Goal: Contribute content: Contribute content

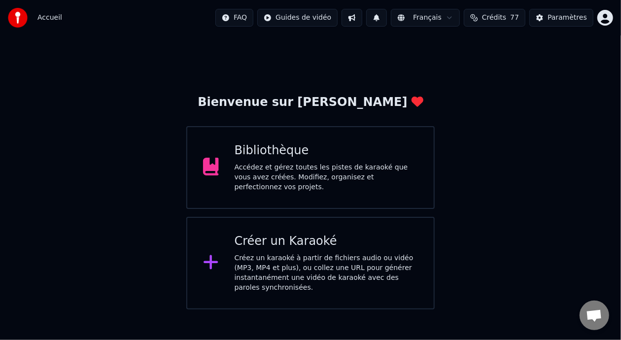
click at [373, 169] on div "Accédez et gérez toutes les pistes de karaoké que vous avez créées. Modifiez, o…" at bounding box center [327, 178] width 184 height 30
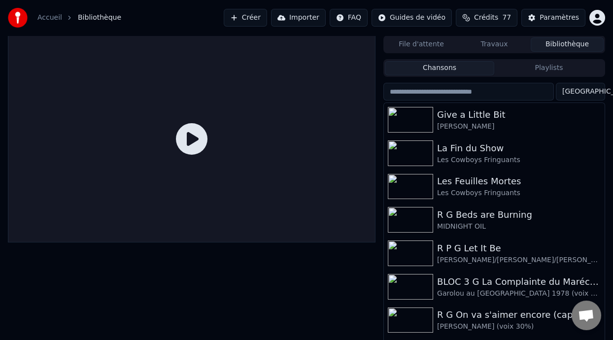
click at [534, 65] on button "Playlists" at bounding box center [548, 68] width 109 height 14
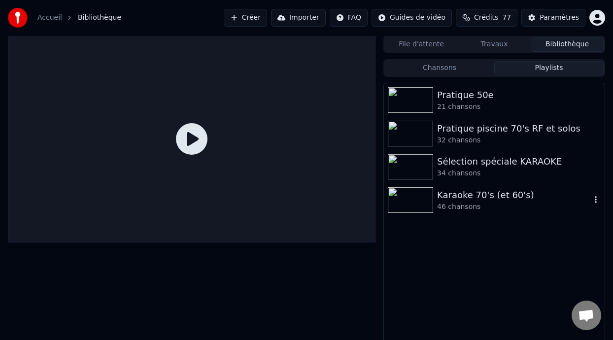
click at [486, 194] on div "Karaoke 70's (et 60's)" at bounding box center [514, 195] width 154 height 14
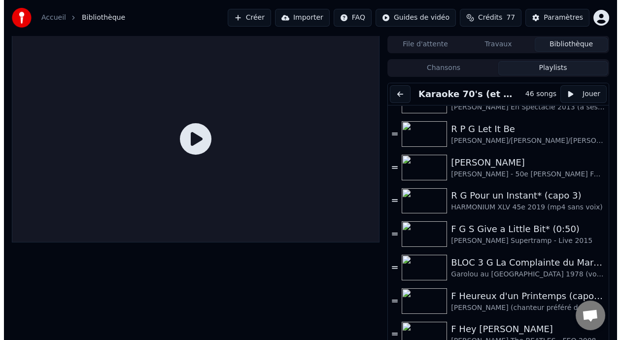
scroll to position [479, 0]
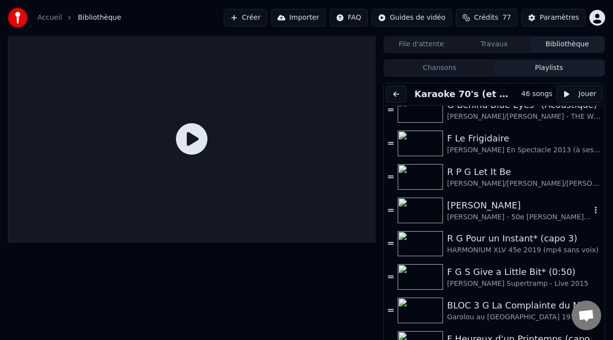
click at [493, 210] on div "R Lindberg" at bounding box center [519, 206] width 144 height 14
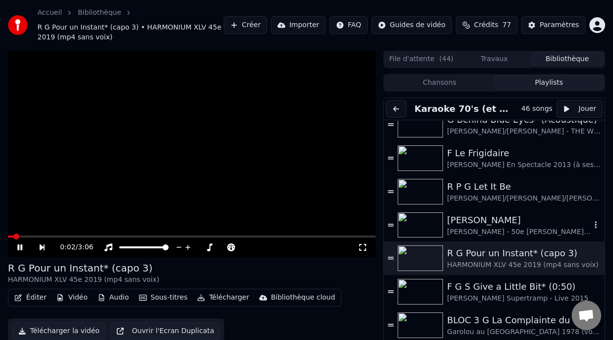
click at [523, 224] on div "R Lindberg" at bounding box center [519, 220] width 144 height 14
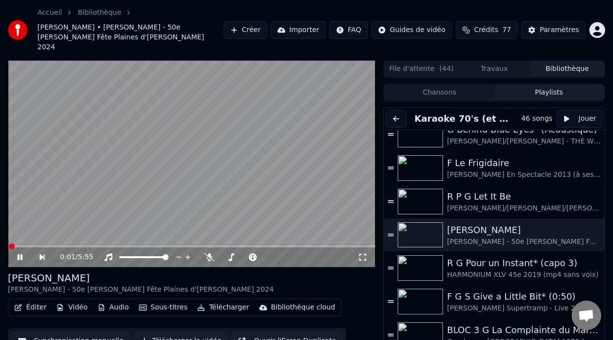
click at [19, 254] on icon at bounding box center [19, 257] width 5 height 6
click at [39, 301] on button "Éditer" at bounding box center [30, 308] width 40 height 14
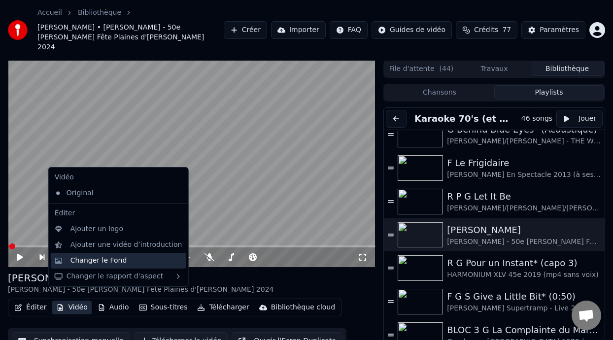
click at [92, 261] on div "Changer le Fond" at bounding box center [98, 261] width 57 height 10
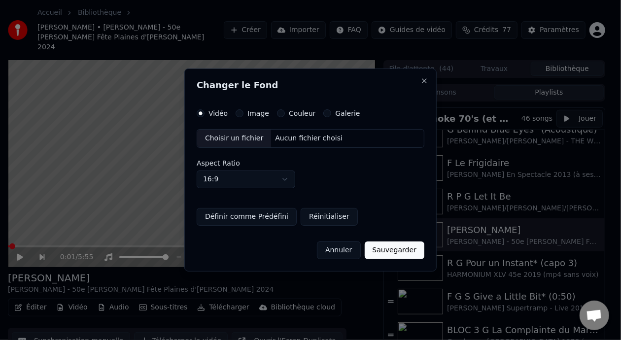
click at [271, 136] on div "Aucun fichier choisi" at bounding box center [308, 139] width 75 height 10
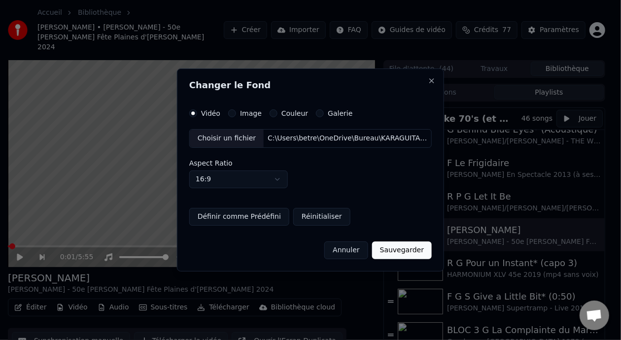
click at [399, 252] on button "Sauvegarder" at bounding box center [402, 250] width 60 height 18
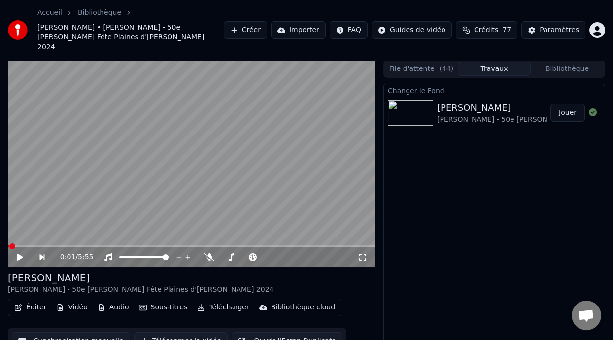
click at [570, 104] on button "Jouer" at bounding box center [567, 113] width 34 height 18
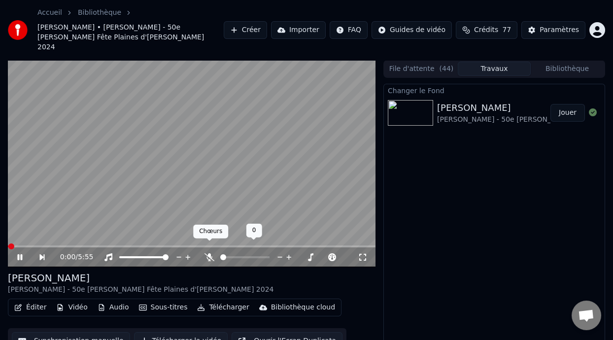
click at [209, 253] on icon at bounding box center [209, 257] width 10 height 8
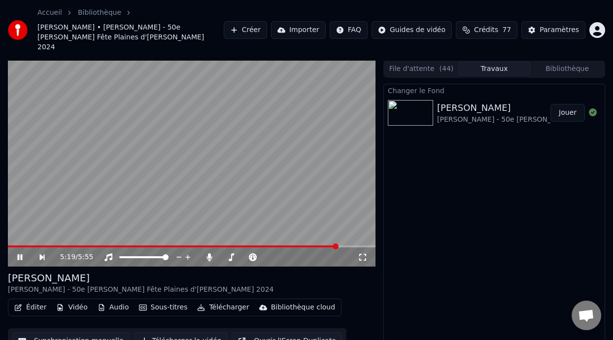
click at [20, 253] on icon at bounding box center [27, 257] width 22 height 8
click at [244, 26] on button "Créer" at bounding box center [245, 30] width 43 height 18
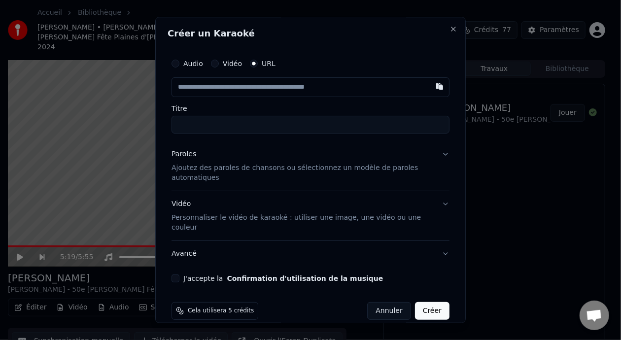
click at [244, 26] on div "Créer un Karaoké Audio Vidéo URL Titre Paroles Ajoutez des paroles de chansons …" at bounding box center [310, 170] width 310 height 306
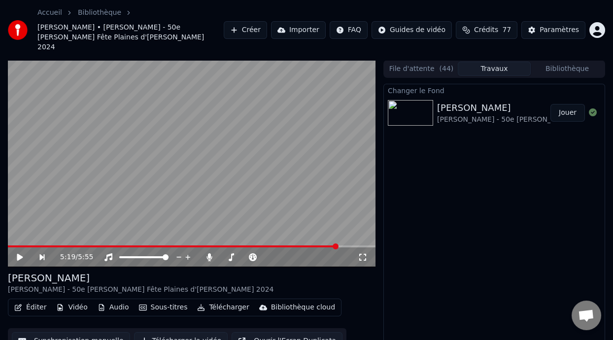
click at [247, 26] on button "Créer" at bounding box center [245, 30] width 43 height 18
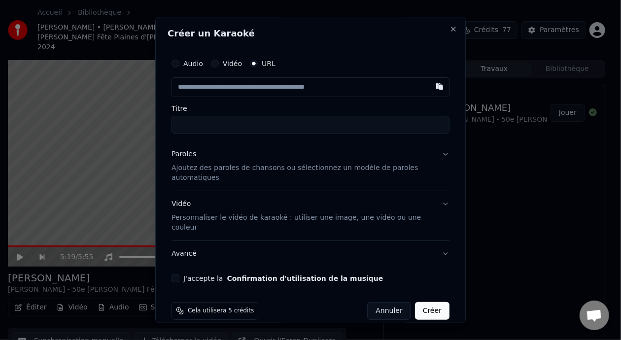
click at [216, 66] on button "Vidéo" at bounding box center [215, 64] width 8 height 8
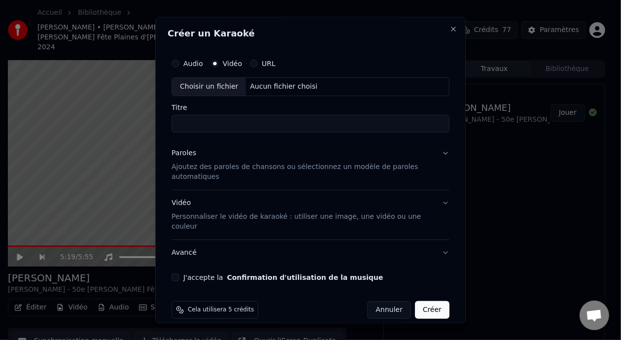
click at [231, 88] on div "Choisir un fichier" at bounding box center [209, 87] width 74 height 18
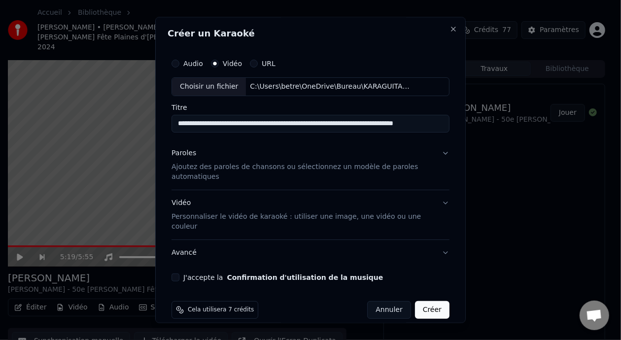
click at [220, 125] on input "**********" at bounding box center [310, 124] width 278 height 18
click at [383, 123] on input "**********" at bounding box center [310, 124] width 278 height 18
click at [435, 123] on input "**********" at bounding box center [310, 124] width 278 height 18
type input "**********"
click at [437, 152] on button "Paroles Ajoutez des paroles de chansons ou sélectionnez un modèle de paroles au…" at bounding box center [310, 164] width 278 height 49
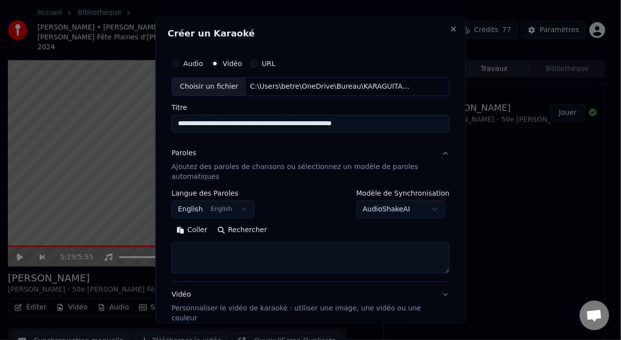
click at [235, 213] on button "English English" at bounding box center [212, 210] width 83 height 18
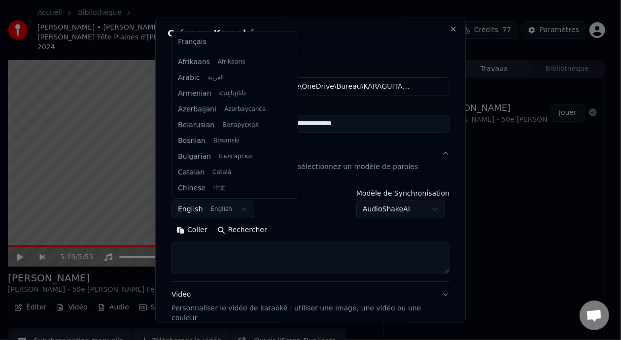
scroll to position [78, 0]
select select "**"
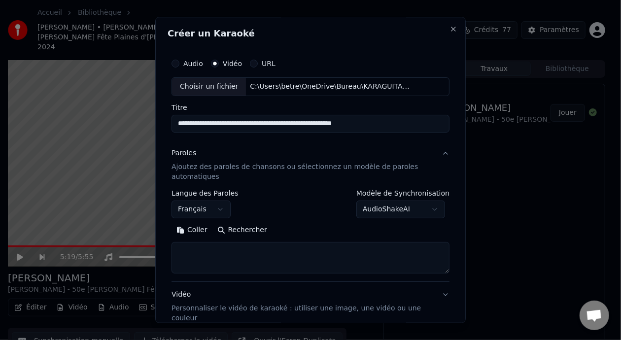
click at [195, 232] on button "Coller" at bounding box center [191, 230] width 41 height 16
type textarea "**********"
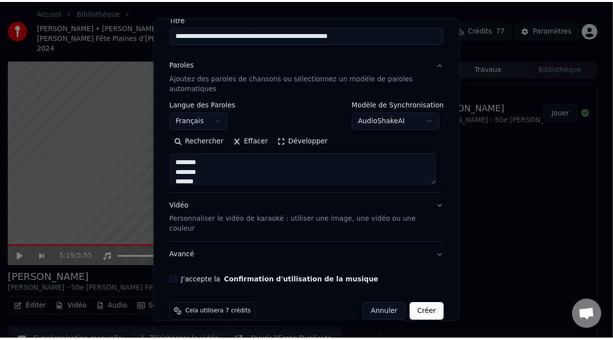
scroll to position [90, 0]
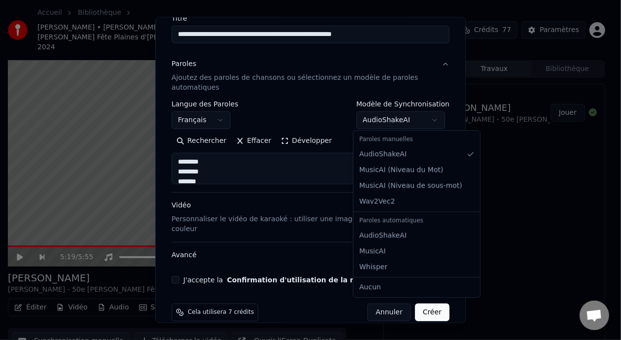
click at [430, 118] on body "**********" at bounding box center [306, 170] width 613 height 340
select select "**********"
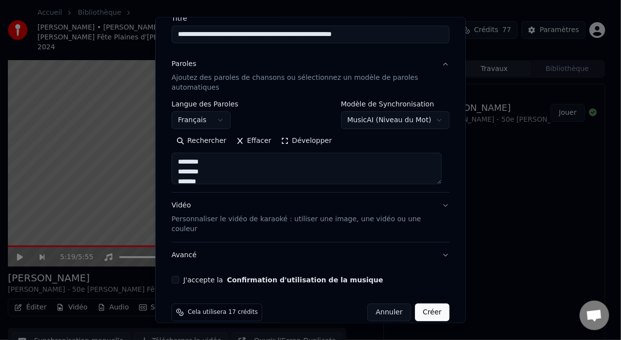
type textarea "**********"
click at [431, 120] on body "**********" at bounding box center [306, 170] width 613 height 340
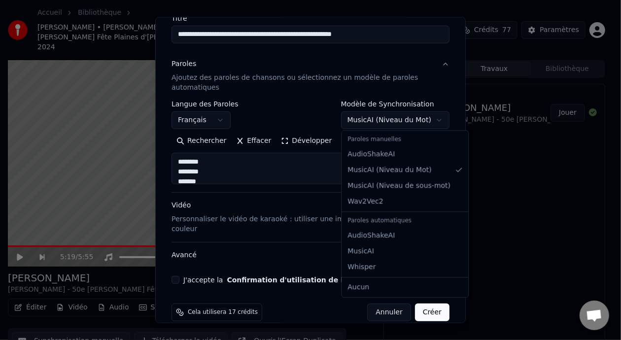
select select "**********"
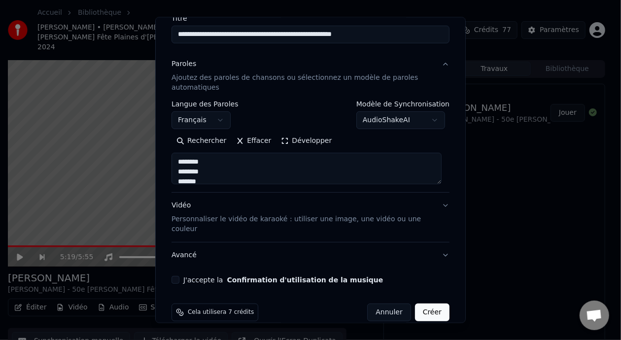
click at [174, 275] on button "J'accepte la Confirmation d'utilisation de la musique" at bounding box center [175, 279] width 8 height 8
click at [427, 304] on button "Créer" at bounding box center [432, 312] width 34 height 18
type textarea "**********"
select select
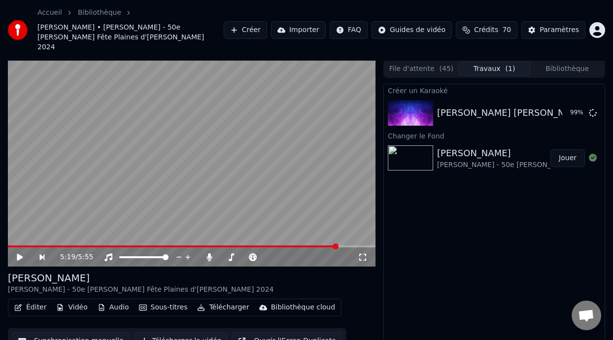
click at [504, 239] on div "Créer un Karaoké Lindberg Robert Charlebois, Ariane Roy et Lou-Adriane Cassidy …" at bounding box center [494, 228] width 222 height 289
click at [495, 213] on div "Créer un Karaoké Lindberg Robert Charlebois, Ariane Roy et Lou-Adriane Cassidy …" at bounding box center [494, 228] width 222 height 289
click at [523, 106] on div "Lindberg Robert Charlebois, Ariane Roy et Lou-Adriane Cassidy" at bounding box center [596, 113] width 318 height 14
click at [559, 109] on div "99 %" at bounding box center [565, 113] width 15 height 8
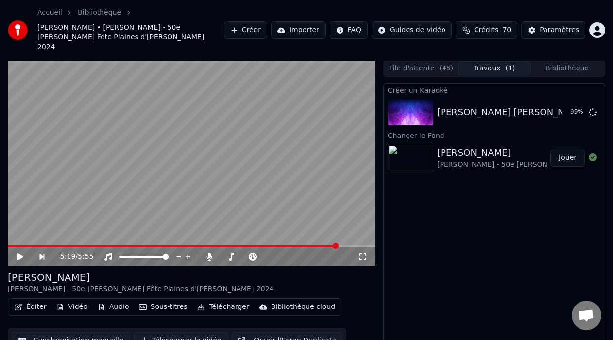
click at [88, 333] on button "Synchronisation manuelle" at bounding box center [71, 341] width 118 height 18
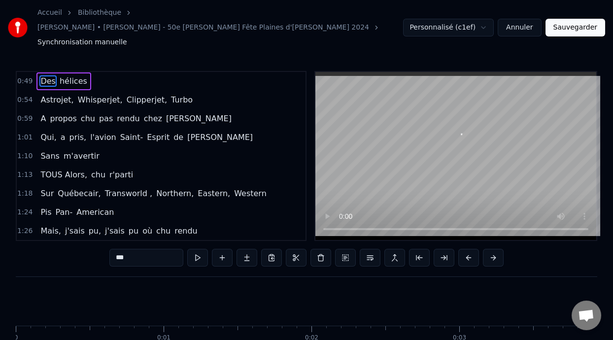
scroll to position [0, 7331]
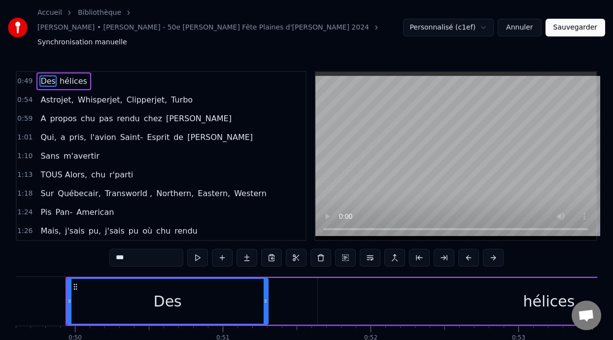
click at [527, 21] on button "Annuler" at bounding box center [519, 28] width 43 height 18
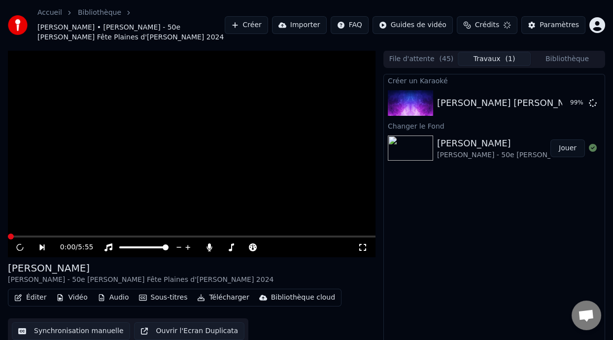
scroll to position [15, 0]
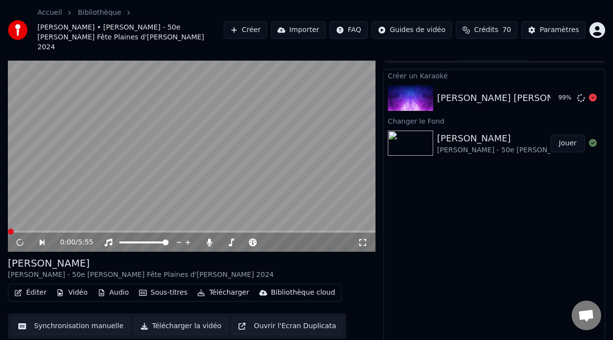
click at [484, 92] on div "Lindberg Robert Charlebois, Ariane Roy et Lou-Adriane Cassidy" at bounding box center [596, 98] width 318 height 14
click at [20, 239] on icon at bounding box center [19, 242] width 5 height 6
click at [498, 91] on div "Lindberg Robert Charlebois, Ariane Roy et Lou-Adriane Cassidy" at bounding box center [596, 98] width 318 height 14
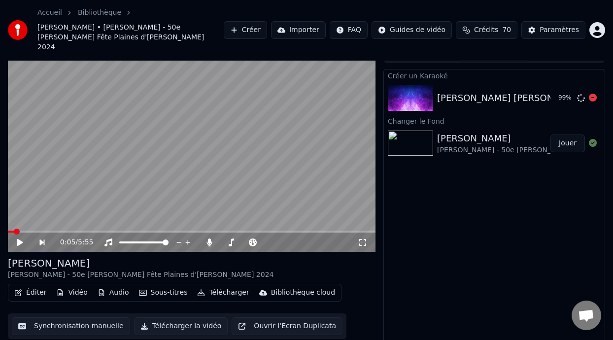
click at [498, 91] on div "Lindberg Robert Charlebois, Ariane Roy et Lou-Adriane Cassidy" at bounding box center [596, 98] width 318 height 14
click at [521, 93] on div "Lindberg Robert Charlebois, Ariane Roy et Lou-Adriane Cassidy" at bounding box center [596, 98] width 318 height 14
click at [237, 26] on button "Créer" at bounding box center [245, 30] width 43 height 18
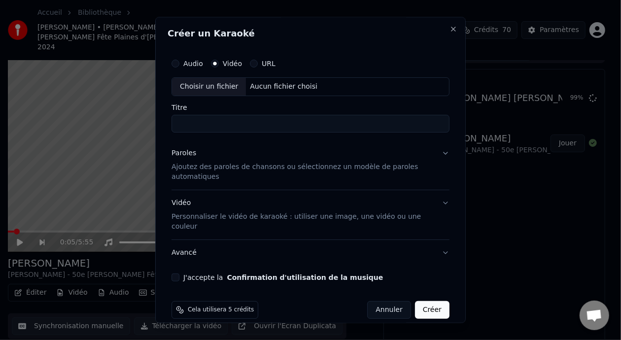
click at [379, 301] on button "Annuler" at bounding box center [388, 310] width 43 height 18
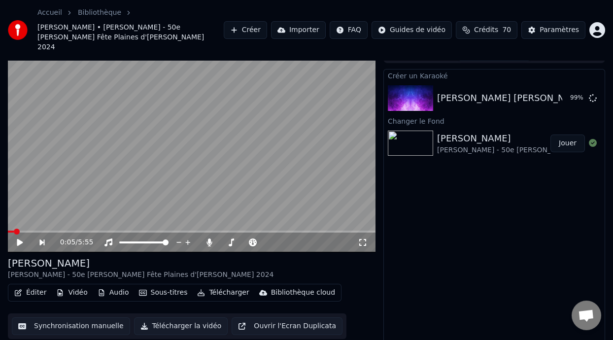
click at [303, 24] on button "Importer" at bounding box center [298, 30] width 55 height 18
click at [495, 25] on span "Crédits" at bounding box center [486, 30] width 24 height 10
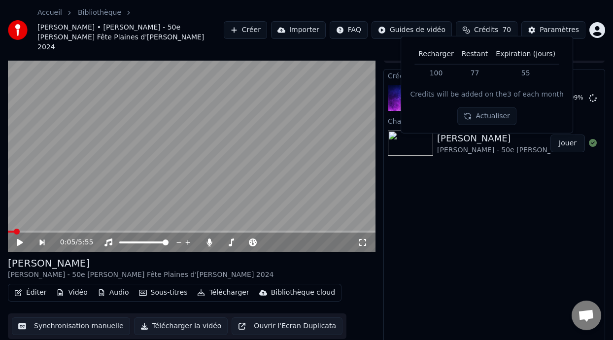
click at [495, 25] on span "Crédits" at bounding box center [486, 30] width 24 height 10
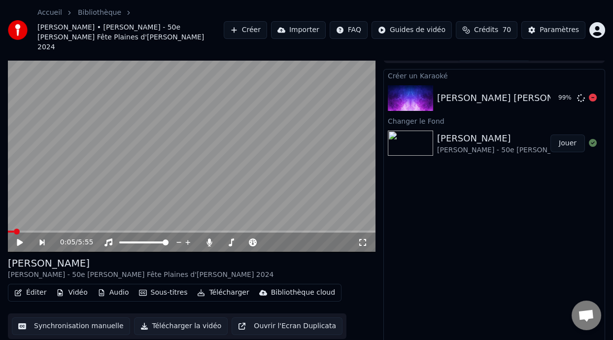
click at [489, 91] on div "Lindberg Robert Charlebois, Ariane Roy et Lou-Adriane Cassidy" at bounding box center [596, 98] width 318 height 14
click at [130, 27] on span "R Lindberg • ROBERT CHARLEBOIS - 50e Franco Fête Plaines d'Abraham 2024" at bounding box center [130, 38] width 186 height 30
click at [419, 25] on html "Accueil Bibliothèque R Lindberg • ROBERT CHARLEBOIS - 50e Franco Fête Plaines d…" at bounding box center [306, 155] width 613 height 340
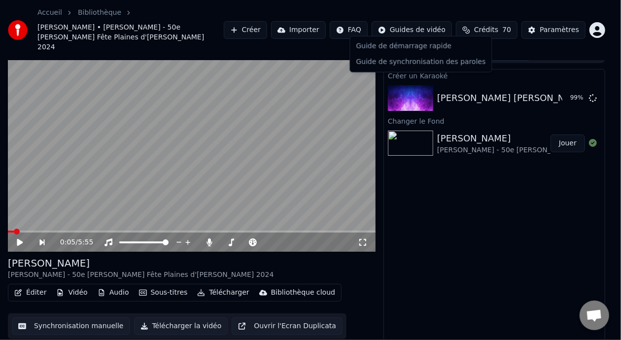
click at [419, 25] on html "Accueil Bibliothèque R Lindberg • ROBERT CHARLEBOIS - 50e Franco Fête Plaines d…" at bounding box center [310, 155] width 621 height 340
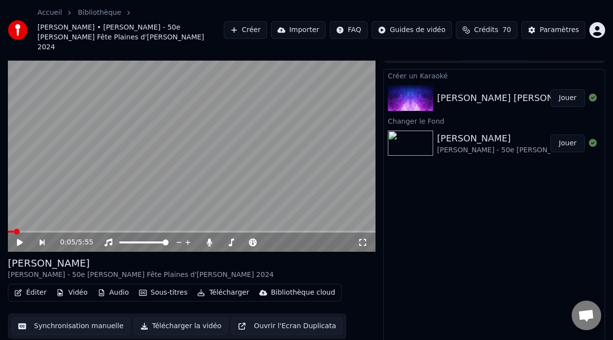
click at [571, 89] on button "Jouer" at bounding box center [567, 98] width 34 height 18
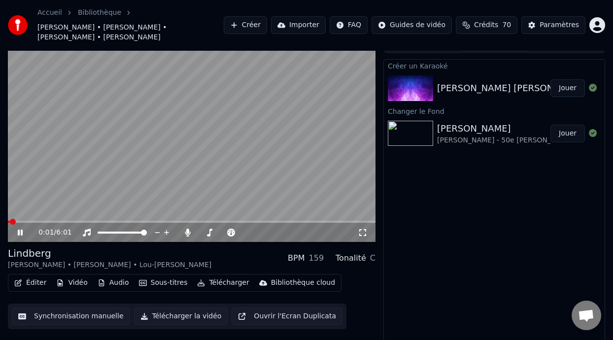
click at [358, 233] on icon at bounding box center [363, 233] width 10 height 8
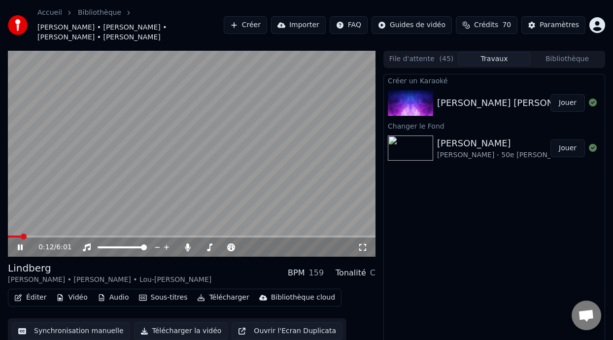
click at [49, 237] on div "0:12 / 6:01" at bounding box center [192, 247] width 368 height 20
click at [58, 237] on div "0:17 / 6:01" at bounding box center [192, 247] width 368 height 20
click at [58, 235] on span at bounding box center [192, 236] width 368 height 2
click at [21, 244] on icon at bounding box center [20, 247] width 5 height 6
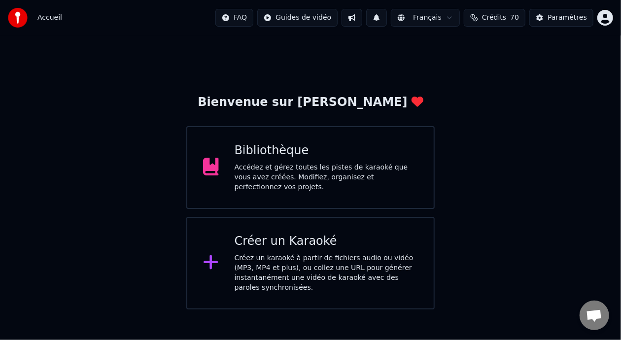
click at [330, 170] on div "Accédez et gérez toutes les pistes de karaoké que vous avez créées. Modifiez, o…" at bounding box center [327, 178] width 184 height 30
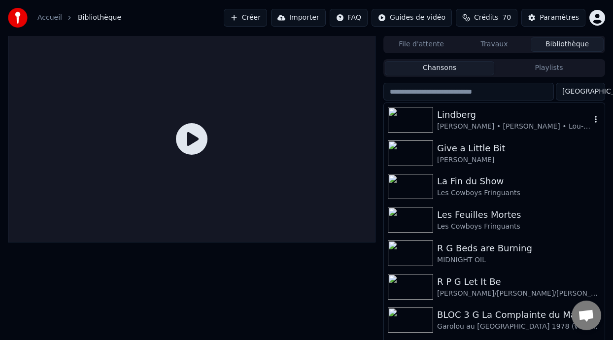
click at [472, 115] on div "Lindberg" at bounding box center [514, 115] width 154 height 14
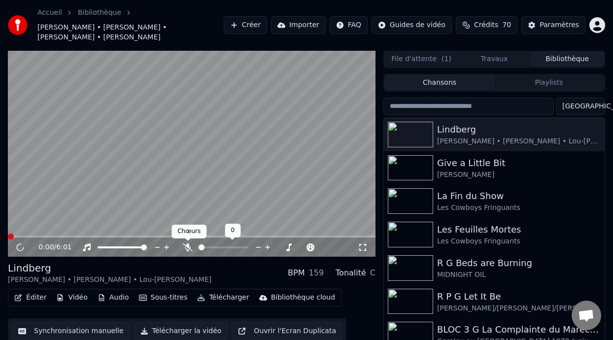
click at [183, 249] on icon at bounding box center [188, 247] width 10 height 8
click at [187, 246] on icon at bounding box center [187, 247] width 5 height 8
click at [187, 246] on icon at bounding box center [188, 247] width 10 height 8
click at [209, 270] on div "Lindberg Robert Charlebois • Ariane Roy • Lou-Adriane Cassidy BPM 159 Tonalité C" at bounding box center [192, 273] width 368 height 24
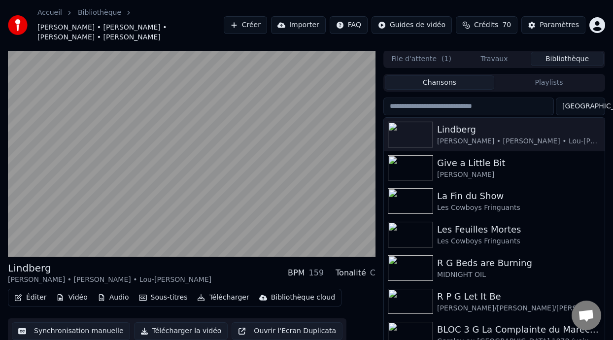
click at [209, 270] on div "Lindberg Robert Charlebois • Ariane Roy • Lou-Adriane Cassidy BPM 159 Tonalité C" at bounding box center [192, 273] width 368 height 24
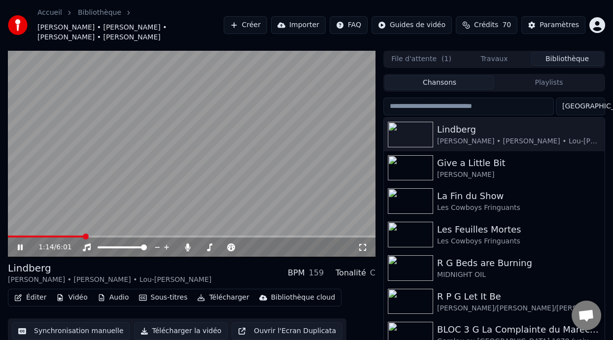
click at [19, 246] on icon at bounding box center [20, 247] width 5 height 6
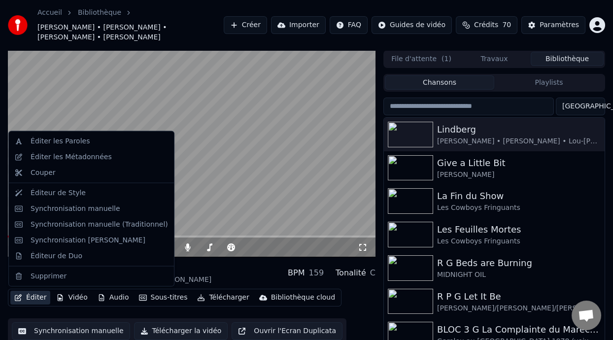
click at [34, 297] on button "Éditer" at bounding box center [30, 298] width 40 height 14
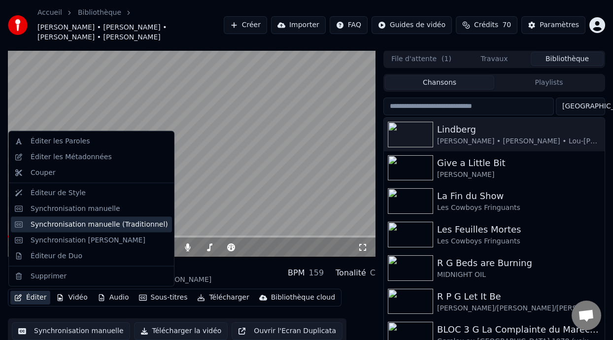
click at [129, 222] on div "Synchronisation manuelle (Traditionnel)" at bounding box center [99, 224] width 137 height 10
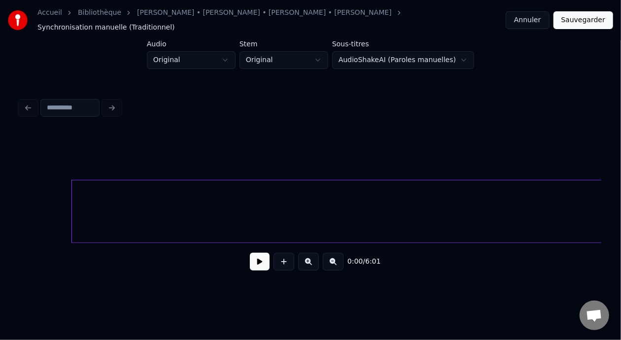
click at [72, 208] on div at bounding box center [73, 211] width 3 height 62
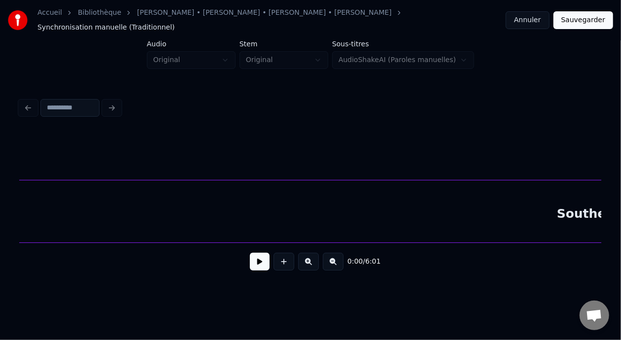
scroll to position [0, 7206]
click at [302, 210] on div "Southern" at bounding box center [283, 213] width 1728 height 67
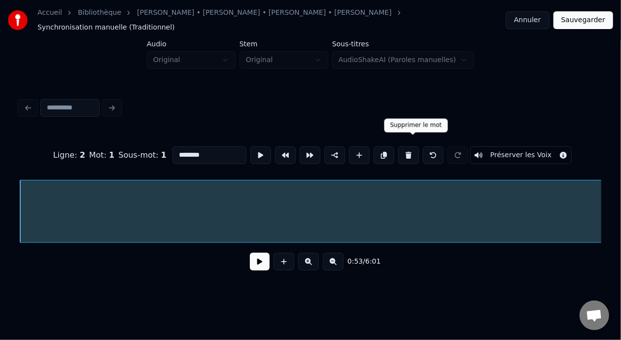
click at [412, 146] on button at bounding box center [408, 155] width 21 height 18
click at [341, 257] on button at bounding box center [333, 262] width 21 height 18
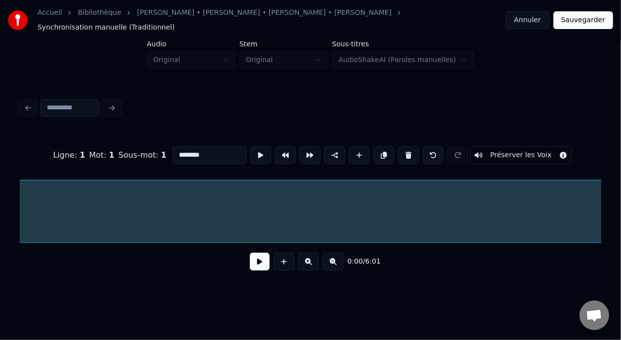
click at [341, 257] on button at bounding box center [333, 262] width 21 height 18
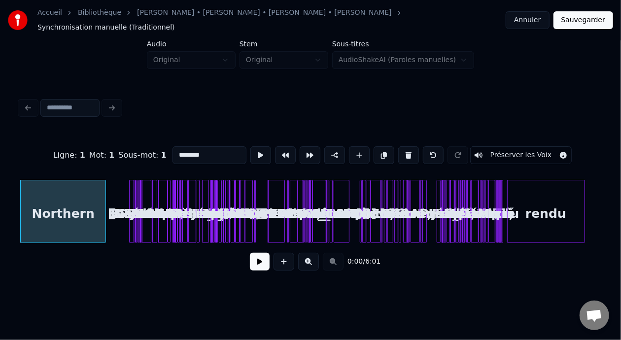
scroll to position [0, 0]
click at [311, 257] on button at bounding box center [308, 262] width 21 height 18
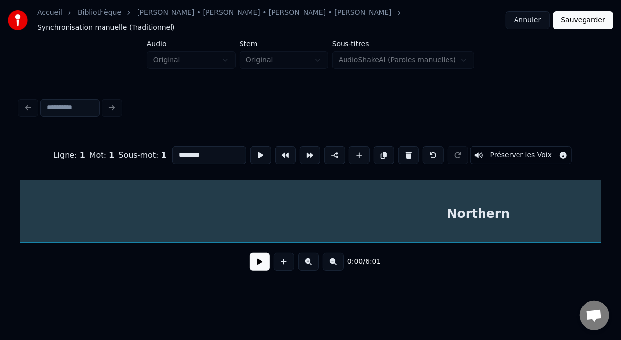
scroll to position [0, 279]
click at [418, 215] on div "Northern" at bounding box center [406, 213] width 1308 height 67
click at [412, 148] on button at bounding box center [408, 155] width 21 height 18
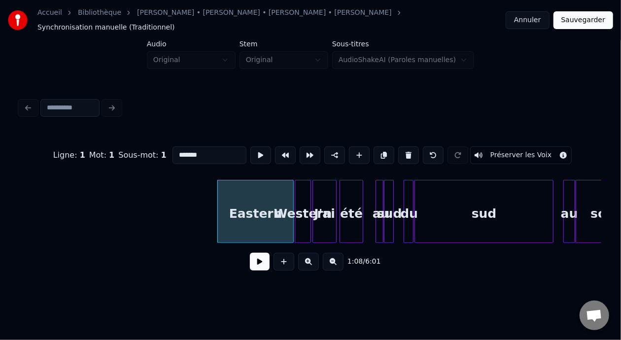
scroll to position [0, 1453]
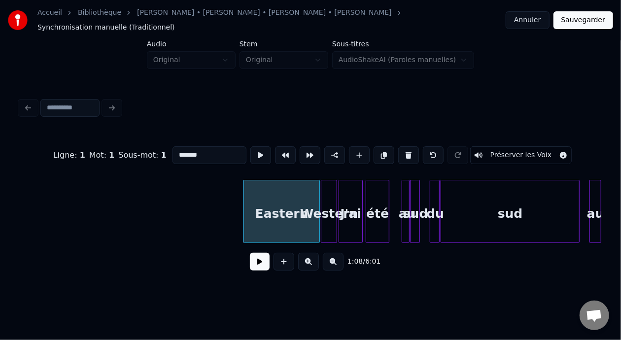
click at [278, 205] on div "Eastern" at bounding box center [281, 213] width 75 height 67
click at [312, 260] on button at bounding box center [308, 262] width 21 height 18
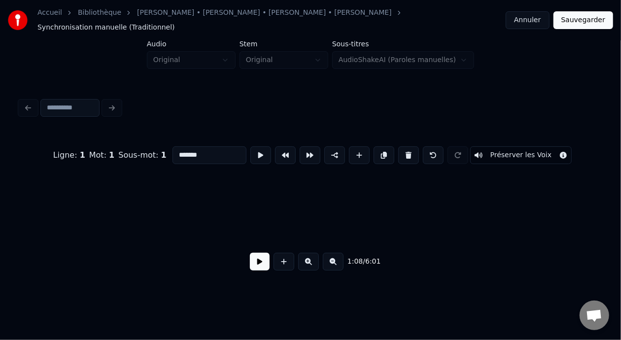
scroll to position [0, 3130]
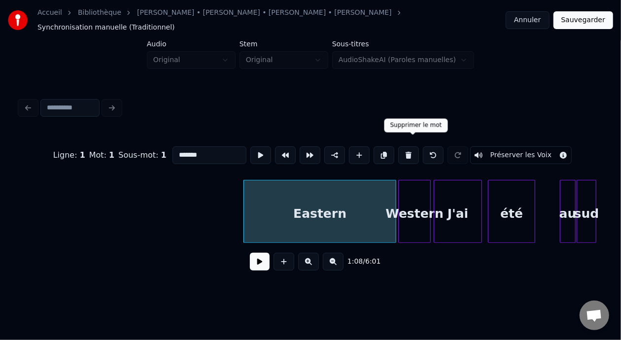
click at [414, 146] on button at bounding box center [408, 155] width 21 height 18
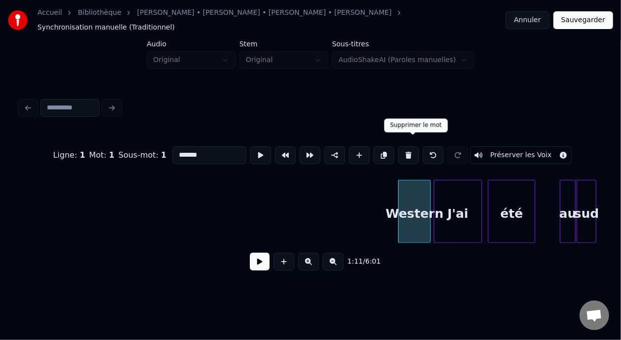
click at [413, 146] on button at bounding box center [408, 155] width 21 height 18
type input "****"
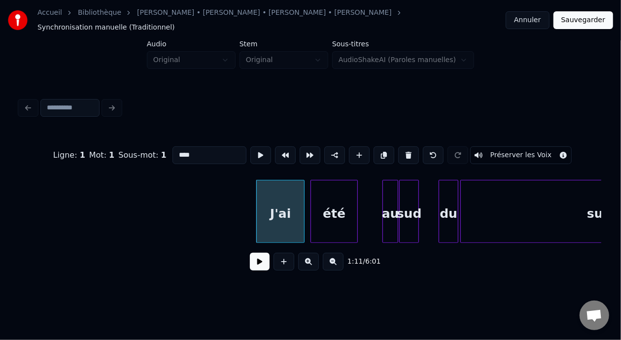
scroll to position [0, 3327]
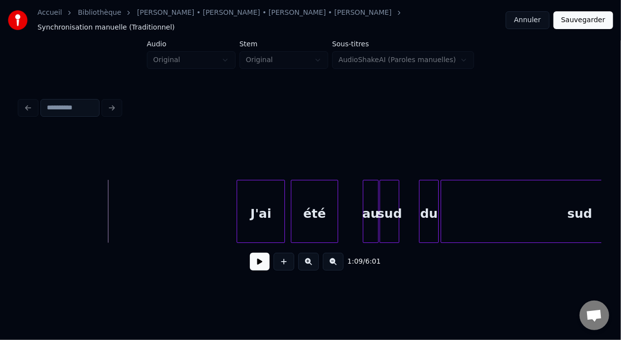
click at [258, 253] on button at bounding box center [260, 262] width 20 height 18
click at [257, 259] on button at bounding box center [260, 262] width 20 height 18
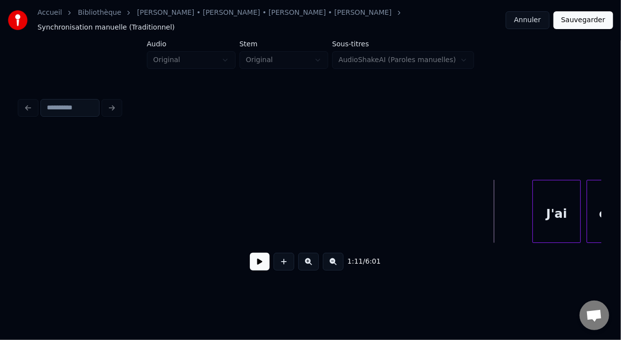
scroll to position [0, 2953]
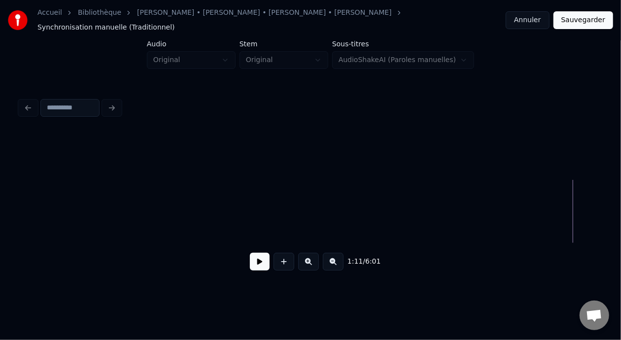
click at [260, 267] on button at bounding box center [260, 262] width 20 height 18
click at [258, 259] on button at bounding box center [260, 262] width 20 height 18
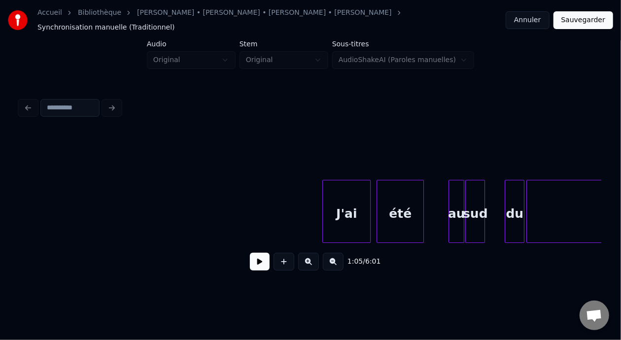
scroll to position [0, 3301]
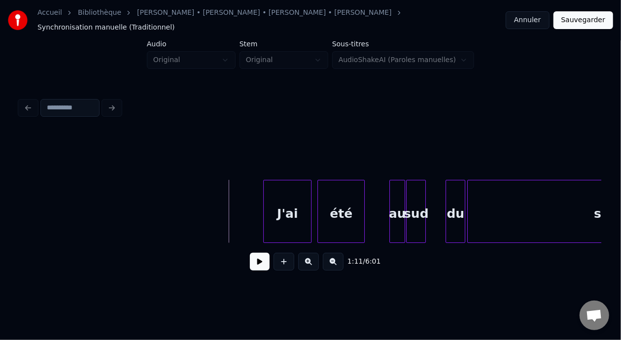
click at [255, 258] on button at bounding box center [260, 262] width 20 height 18
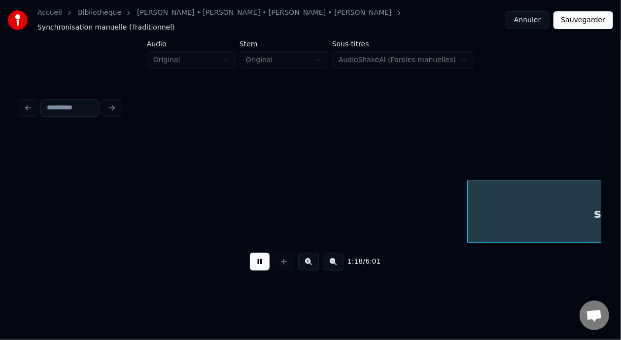
scroll to position [0, 3882]
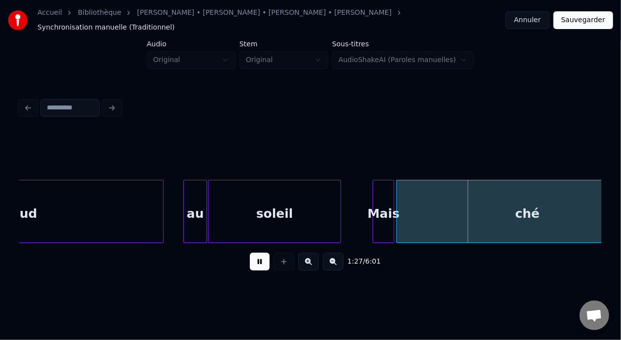
click at [257, 263] on button at bounding box center [260, 262] width 20 height 18
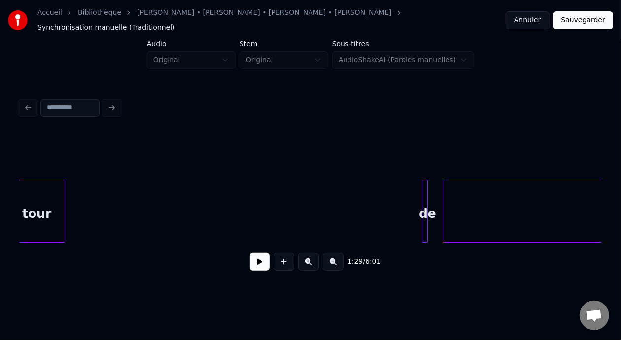
scroll to position [0, 7239]
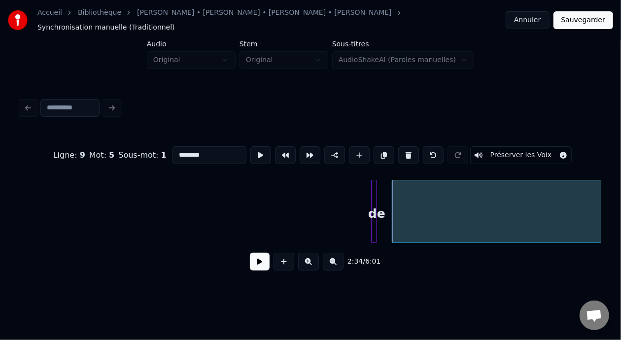
click at [260, 259] on button at bounding box center [260, 262] width 20 height 18
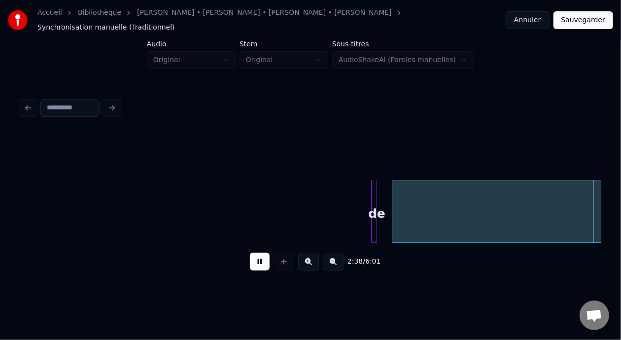
click at [260, 259] on button at bounding box center [260, 262] width 20 height 18
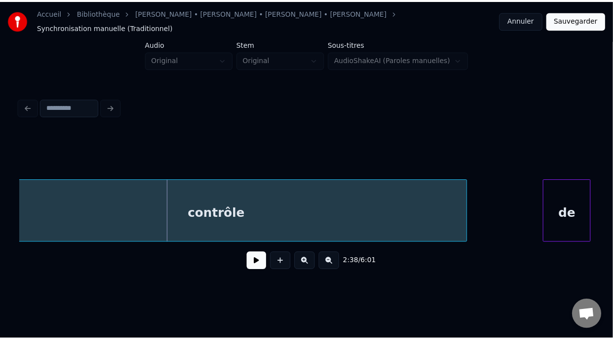
scroll to position [0, 7692]
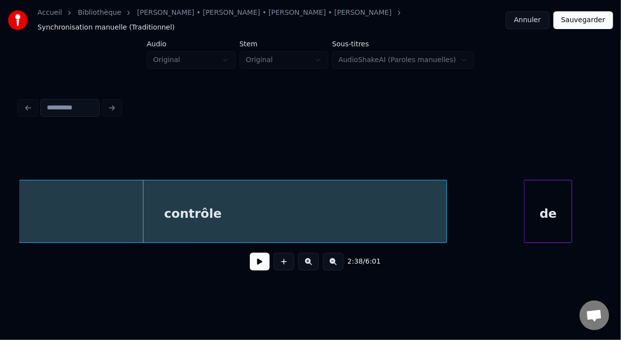
click at [538, 18] on button "Annuler" at bounding box center [526, 20] width 43 height 18
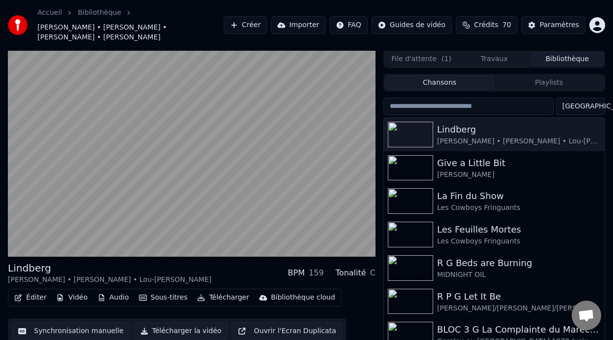
click at [68, 335] on button "Synchronisation manuelle" at bounding box center [71, 331] width 118 height 18
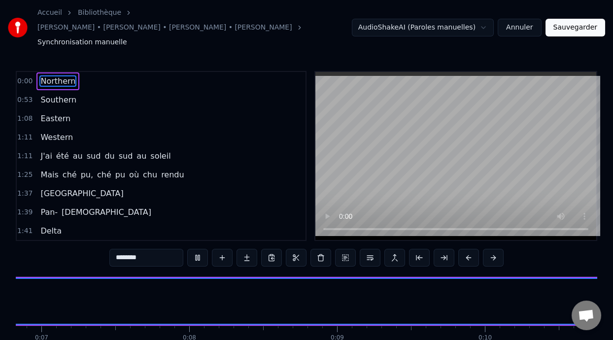
scroll to position [0, 1528]
click at [488, 19] on html "Accueil Bibliothèque Lindberg • Robert Charlebois • Ariane Roy • Lou-Adriane Ca…" at bounding box center [306, 196] width 613 height 392
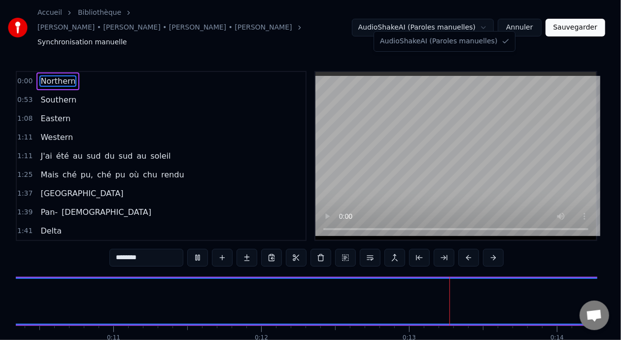
click at [475, 21] on html "Accueil Bibliothèque Lindberg • Robert Charlebois • Ariane Roy • Lou-Adriane Ca…" at bounding box center [310, 196] width 621 height 392
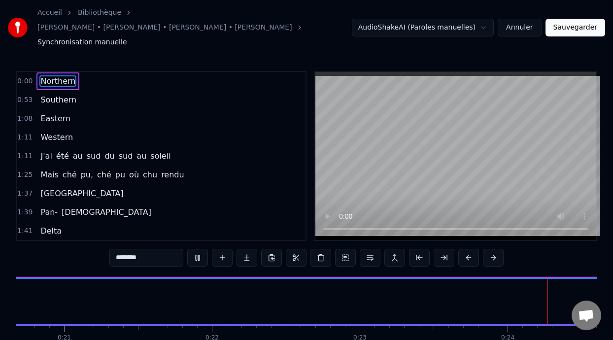
scroll to position [0, 3544]
click at [65, 94] on span "Southern" at bounding box center [58, 99] width 38 height 11
type input "********"
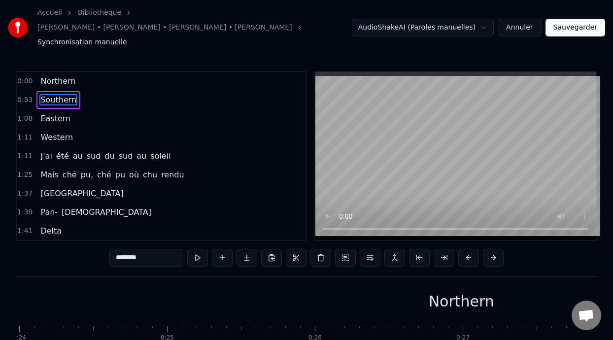
scroll to position [0, 7876]
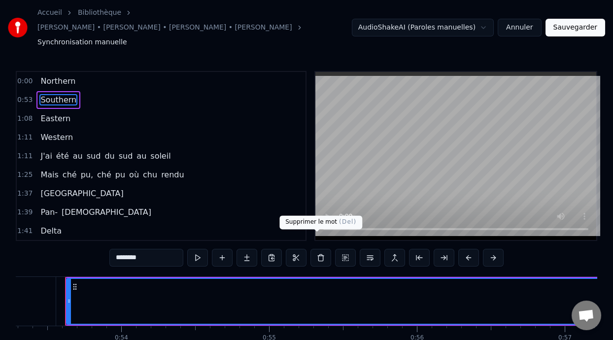
click at [318, 249] on button at bounding box center [320, 258] width 21 height 18
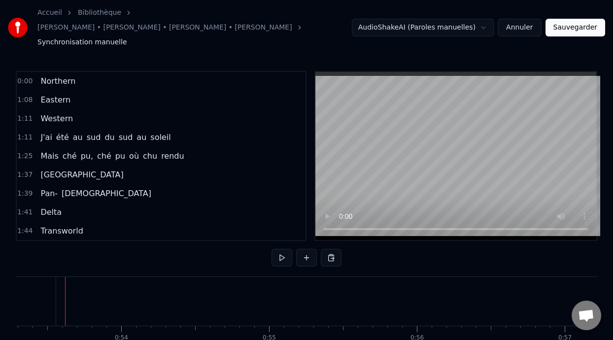
click at [57, 75] on span "Northern" at bounding box center [57, 80] width 37 height 11
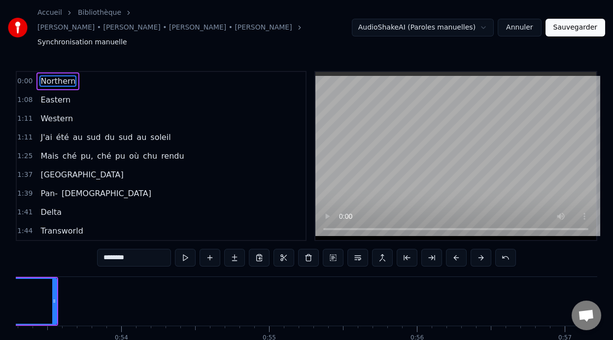
scroll to position [0, 12]
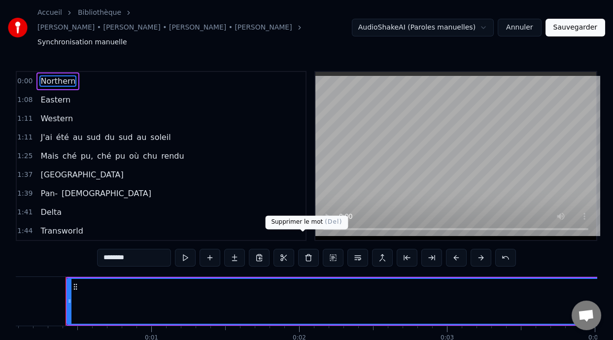
click at [301, 249] on button at bounding box center [308, 258] width 21 height 18
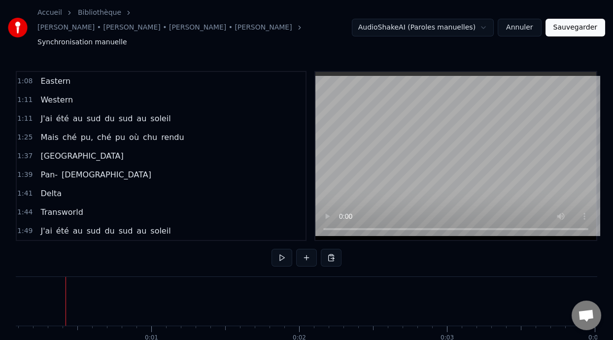
click at [56, 75] on span "Eastern" at bounding box center [55, 80] width 32 height 11
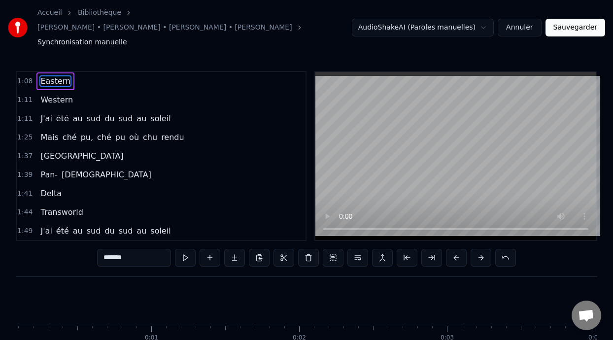
scroll to position [0, 10012]
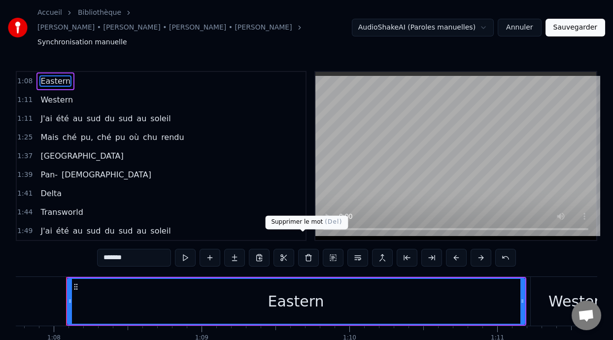
click at [302, 249] on button at bounding box center [308, 258] width 21 height 18
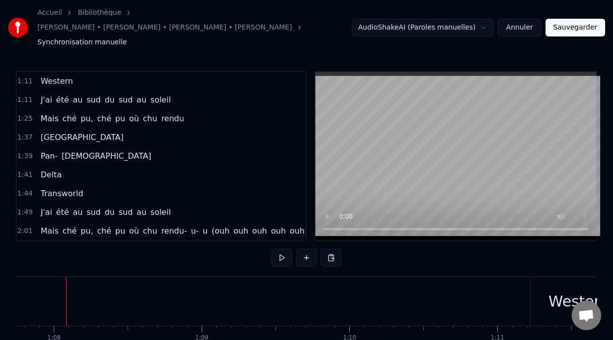
click at [62, 75] on span "Western" at bounding box center [56, 80] width 34 height 11
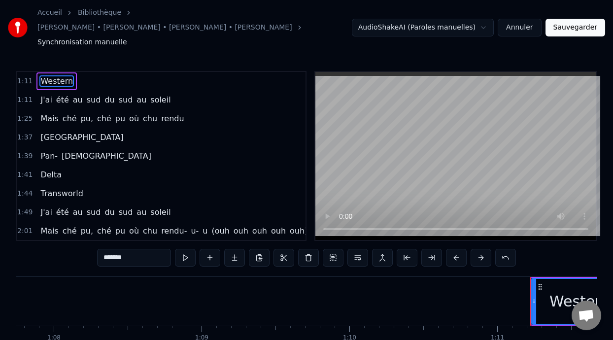
click at [113, 249] on input "*******" at bounding box center [134, 258] width 74 height 18
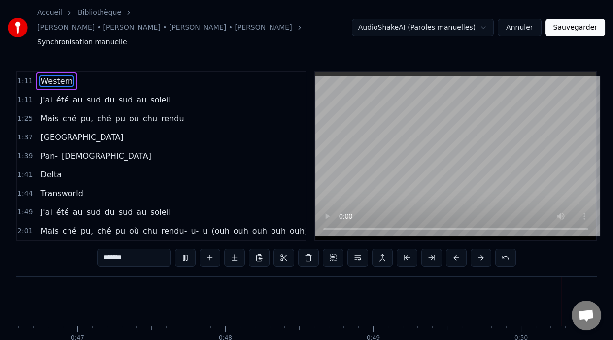
scroll to position [0, 7379]
click at [521, 20] on button "Annuler" at bounding box center [519, 28] width 43 height 18
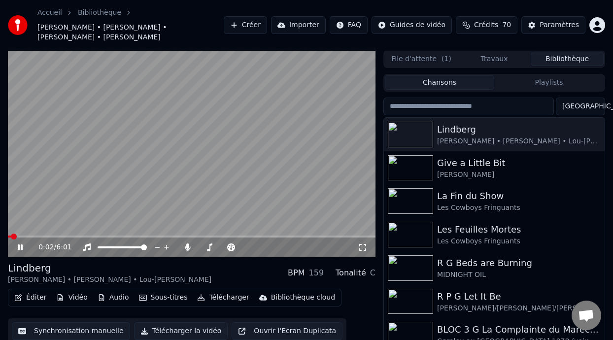
click at [36, 296] on button "Éditer" at bounding box center [30, 298] width 40 height 14
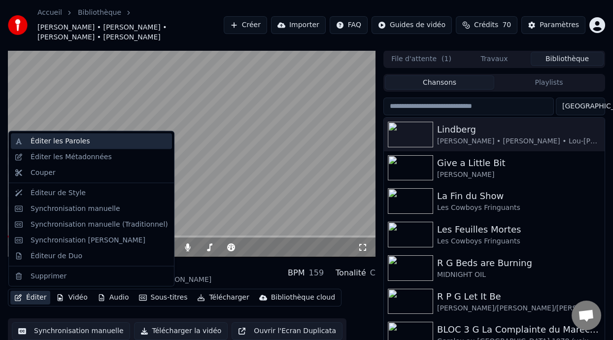
click at [82, 142] on div "Éditer les Paroles" at bounding box center [99, 141] width 137 height 10
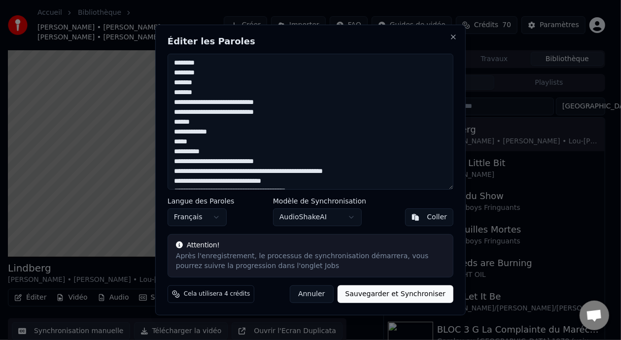
click at [203, 92] on textarea "**********" at bounding box center [311, 122] width 286 height 136
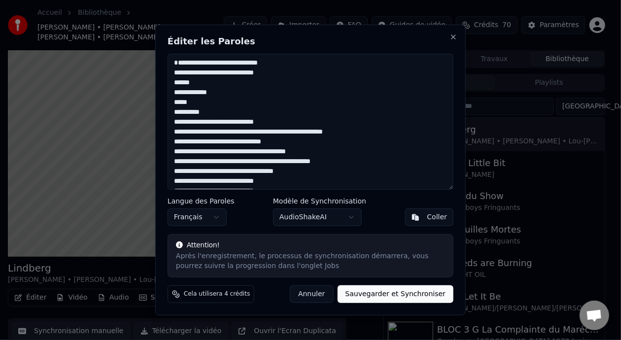
click at [349, 217] on body "Accueil Bibliothèque Lindberg • Robert Charlebois • Ariane Roy • Lou-Adriane Ca…" at bounding box center [306, 170] width 613 height 340
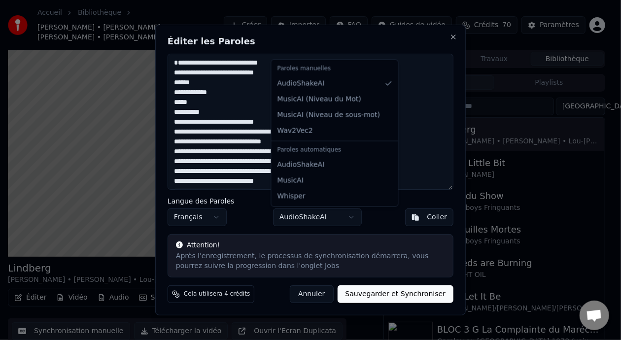
click at [349, 217] on body "Accueil Bibliothèque Lindberg • Robert Charlebois • Ariane Roy • Lou-Adriane Ca…" at bounding box center [306, 170] width 613 height 340
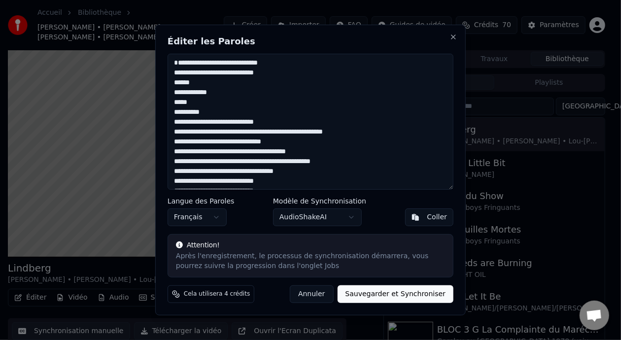
click at [179, 64] on textarea "**********" at bounding box center [311, 122] width 286 height 136
click at [179, 63] on textarea "**********" at bounding box center [311, 122] width 286 height 136
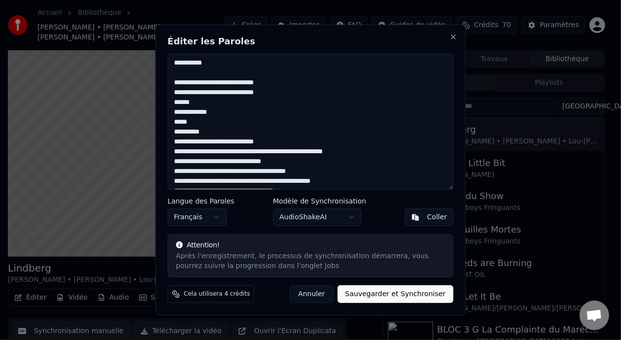
click at [328, 292] on button "Annuler" at bounding box center [311, 294] width 43 height 18
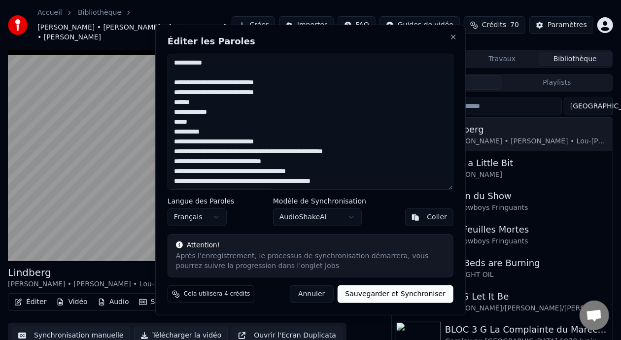
type textarea "**********"
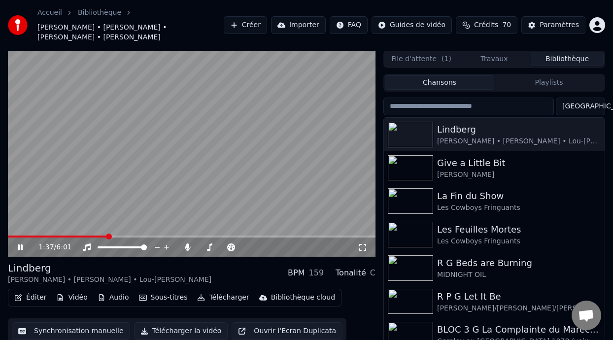
click at [22, 246] on icon at bounding box center [20, 247] width 5 height 6
click at [192, 331] on button "Télécharger la vidéo" at bounding box center [181, 331] width 94 height 18
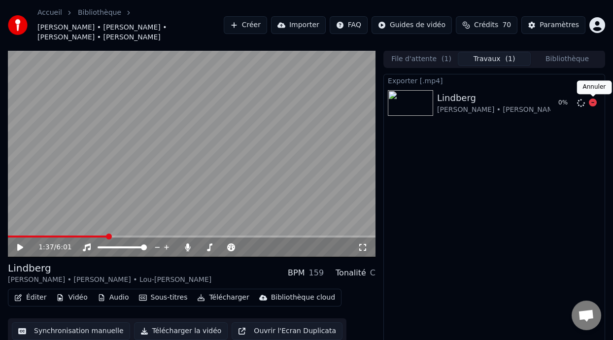
click at [590, 100] on icon at bounding box center [593, 103] width 8 height 8
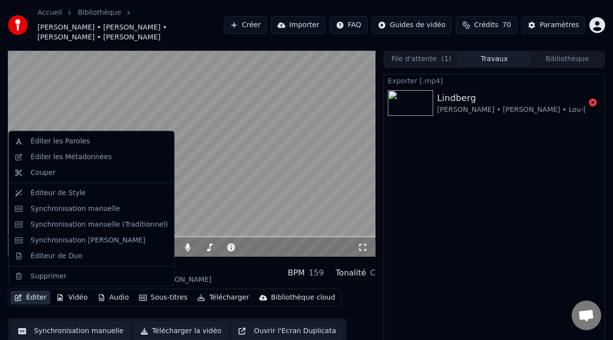
click at [35, 300] on button "Éditer" at bounding box center [30, 298] width 40 height 14
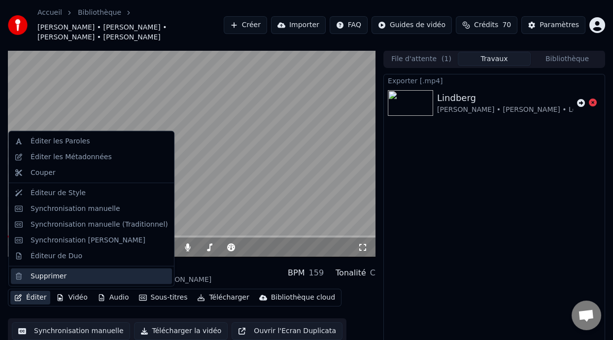
click at [50, 276] on div "Supprimer" at bounding box center [49, 276] width 36 height 10
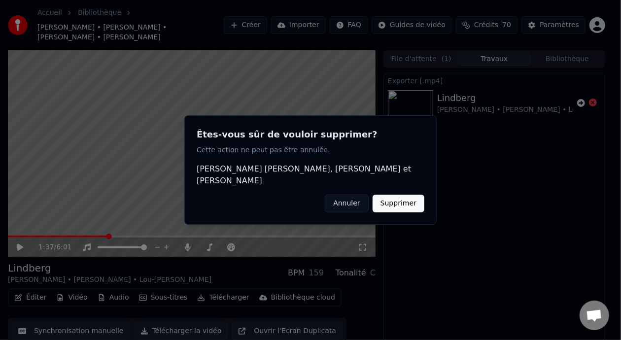
click at [400, 196] on button "Supprimer" at bounding box center [398, 204] width 52 height 18
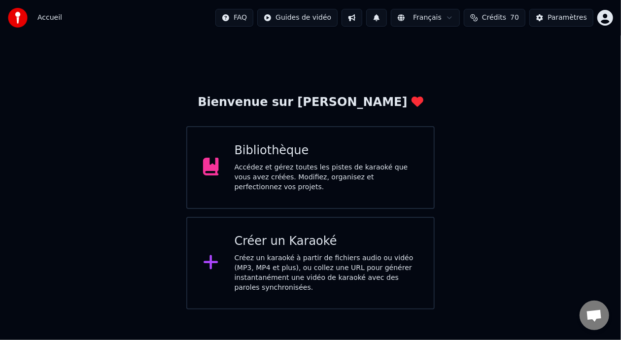
click at [331, 171] on div "Accédez et gérez toutes les pistes de karaoké que vous avez créées. Modifiez, o…" at bounding box center [327, 178] width 184 height 30
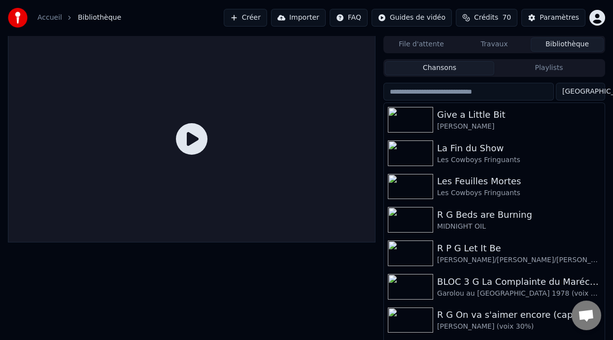
click at [245, 19] on button "Créer" at bounding box center [245, 18] width 43 height 18
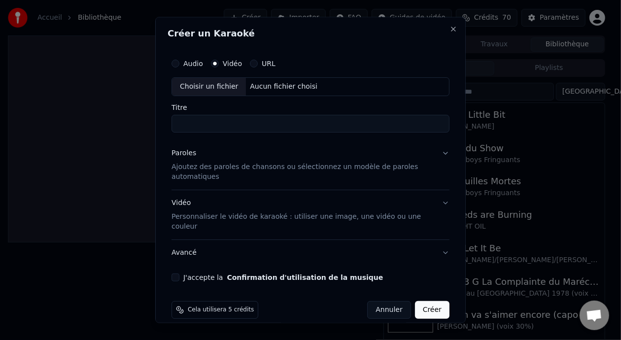
click at [230, 86] on div "Choisir un fichier" at bounding box center [209, 87] width 74 height 18
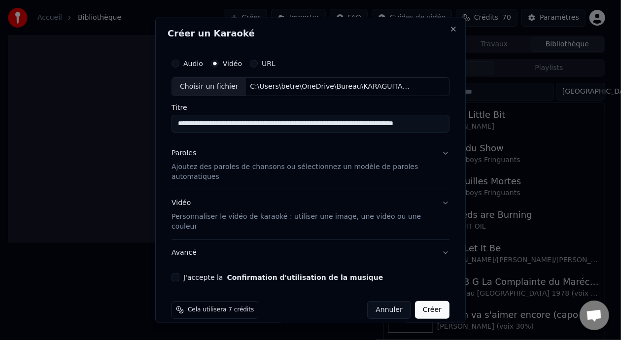
type input "**********"
click at [435, 153] on button "Paroles Ajoutez des paroles de chansons ou sélectionnez un modèle de paroles au…" at bounding box center [310, 164] width 278 height 49
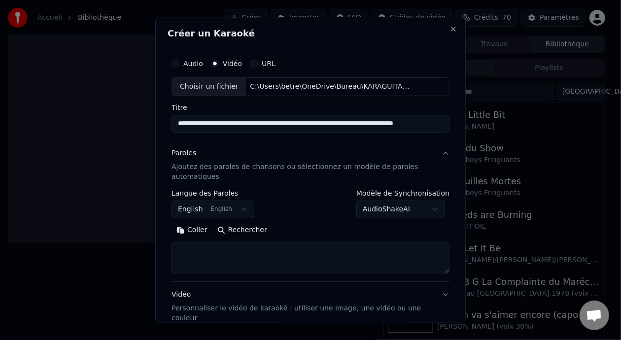
click at [241, 209] on button "English English" at bounding box center [212, 210] width 83 height 18
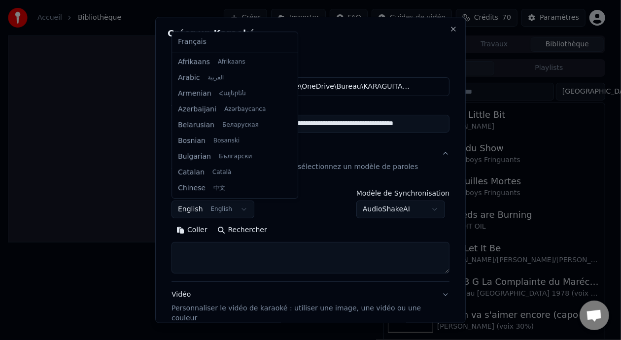
scroll to position [78, 0]
select select "**"
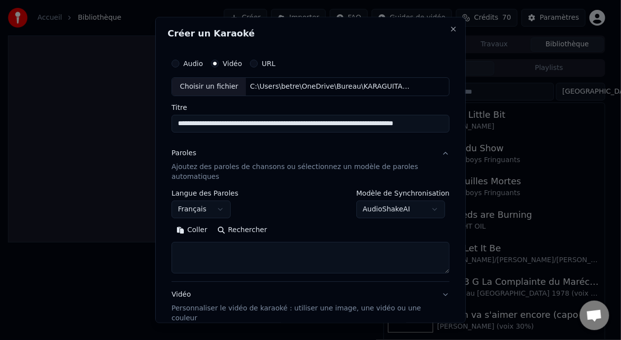
click at [197, 229] on button "Coller" at bounding box center [191, 230] width 41 height 16
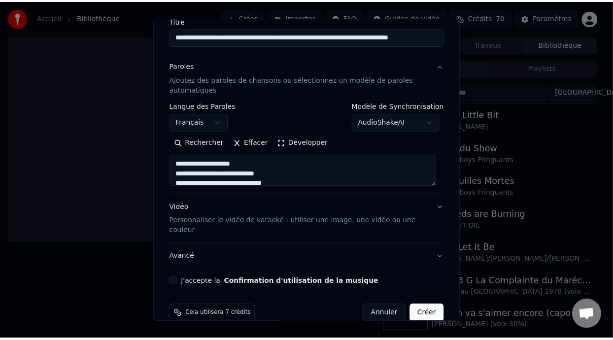
scroll to position [92, 0]
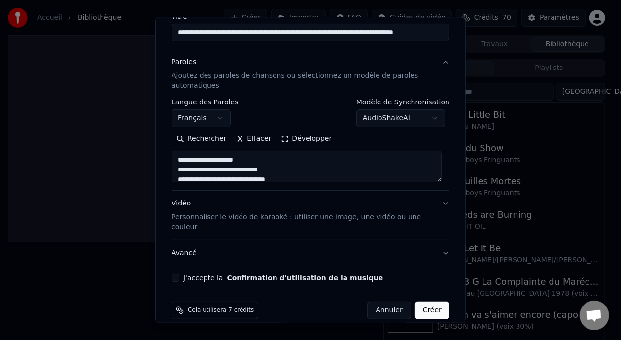
click at [176, 273] on button "J'accepte la Confirmation d'utilisation de la musique" at bounding box center [175, 277] width 8 height 8
click at [426, 301] on button "Créer" at bounding box center [432, 310] width 34 height 18
type textarea "**********"
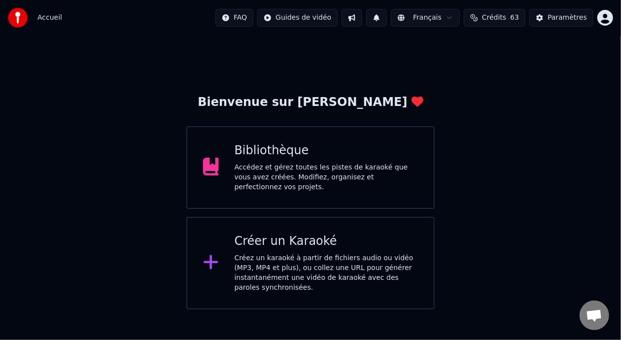
click at [349, 165] on div "Bibliothèque Accédez et gérez toutes les pistes de karaoké que vous avez créées…" at bounding box center [327, 167] width 184 height 49
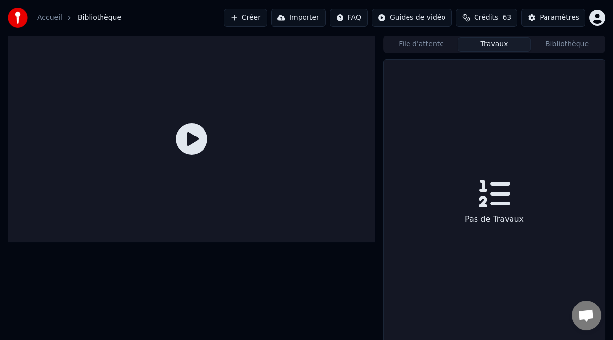
click at [494, 44] on button "Travaux" at bounding box center [494, 44] width 73 height 14
click at [439, 45] on button "File d'attente" at bounding box center [421, 44] width 73 height 14
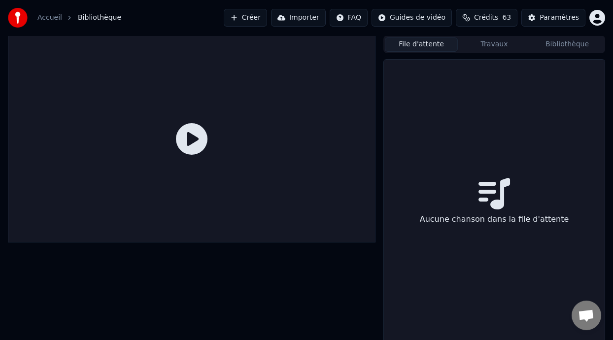
click at [578, 44] on button "Bibliothèque" at bounding box center [567, 44] width 73 height 14
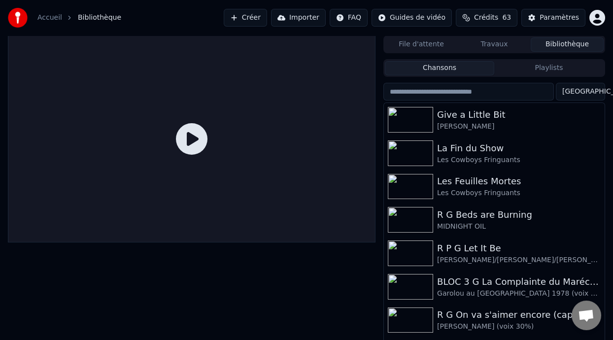
click at [432, 43] on button "File d'attente" at bounding box center [421, 44] width 73 height 14
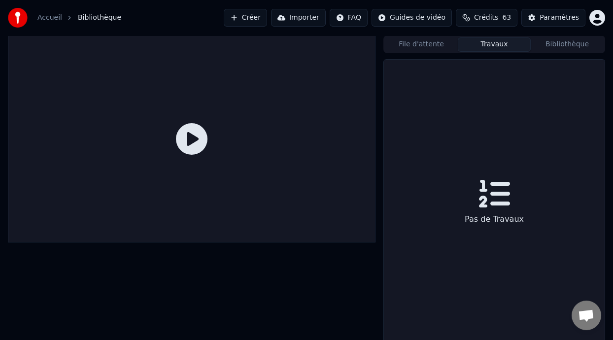
click at [497, 46] on button "Travaux" at bounding box center [494, 44] width 73 height 14
click at [420, 45] on button "File d'attente" at bounding box center [421, 44] width 73 height 14
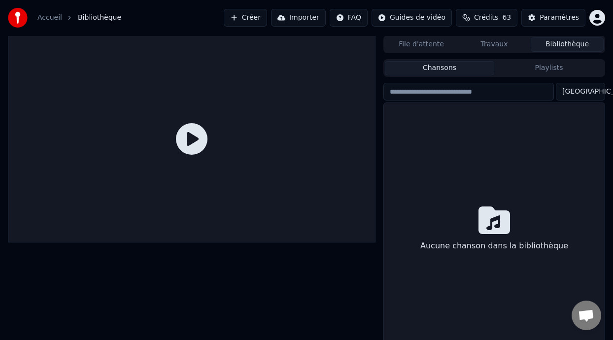
click at [557, 44] on button "Bibliothèque" at bounding box center [567, 44] width 73 height 14
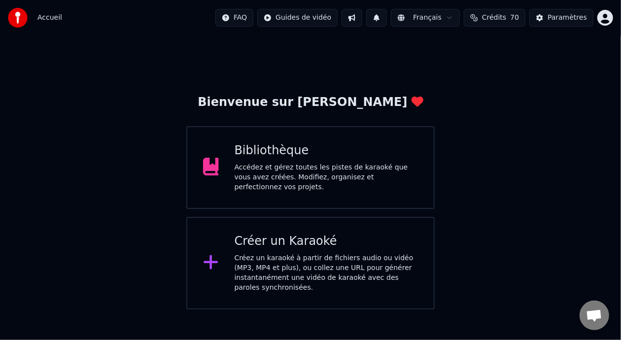
click at [339, 163] on div "Bibliothèque Accédez et gérez toutes les pistes de karaoké que vous avez créées…" at bounding box center [327, 167] width 184 height 49
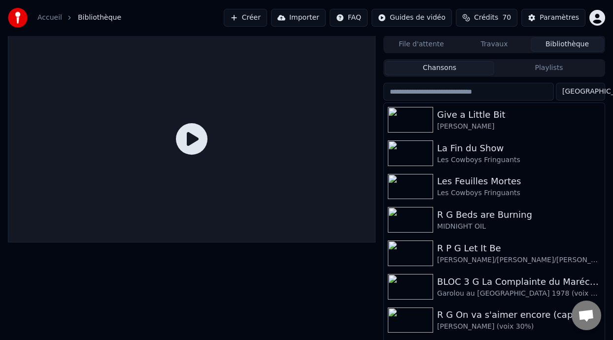
click at [251, 17] on button "Créer" at bounding box center [245, 18] width 43 height 18
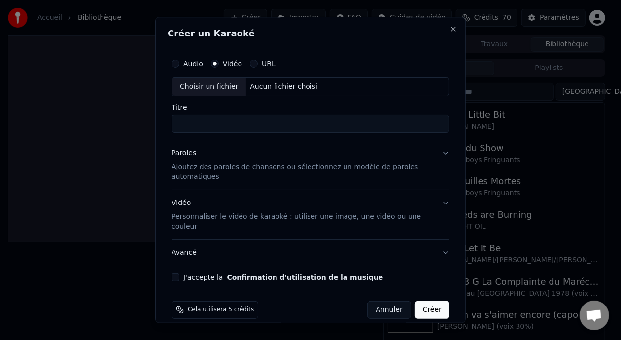
click at [226, 86] on div "Choisir un fichier" at bounding box center [209, 87] width 74 height 18
type input "**********"
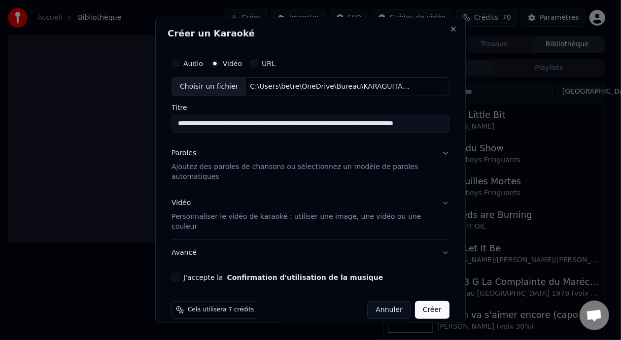
click at [352, 168] on p "Ajoutez des paroles de chansons ou sélectionnez un modèle de paroles automatiqu…" at bounding box center [302, 172] width 262 height 20
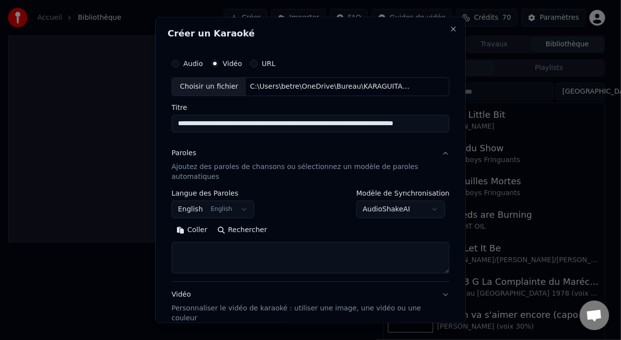
click at [241, 208] on button "English English" at bounding box center [212, 210] width 83 height 18
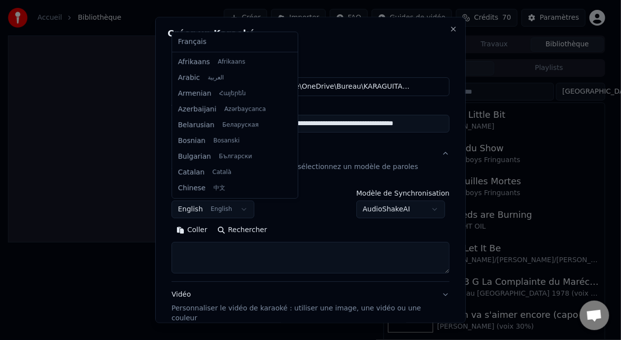
scroll to position [78, 0]
select select "**"
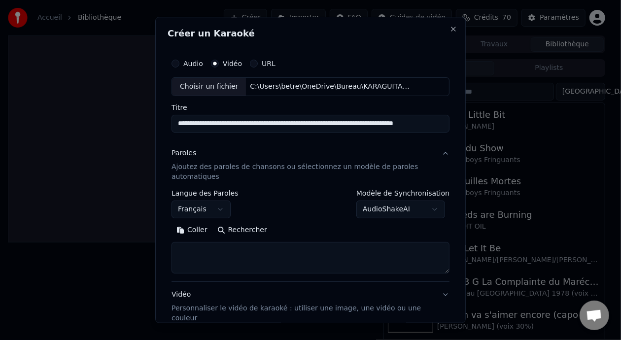
click at [194, 232] on button "Coller" at bounding box center [191, 230] width 41 height 16
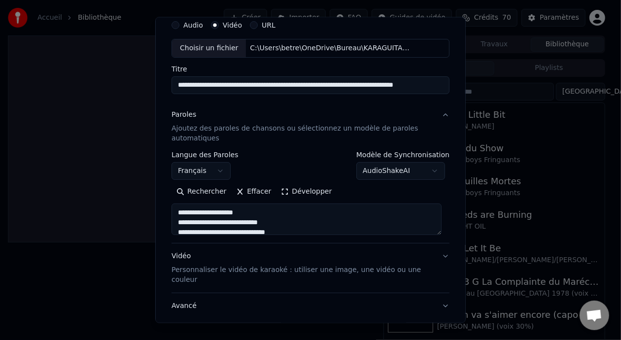
scroll to position [94, 0]
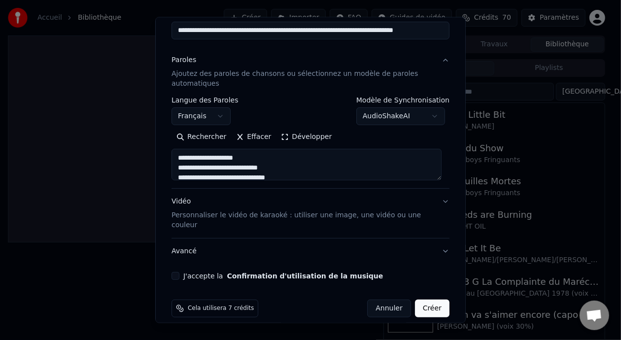
click at [177, 271] on button "J'accepte la Confirmation d'utilisation de la musique" at bounding box center [175, 275] width 8 height 8
click at [427, 299] on button "Créer" at bounding box center [432, 308] width 34 height 18
type textarea "**********"
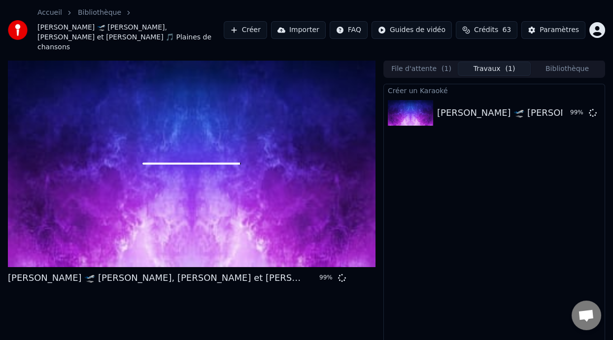
click at [431, 62] on button "File d'attente ( 1 )" at bounding box center [421, 69] width 73 height 14
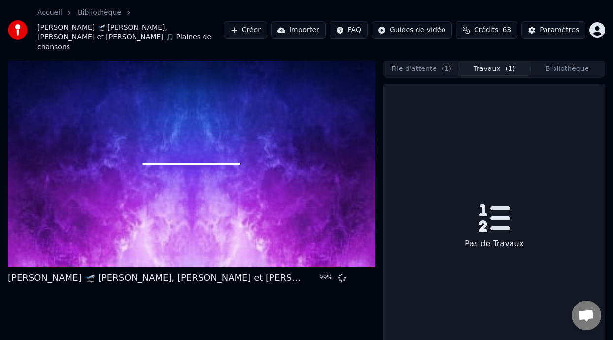
click at [487, 62] on button "Travaux ( 1 )" at bounding box center [494, 69] width 73 height 14
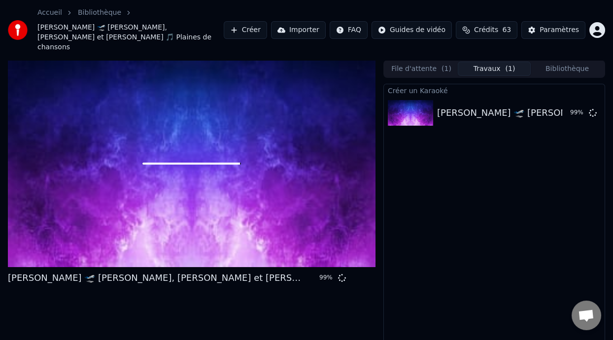
click at [562, 62] on button "Bibliothèque" at bounding box center [567, 69] width 73 height 14
click at [506, 64] on span "( 1 )" at bounding box center [510, 69] width 10 height 10
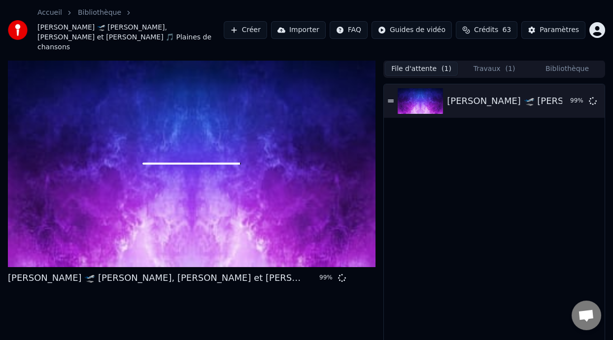
click at [433, 62] on button "File d'attente ( 1 )" at bounding box center [421, 69] width 73 height 14
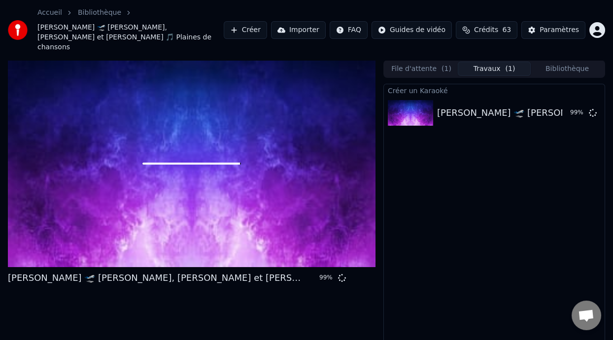
click at [496, 62] on button "Travaux ( 1 )" at bounding box center [494, 69] width 73 height 14
click at [568, 62] on button "Bibliothèque" at bounding box center [567, 69] width 73 height 14
click at [494, 62] on button "Travaux ( 1 )" at bounding box center [494, 69] width 73 height 14
click at [575, 62] on button "Bibliothèque" at bounding box center [567, 69] width 73 height 14
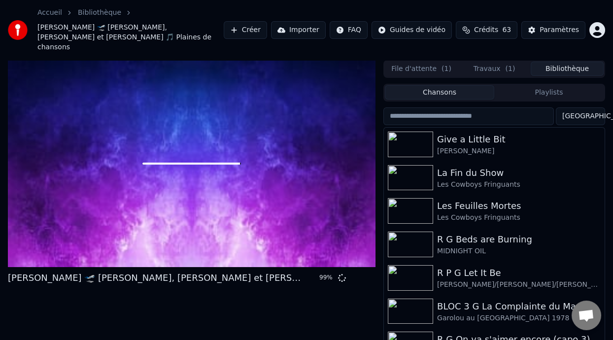
click at [503, 62] on button "Travaux ( 1 )" at bounding box center [494, 69] width 73 height 14
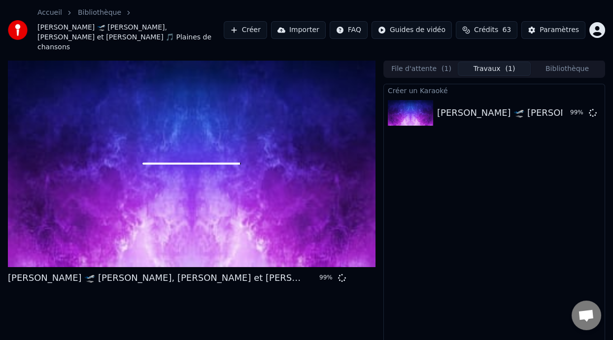
click at [424, 62] on button "File d'attente ( 1 )" at bounding box center [421, 69] width 73 height 14
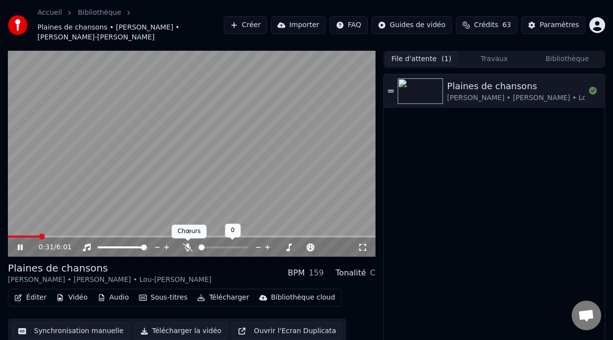
click at [188, 247] on icon at bounding box center [188, 247] width 10 height 8
click at [15, 235] on span at bounding box center [11, 236] width 7 height 2
click at [19, 245] on icon at bounding box center [20, 247] width 5 height 6
click at [48, 235] on span at bounding box center [51, 237] width 6 height 6
click at [19, 246] on icon at bounding box center [20, 247] width 6 height 7
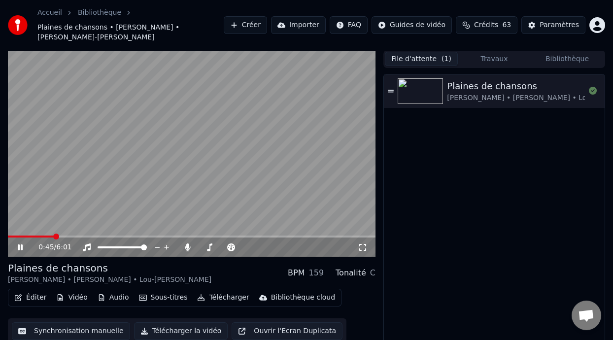
click at [364, 246] on icon at bounding box center [363, 247] width 10 height 8
click at [19, 246] on icon at bounding box center [20, 247] width 5 height 6
click at [19, 246] on icon at bounding box center [20, 247] width 6 height 7
click at [19, 246] on icon at bounding box center [20, 247] width 5 height 6
click at [19, 246] on icon at bounding box center [20, 247] width 6 height 7
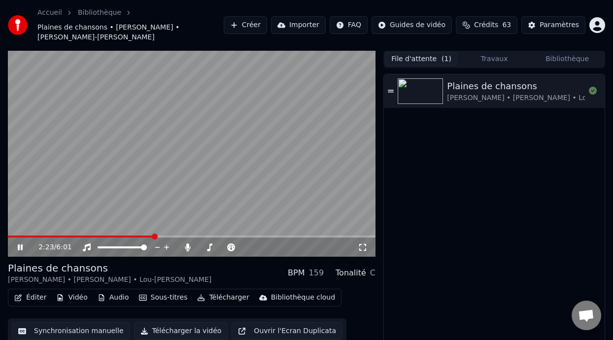
click at [19, 246] on icon at bounding box center [20, 247] width 5 height 6
click at [38, 297] on button "Éditer" at bounding box center [30, 298] width 40 height 14
click at [336, 228] on video at bounding box center [192, 153] width 368 height 207
click at [22, 244] on icon at bounding box center [20, 247] width 5 height 6
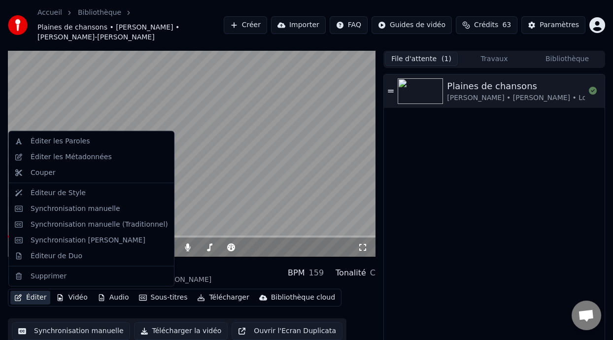
click at [40, 299] on button "Éditer" at bounding box center [30, 298] width 40 height 14
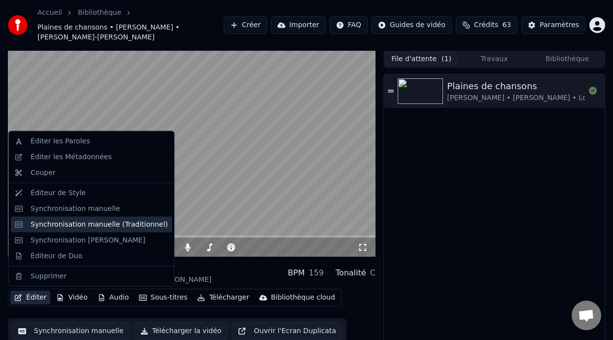
click at [118, 222] on div "Synchronisation manuelle (Traditionnel)" at bounding box center [99, 224] width 137 height 10
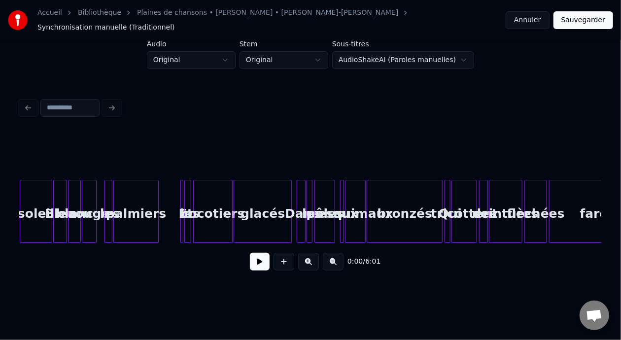
scroll to position [0, 5839]
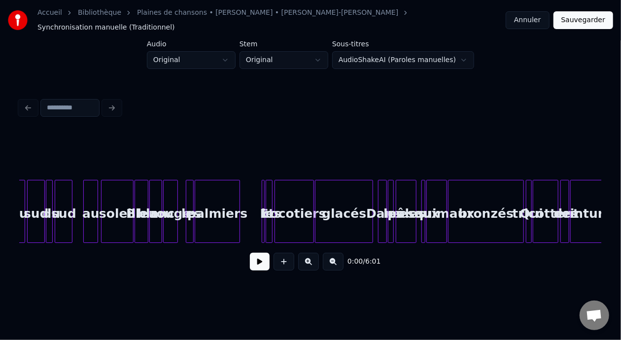
click at [204, 198] on div "palmiers" at bounding box center [217, 213] width 44 height 67
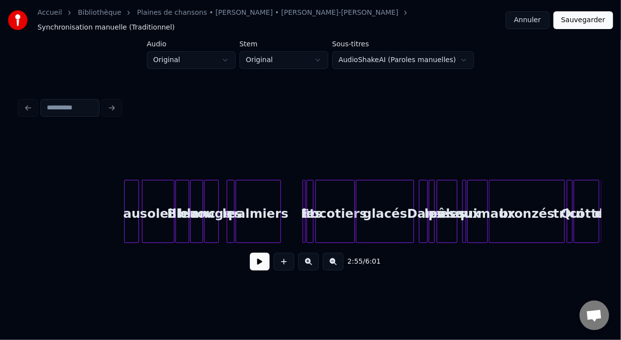
scroll to position [0, 5706]
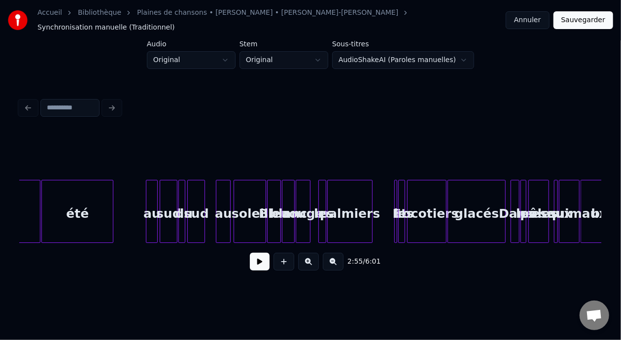
click at [250, 265] on button at bounding box center [260, 262] width 20 height 18
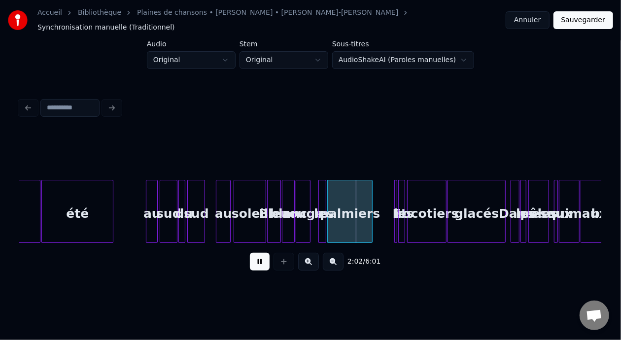
click at [250, 264] on button at bounding box center [260, 262] width 20 height 18
click at [307, 261] on button at bounding box center [308, 262] width 21 height 18
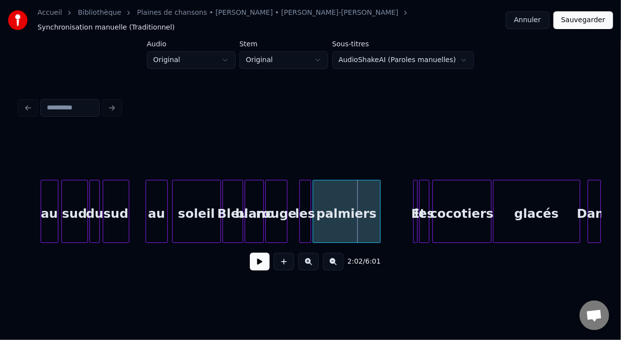
click at [307, 260] on button at bounding box center [308, 262] width 21 height 18
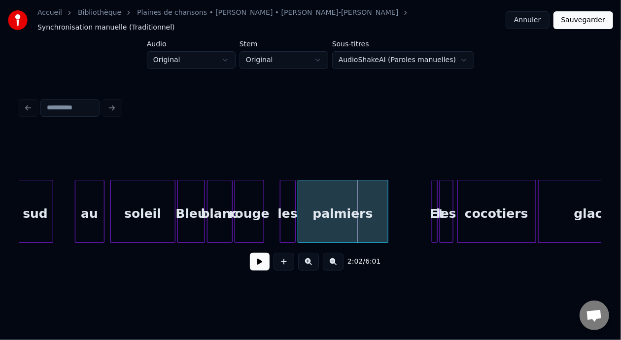
click at [307, 260] on button at bounding box center [308, 262] width 21 height 18
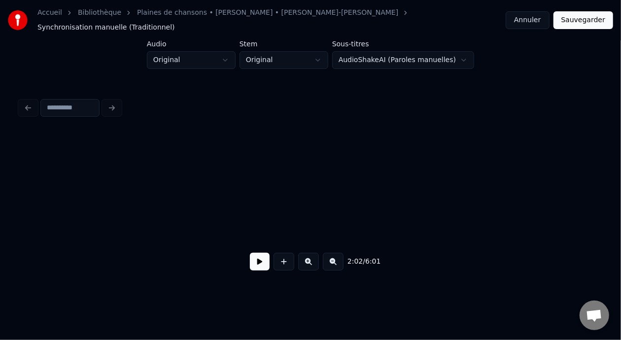
scroll to position [0, 14771]
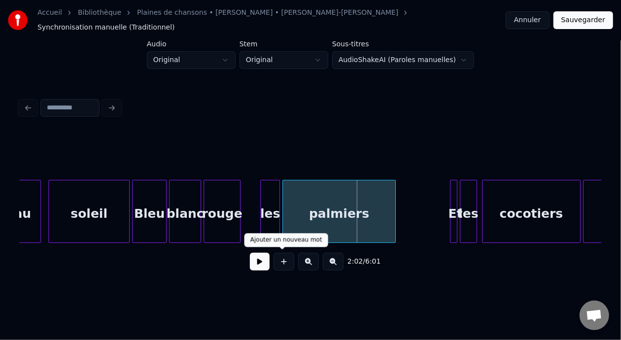
click at [262, 258] on button at bounding box center [260, 262] width 20 height 18
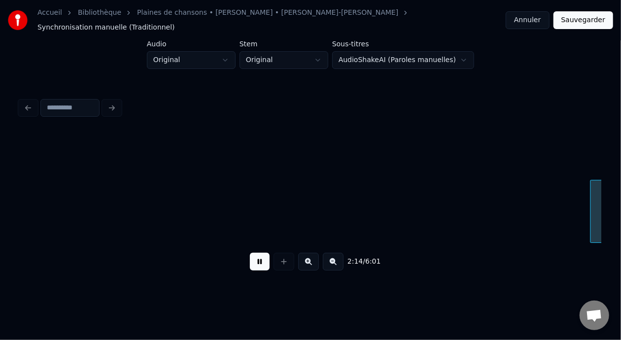
scroll to position [0, 16518]
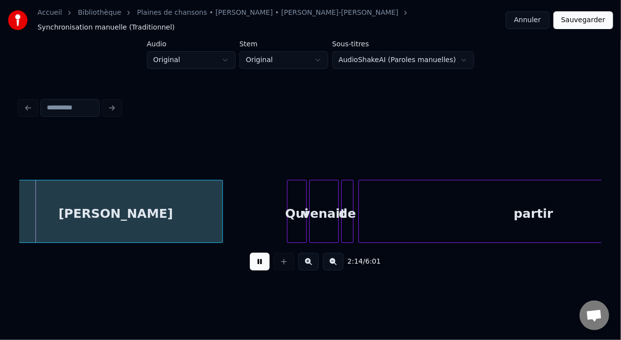
click at [250, 256] on button at bounding box center [260, 262] width 20 height 18
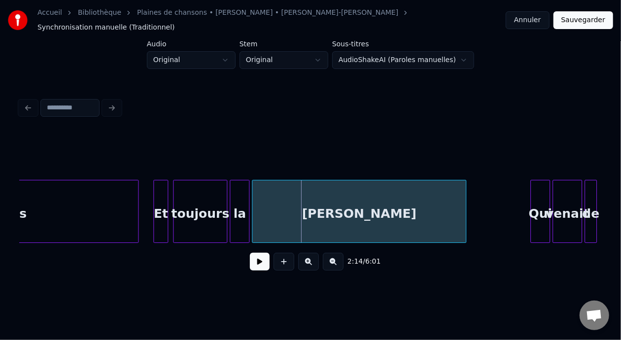
scroll to position [0, 16249]
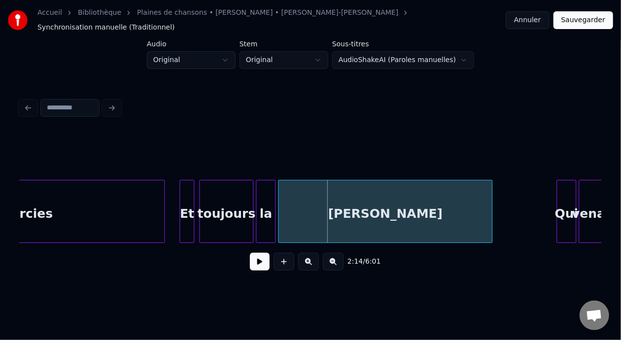
click at [261, 206] on div "la" at bounding box center [265, 213] width 19 height 67
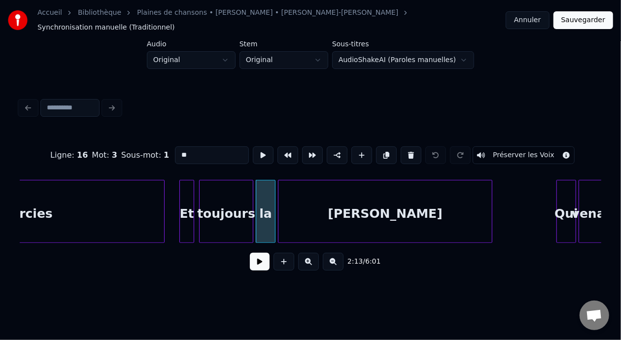
click at [175, 146] on input "**" at bounding box center [212, 155] width 74 height 18
type input "**"
click at [250, 266] on button at bounding box center [260, 262] width 20 height 18
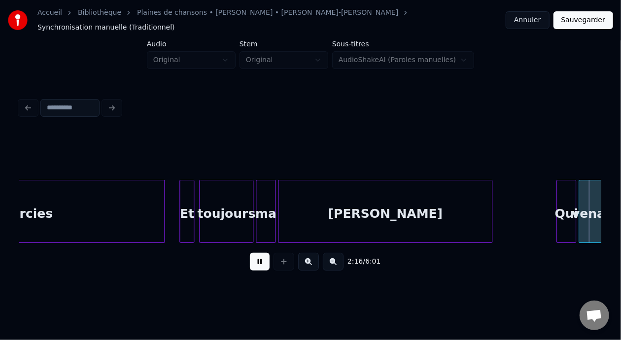
scroll to position [0, 16832]
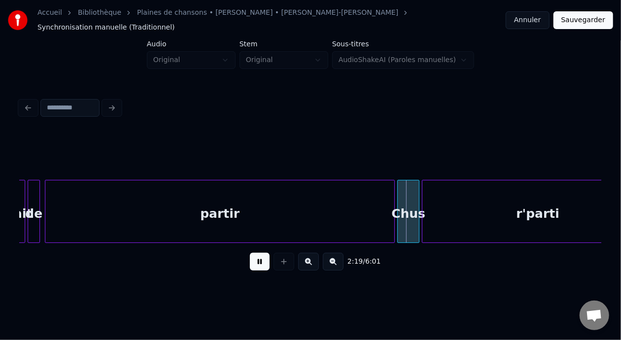
click at [252, 261] on button at bounding box center [260, 262] width 20 height 18
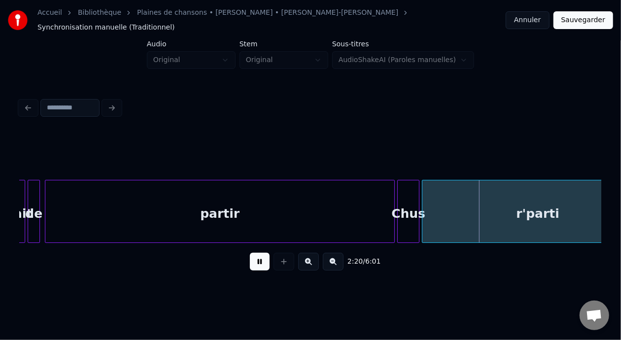
click at [252, 261] on button at bounding box center [260, 262] width 20 height 18
click at [405, 210] on div "Chus" at bounding box center [408, 213] width 21 height 67
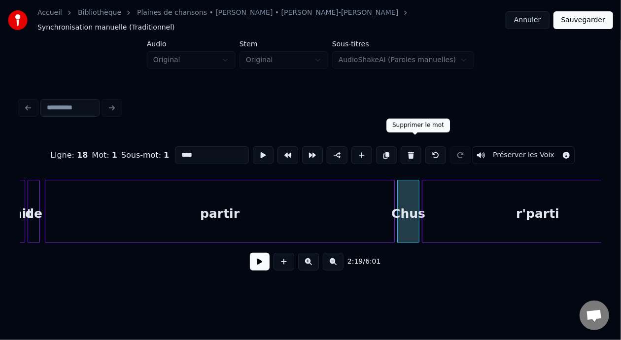
click at [413, 146] on button at bounding box center [411, 155] width 21 height 18
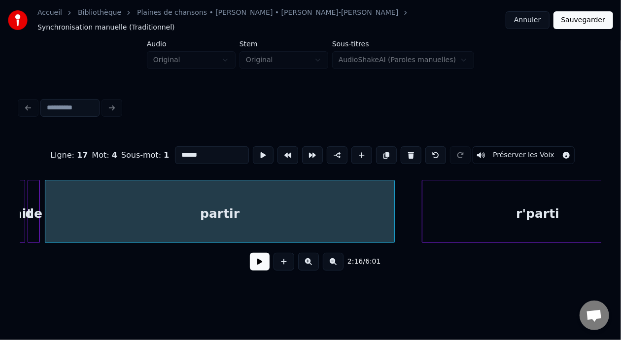
click at [537, 216] on div "r'parti" at bounding box center [537, 213] width 231 height 67
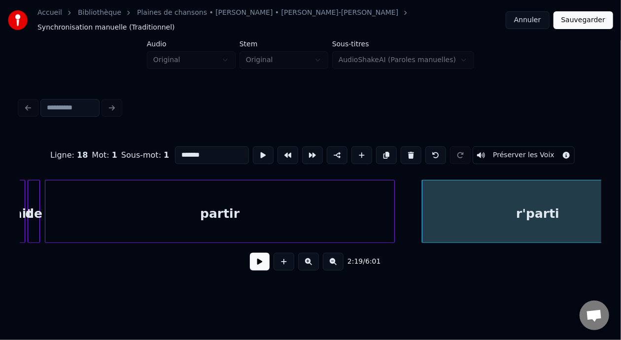
click at [175, 150] on input "*******" at bounding box center [212, 155] width 74 height 18
click at [175, 146] on input "*****" at bounding box center [212, 155] width 74 height 18
click at [186, 217] on div "partir" at bounding box center [219, 213] width 349 height 67
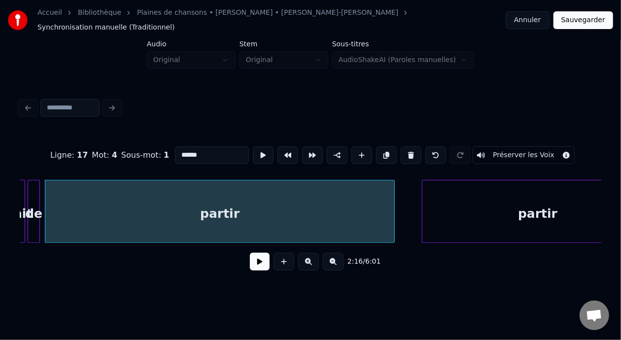
type input "******"
click at [257, 264] on button at bounding box center [260, 262] width 20 height 18
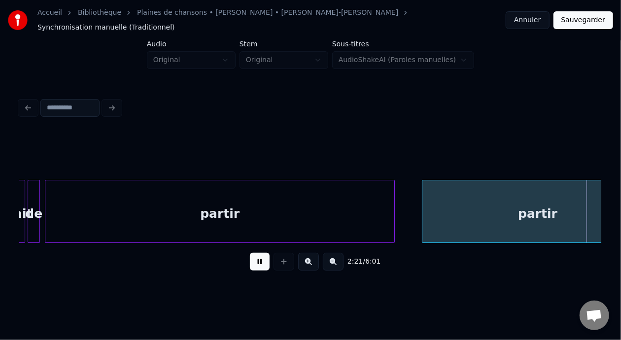
scroll to position [0, 17414]
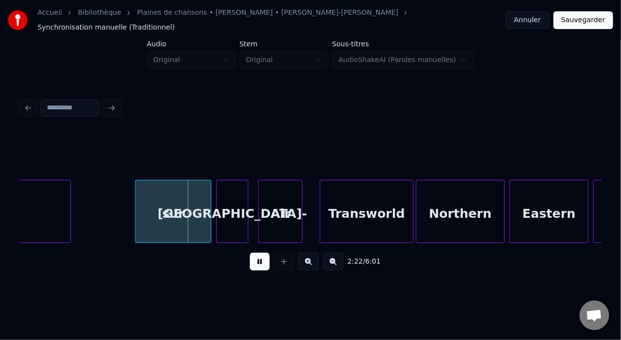
click at [257, 264] on button at bounding box center [260, 262] width 20 height 18
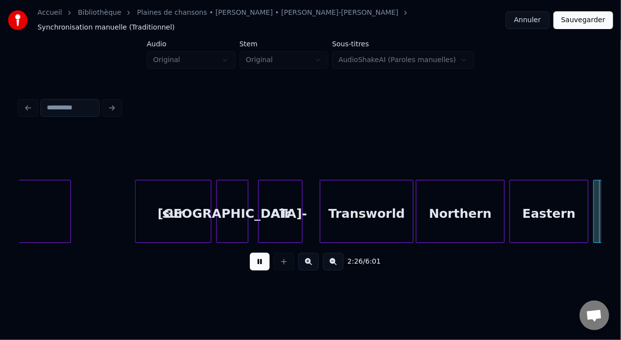
scroll to position [0, 17997]
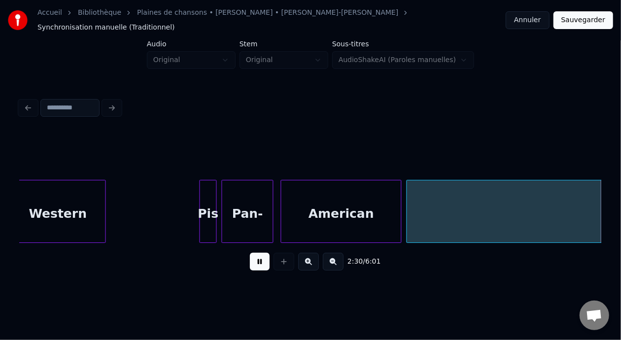
click at [254, 261] on button at bounding box center [260, 262] width 20 height 18
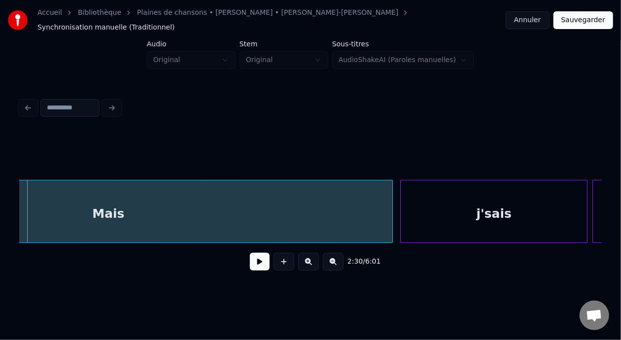
click at [254, 261] on button at bounding box center [260, 262] width 20 height 18
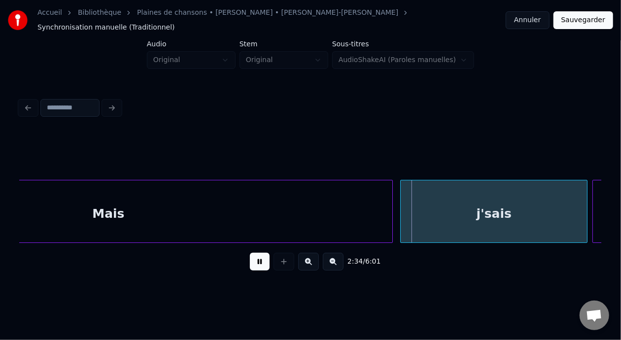
click at [254, 261] on button at bounding box center [260, 262] width 20 height 18
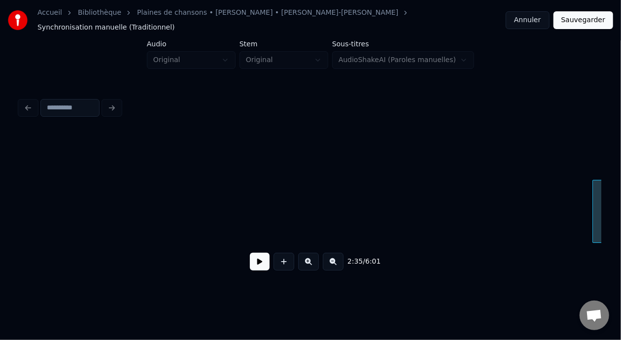
scroll to position [0, 19162]
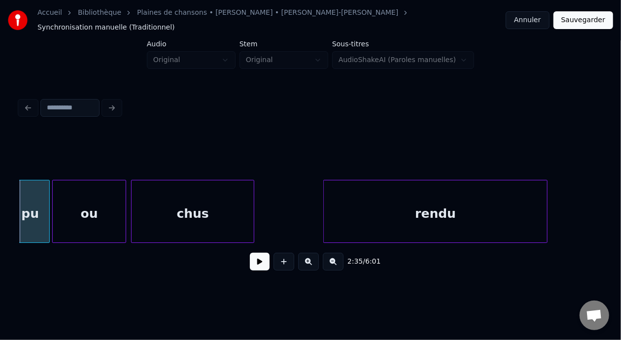
click at [254, 261] on button at bounding box center [260, 262] width 20 height 18
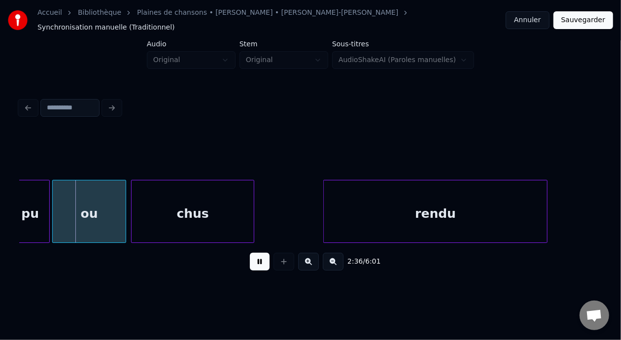
click at [254, 261] on button at bounding box center [260, 262] width 20 height 18
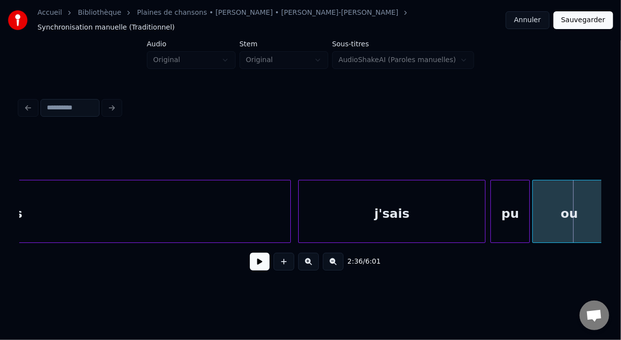
click at [170, 214] on div "Mais" at bounding box center [6, 213] width 568 height 67
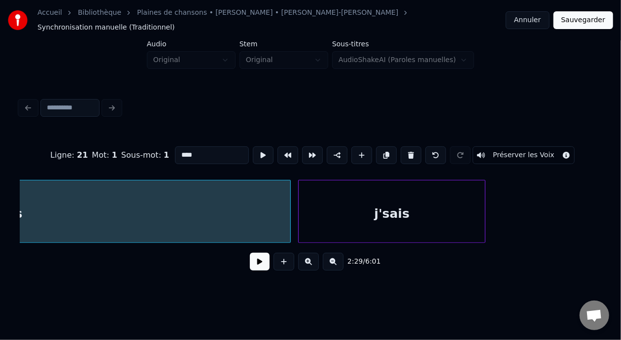
scroll to position [0, 18384]
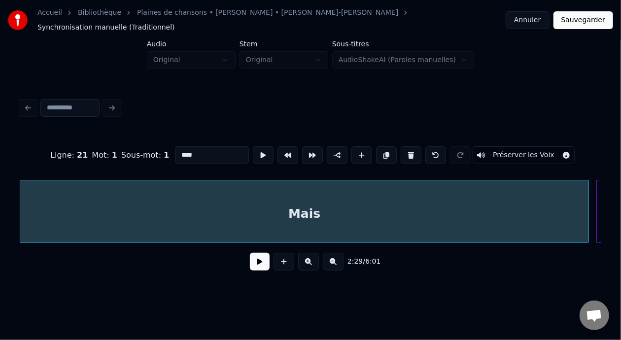
click at [255, 260] on button at bounding box center [260, 262] width 20 height 18
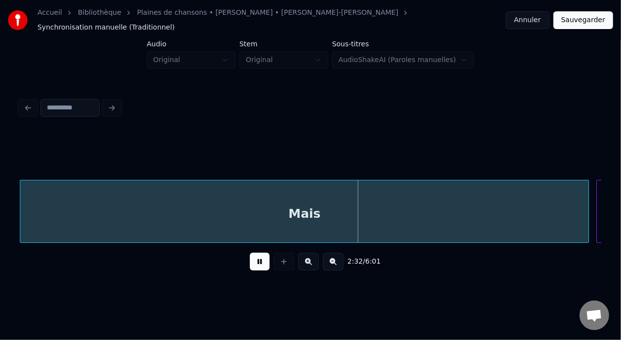
click at [255, 260] on button at bounding box center [260, 262] width 20 height 18
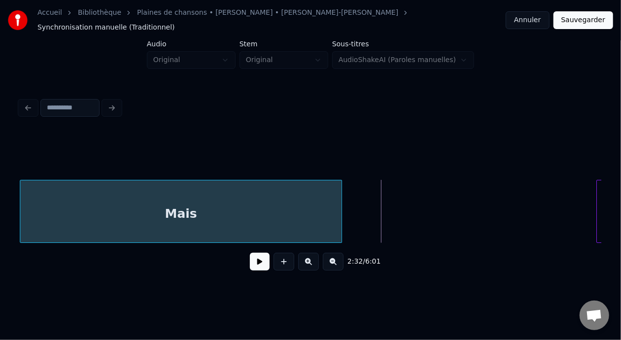
click at [340, 212] on div at bounding box center [339, 211] width 3 height 62
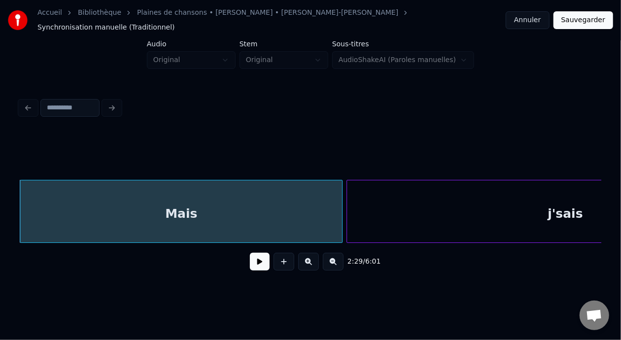
click at [348, 206] on div at bounding box center [348, 211] width 3 height 62
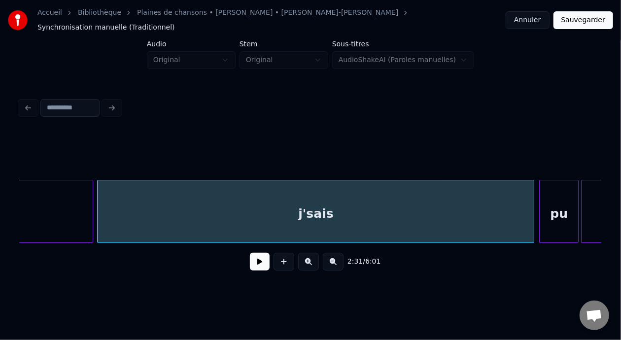
scroll to position [0, 18666]
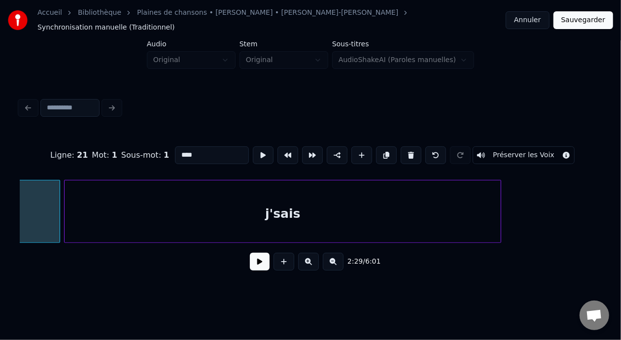
scroll to position [0, 18384]
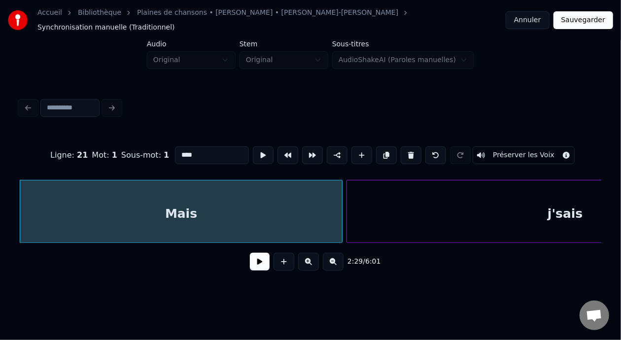
click at [254, 259] on button at bounding box center [260, 262] width 20 height 18
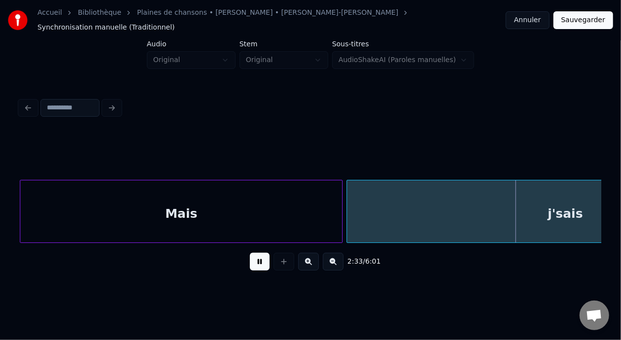
click at [256, 261] on button at bounding box center [260, 262] width 20 height 18
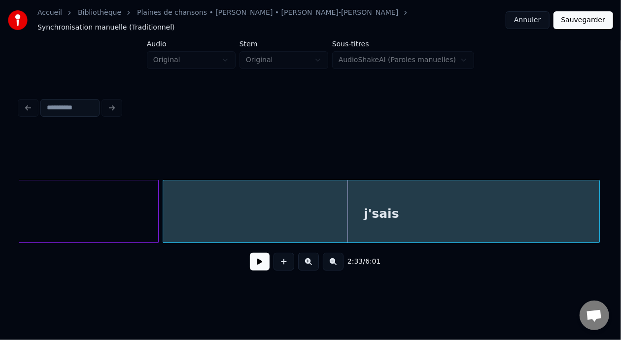
scroll to position [0, 18594]
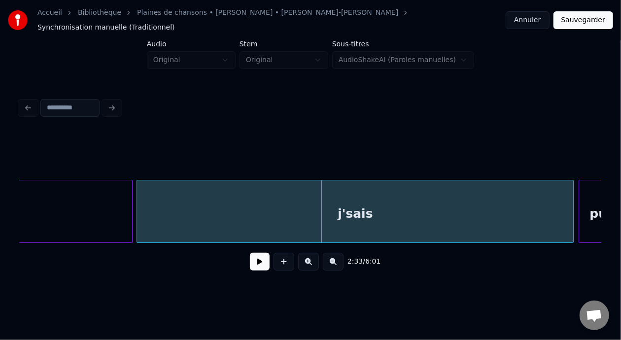
click at [384, 212] on div "j'sais" at bounding box center [355, 213] width 436 height 67
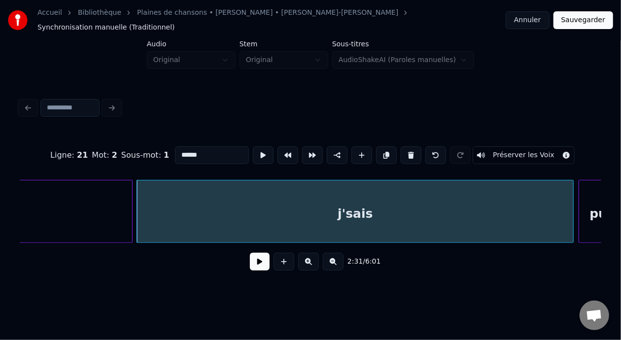
click at [176, 147] on input "******" at bounding box center [212, 155] width 74 height 18
type input "*********"
click at [255, 263] on button at bounding box center [260, 262] width 20 height 18
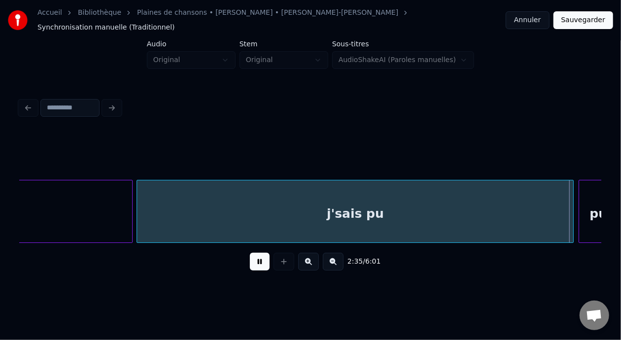
click at [255, 263] on button at bounding box center [260, 262] width 20 height 18
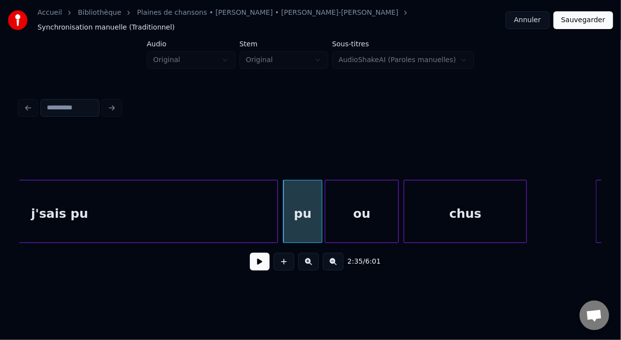
scroll to position [0, 18956]
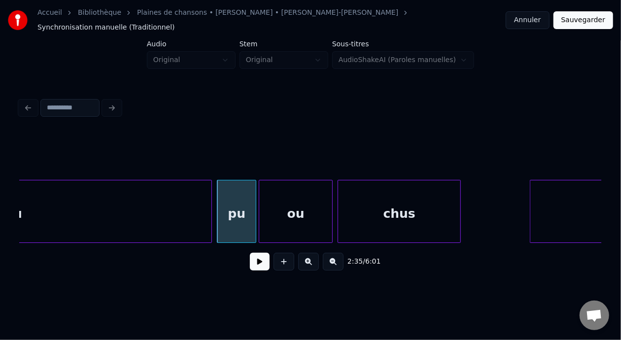
click at [241, 197] on div "pu" at bounding box center [236, 213] width 38 height 67
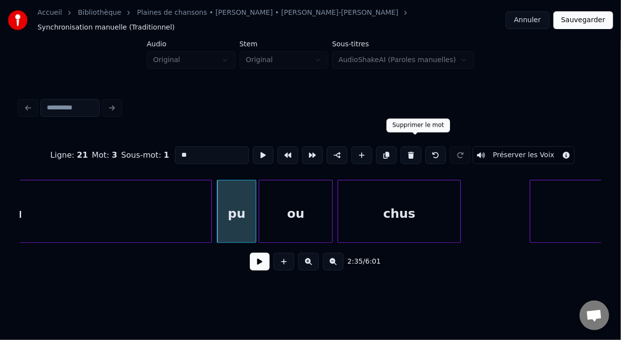
click at [411, 146] on button at bounding box center [411, 155] width 21 height 18
type input "*********"
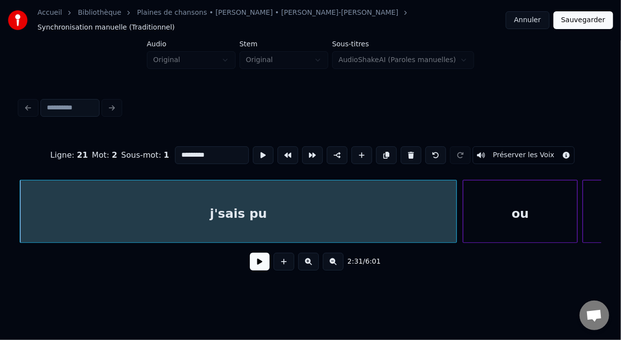
click at [463, 203] on div at bounding box center [464, 211] width 3 height 62
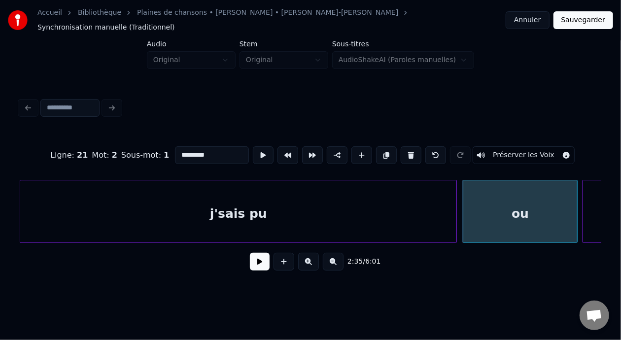
click at [340, 215] on div "j'sais pu" at bounding box center [238, 213] width 436 height 67
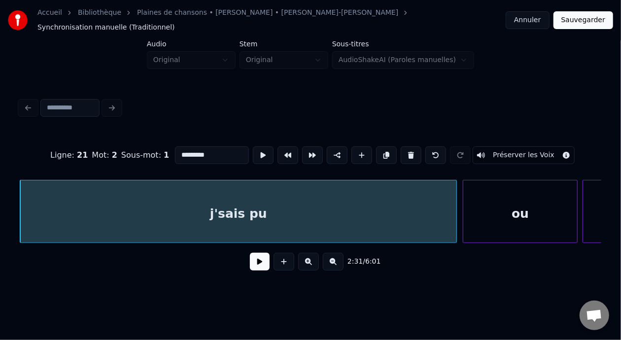
click at [261, 257] on button at bounding box center [260, 262] width 20 height 18
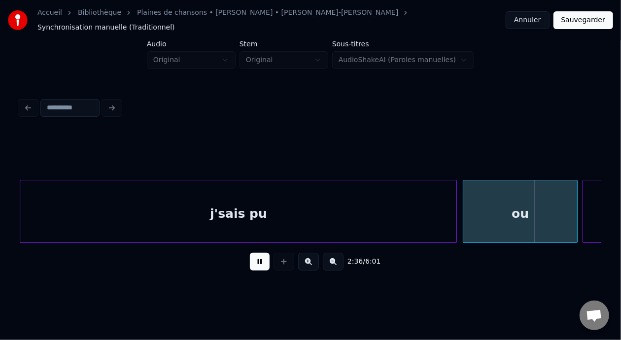
click at [260, 257] on button at bounding box center [260, 262] width 20 height 18
click at [257, 257] on button at bounding box center [260, 262] width 20 height 18
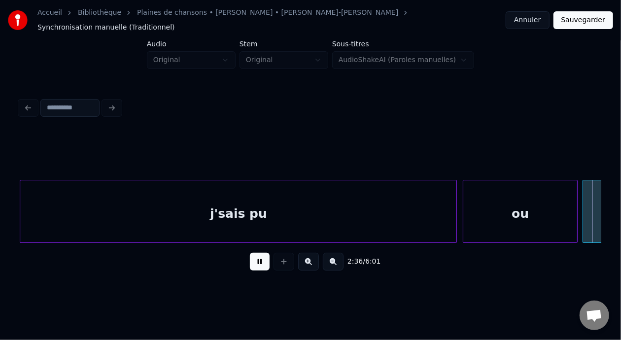
scroll to position [0, 19292]
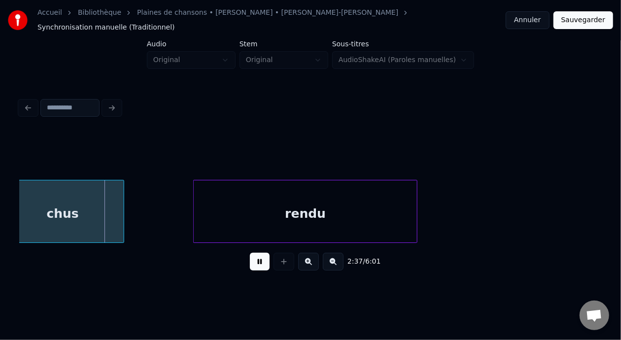
click at [257, 257] on button at bounding box center [260, 262] width 20 height 18
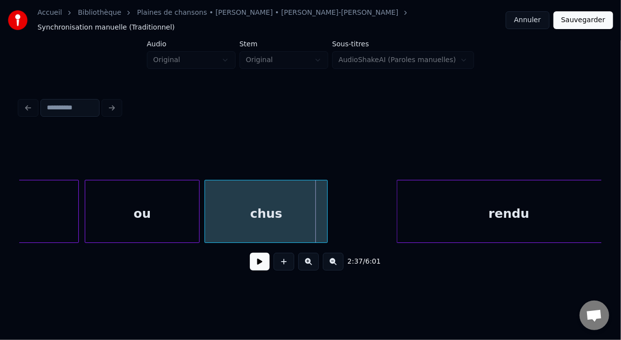
scroll to position [0, 19082]
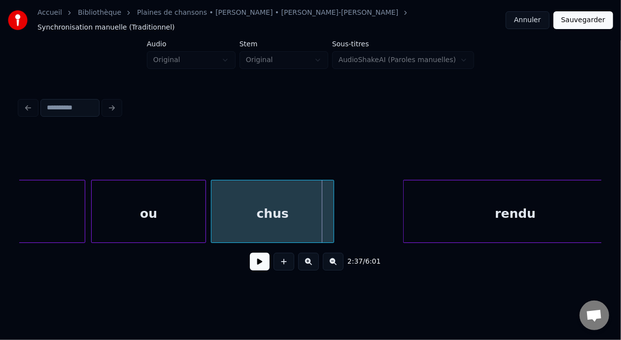
click at [150, 206] on div "ou" at bounding box center [149, 213] width 114 height 67
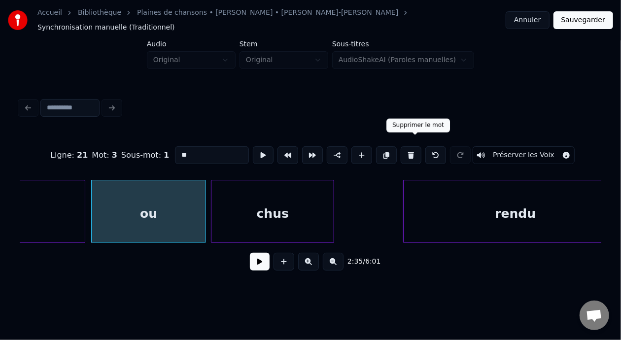
click at [415, 147] on button at bounding box center [411, 155] width 21 height 18
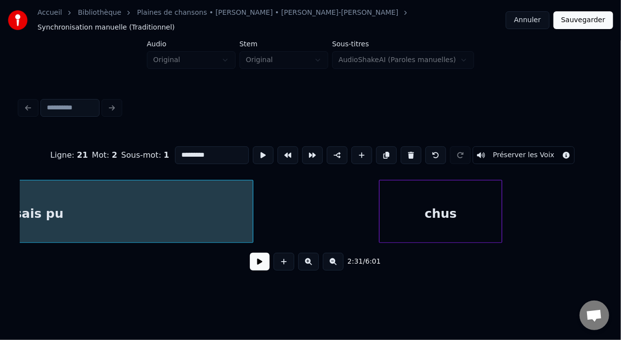
scroll to position [0, 18940]
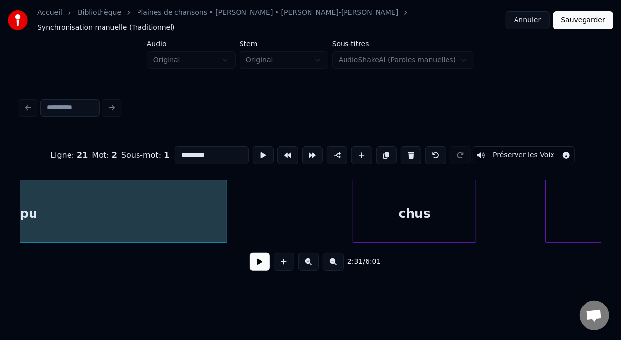
click at [378, 213] on div "chus" at bounding box center [414, 213] width 122 height 67
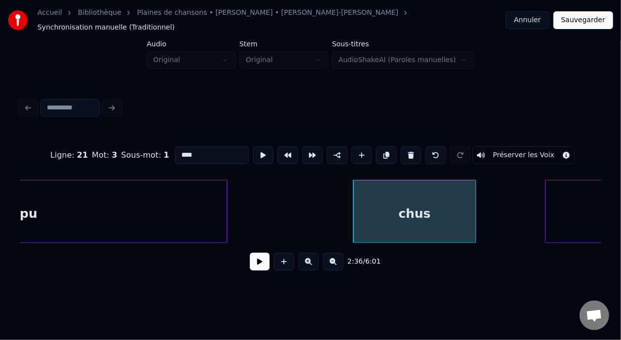
click at [175, 147] on input "****" at bounding box center [212, 155] width 74 height 18
click at [160, 209] on div "j'sais pu" at bounding box center [9, 213] width 436 height 67
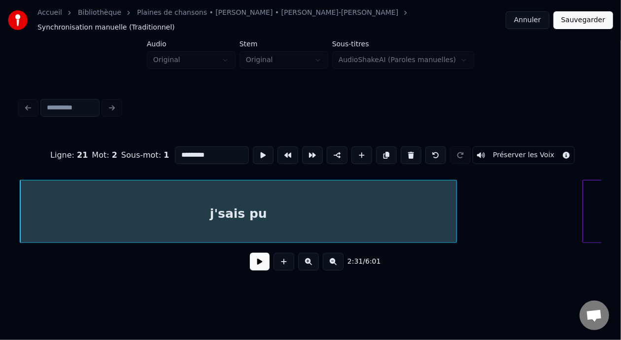
type input "*********"
click at [256, 263] on button at bounding box center [260, 262] width 20 height 18
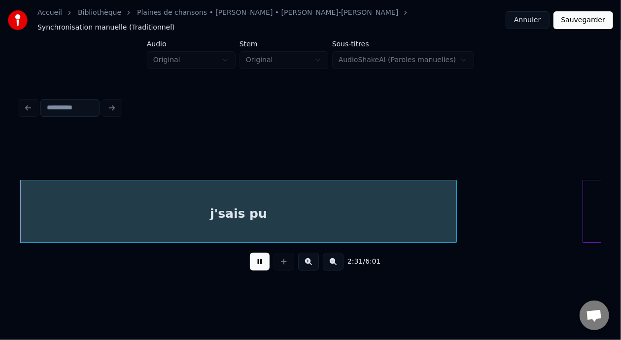
click at [256, 263] on button at bounding box center [260, 262] width 20 height 18
click at [253, 259] on button at bounding box center [260, 262] width 20 height 18
click at [253, 261] on button at bounding box center [260, 262] width 20 height 18
click at [276, 183] on div "j'sais pu" at bounding box center [238, 213] width 436 height 67
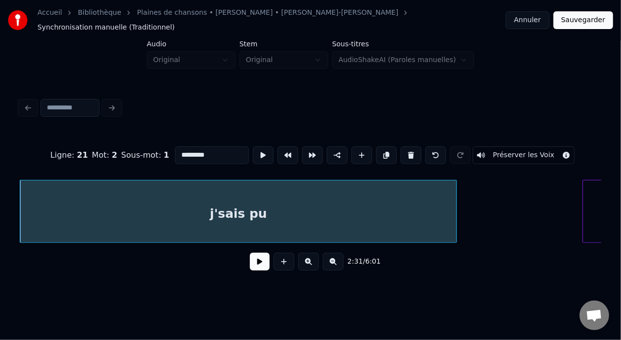
click at [255, 258] on button at bounding box center [260, 262] width 20 height 18
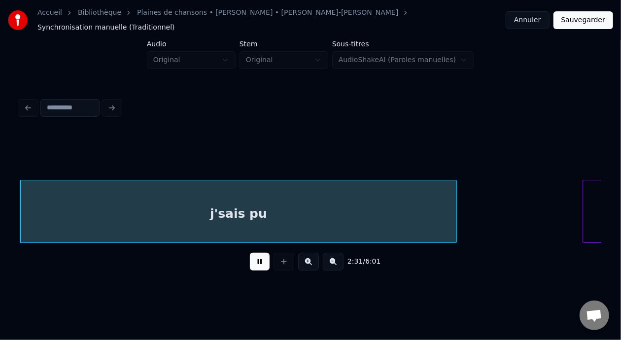
click at [280, 210] on div "j'sais pu" at bounding box center [238, 213] width 436 height 67
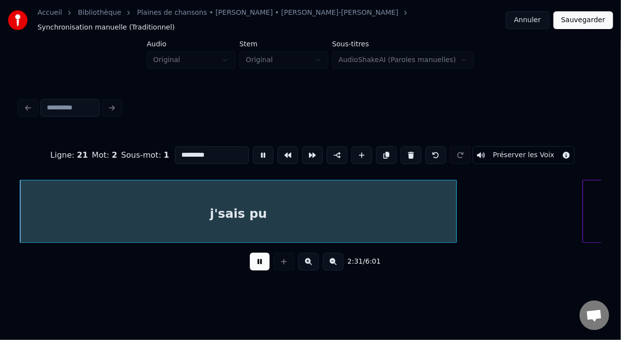
click at [250, 206] on div "j'sais pu" at bounding box center [238, 213] width 436 height 67
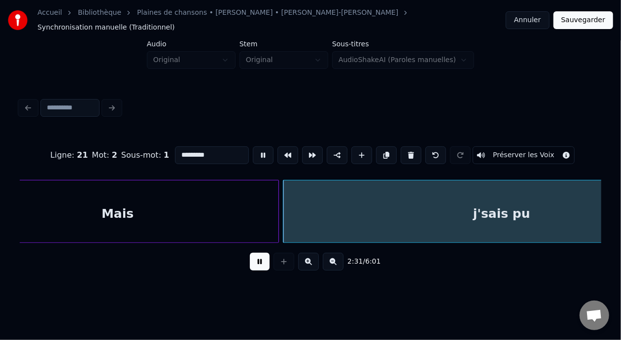
click at [150, 195] on div "Mais" at bounding box center [118, 213] width 322 height 67
type input "****"
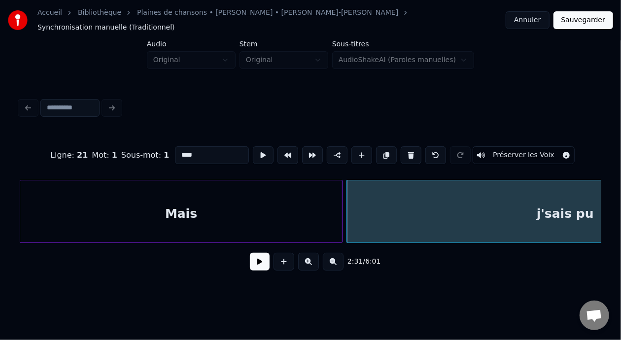
click at [250, 260] on button at bounding box center [260, 262] width 20 height 18
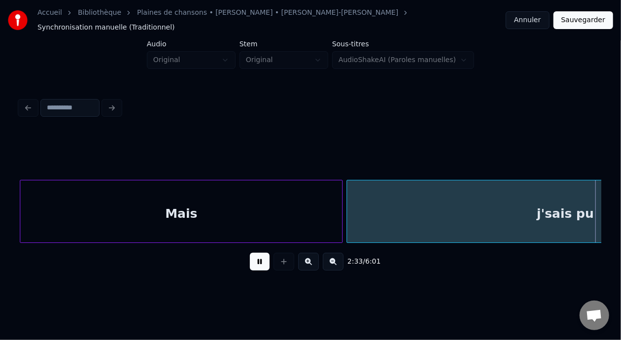
scroll to position [0, 18966]
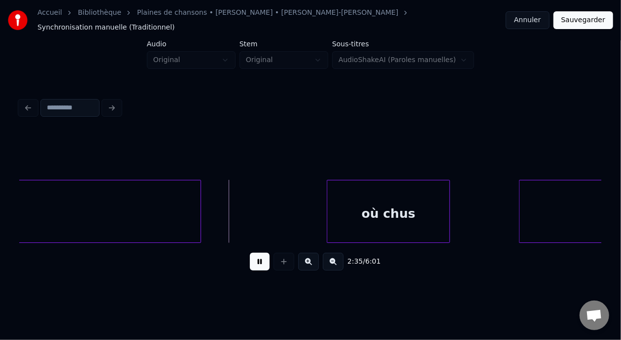
click at [254, 262] on button at bounding box center [260, 262] width 20 height 18
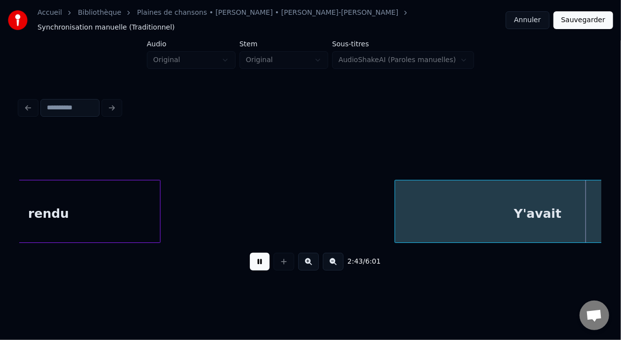
scroll to position [0, 20131]
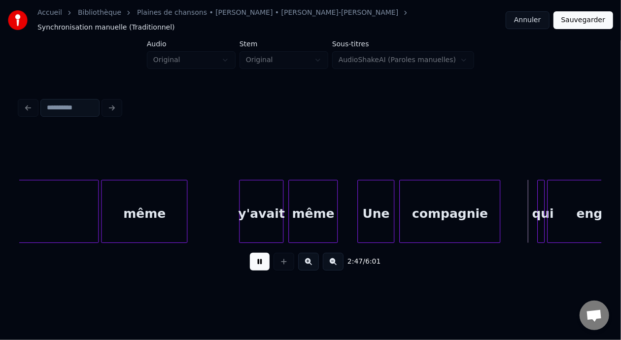
click at [254, 262] on button at bounding box center [260, 262] width 20 height 18
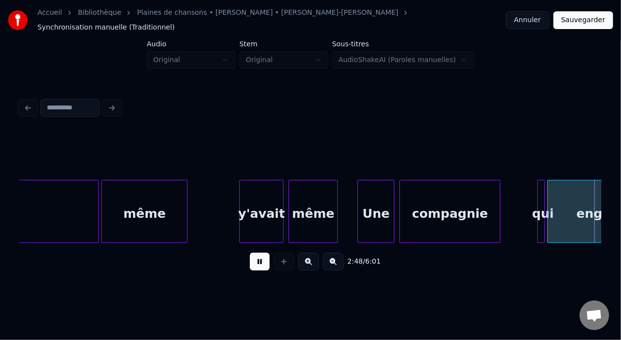
click at [254, 262] on button at bounding box center [260, 262] width 20 height 18
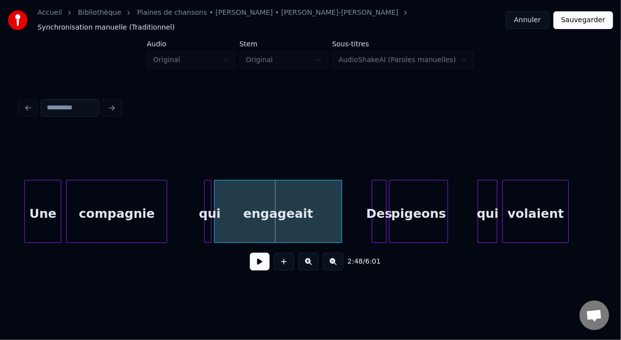
scroll to position [0, 20424]
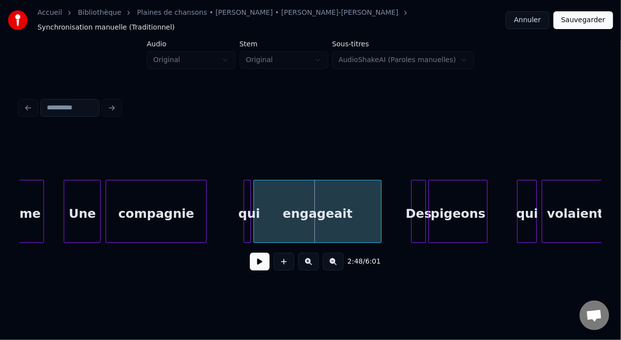
click at [89, 208] on div "Une" at bounding box center [82, 213] width 36 height 67
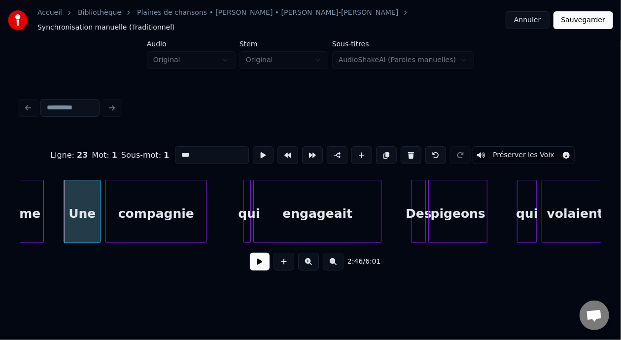
click at [175, 147] on input "***" at bounding box center [212, 155] width 74 height 18
type input "***"
click at [255, 266] on button at bounding box center [260, 262] width 20 height 18
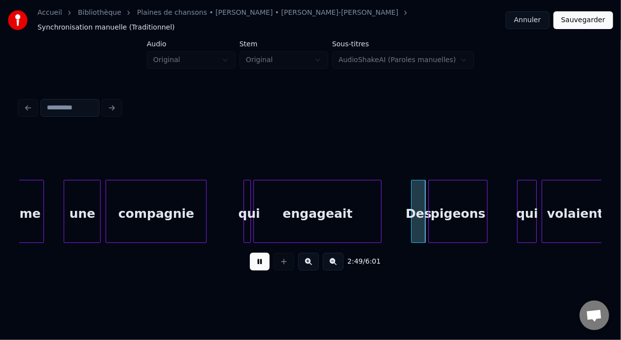
click at [255, 266] on button at bounding box center [260, 262] width 20 height 18
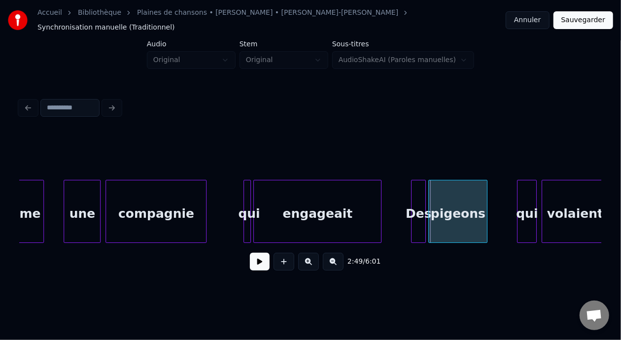
click at [420, 213] on div "Des" at bounding box center [418, 213] width 14 height 67
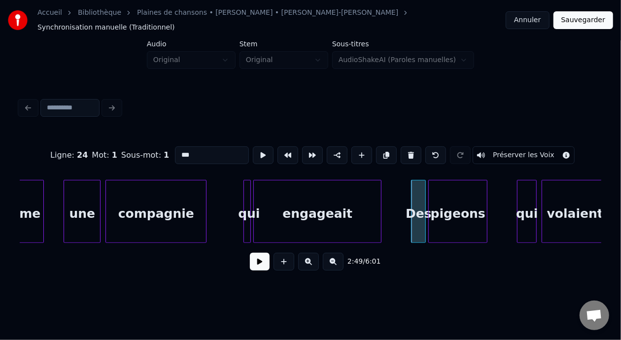
click at [175, 151] on input "***" at bounding box center [212, 155] width 74 height 18
click at [175, 147] on input "***" at bounding box center [212, 155] width 74 height 18
type input "***"
click at [253, 261] on button at bounding box center [260, 262] width 20 height 18
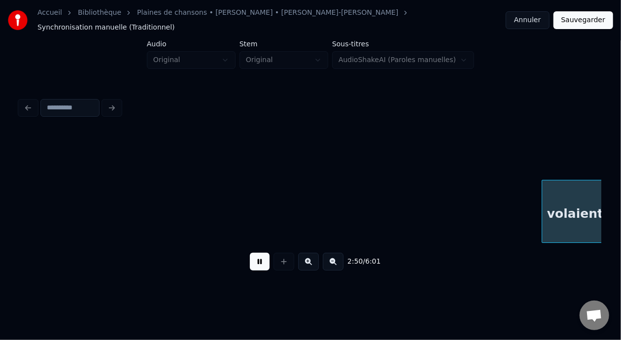
scroll to position [0, 21006]
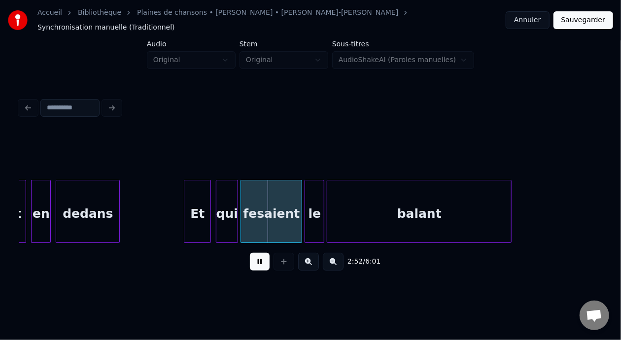
click at [253, 261] on button at bounding box center [260, 262] width 20 height 18
click at [273, 202] on div "fesaient" at bounding box center [271, 213] width 61 height 67
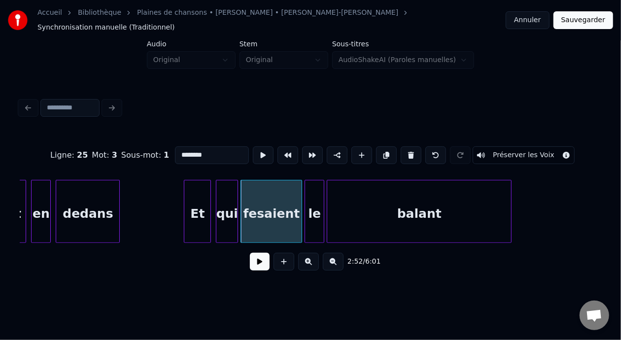
click at [175, 146] on input "********" at bounding box center [212, 155] width 74 height 18
type input "*********"
click at [253, 270] on div "2:52 / 6:01" at bounding box center [311, 262] width 566 height 22
click at [253, 263] on button at bounding box center [260, 262] width 20 height 18
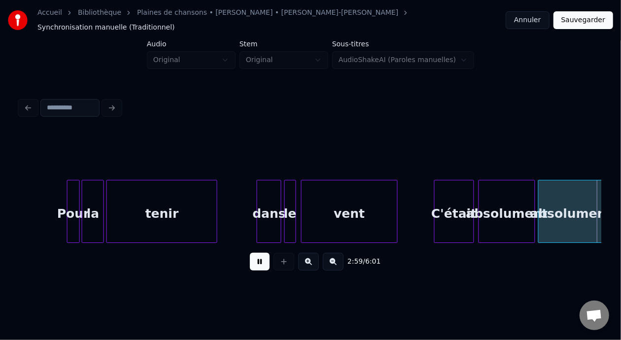
scroll to position [0, 22169]
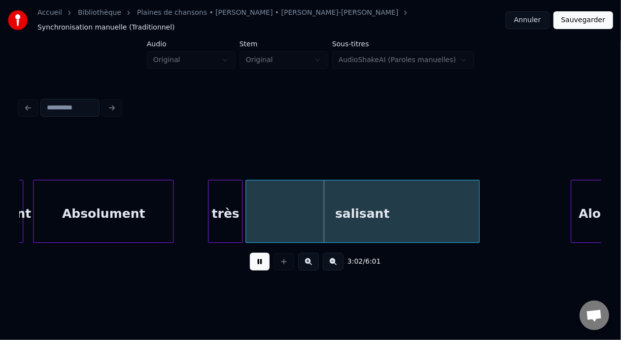
click at [254, 257] on button at bounding box center [260, 262] width 20 height 18
click at [368, 208] on div "salisant" at bounding box center [362, 213] width 233 height 67
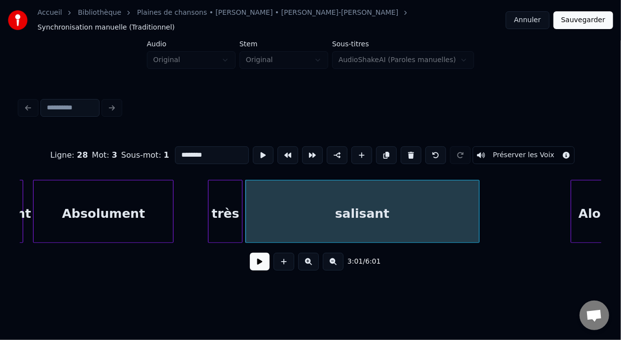
click at [175, 147] on input "********" at bounding box center [212, 155] width 74 height 18
type input "*********"
click at [231, 251] on div "3:01 / 6:01" at bounding box center [311, 262] width 566 height 22
click at [250, 263] on button at bounding box center [260, 262] width 20 height 18
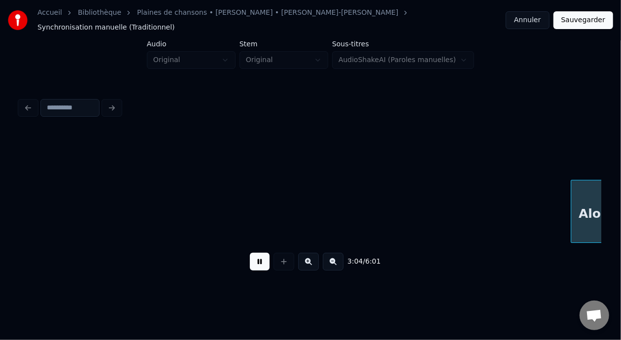
scroll to position [0, 22751]
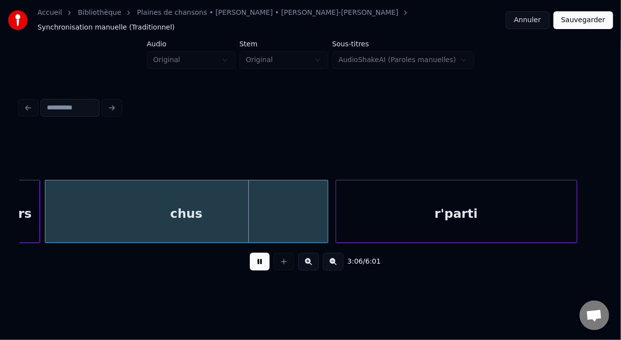
click at [250, 263] on button at bounding box center [260, 262] width 20 height 18
click at [252, 258] on button at bounding box center [260, 262] width 20 height 18
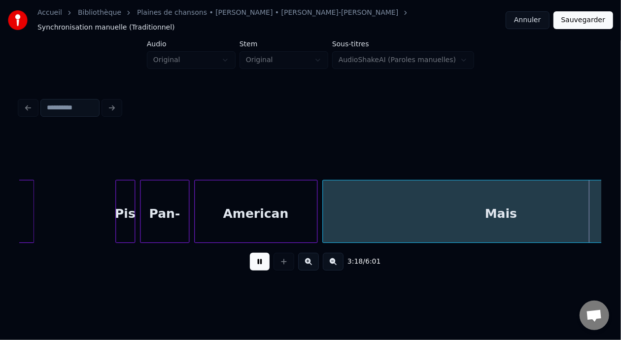
scroll to position [0, 24500]
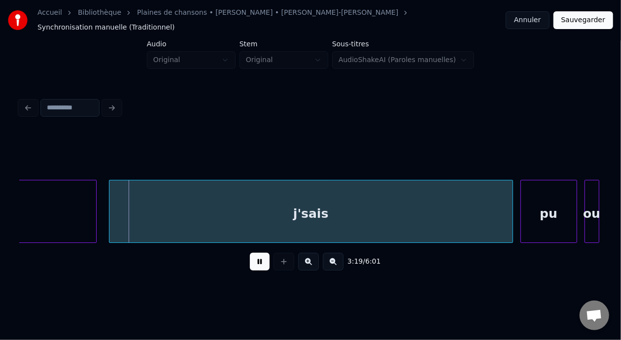
click at [255, 260] on button at bounding box center [260, 262] width 20 height 18
click at [309, 205] on div "j'sais" at bounding box center [310, 213] width 403 height 67
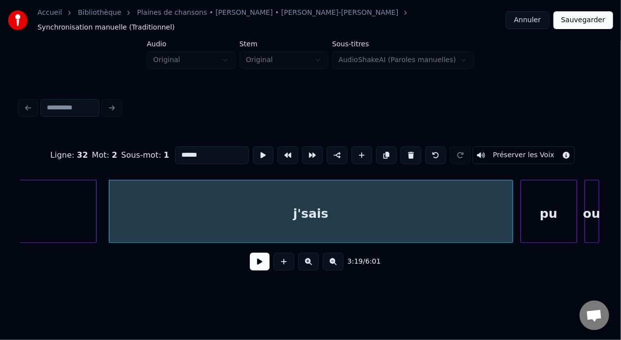
click at [183, 146] on input "******" at bounding box center [212, 155] width 74 height 18
click at [550, 220] on div "pu" at bounding box center [549, 213] width 56 height 67
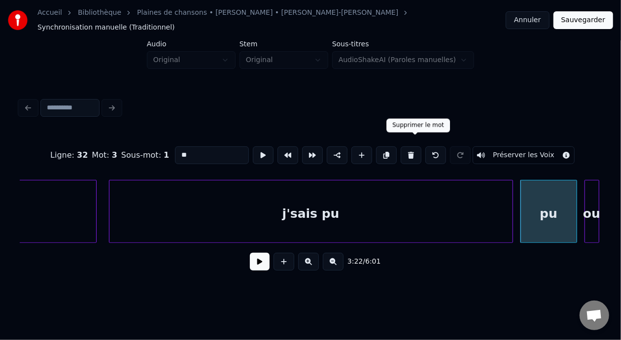
click at [417, 149] on button at bounding box center [411, 155] width 21 height 18
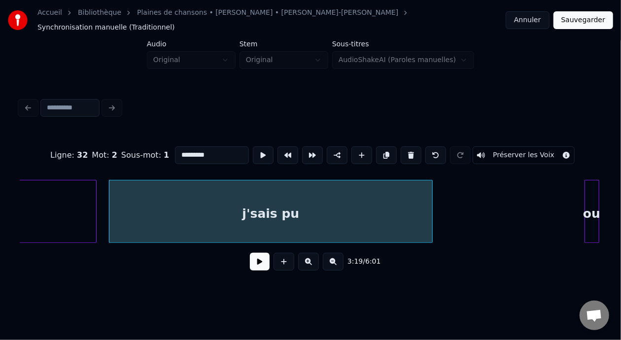
click at [431, 207] on div at bounding box center [430, 211] width 3 height 62
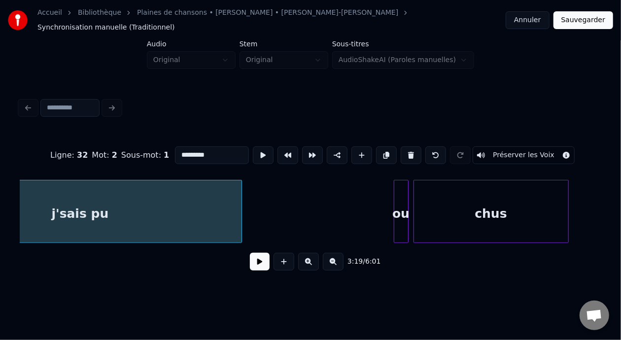
scroll to position [0, 24704]
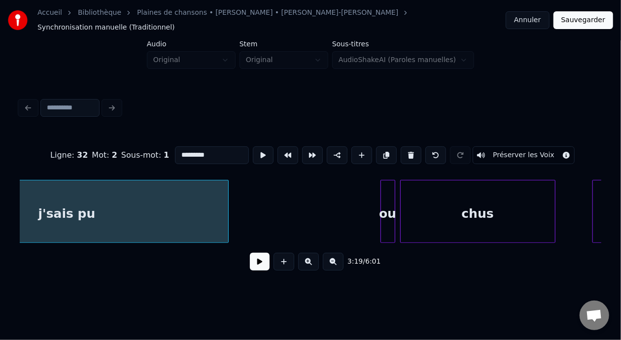
click at [388, 199] on div "ou" at bounding box center [388, 213] width 14 height 67
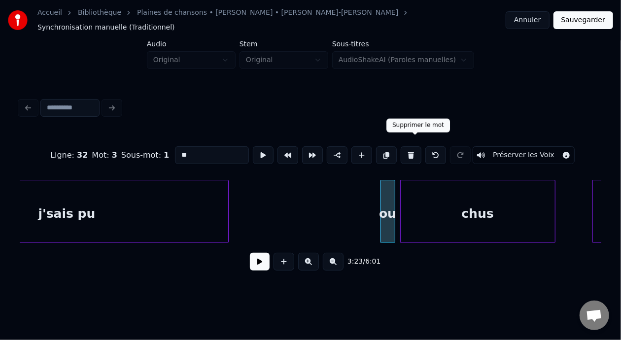
click at [414, 147] on button at bounding box center [411, 155] width 21 height 18
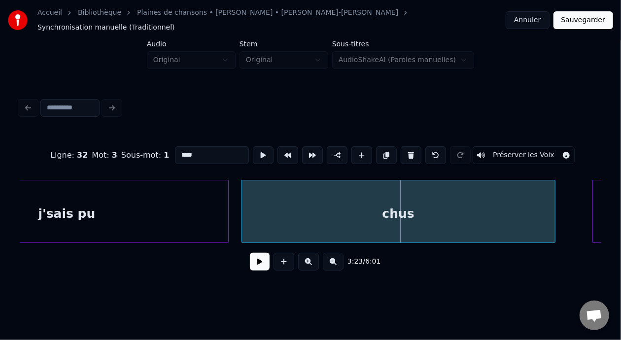
click at [242, 199] on div at bounding box center [243, 211] width 3 height 62
click at [364, 215] on div "chus" at bounding box center [398, 213] width 313 height 67
click at [175, 146] on input "****" at bounding box center [212, 155] width 74 height 18
click at [110, 211] on div "j'sais pu" at bounding box center [66, 213] width 323 height 67
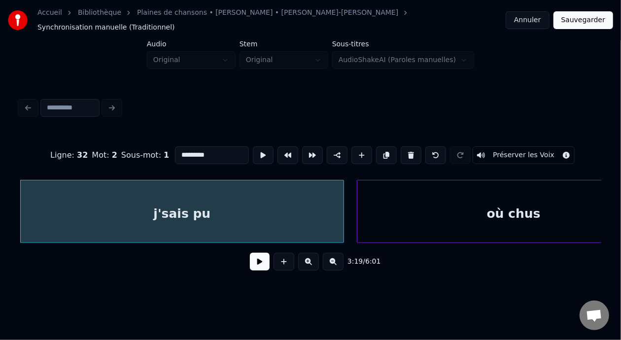
type input "*********"
click at [255, 266] on button at bounding box center [260, 262] width 20 height 18
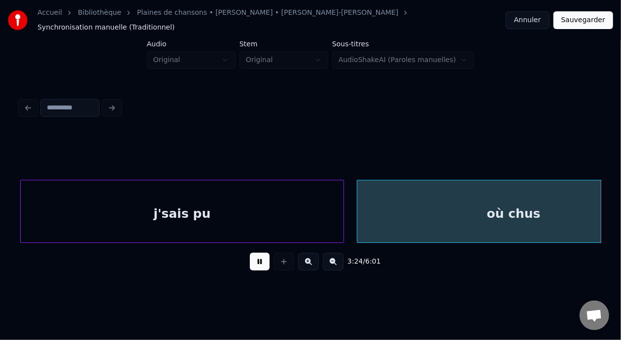
scroll to position [0, 25172]
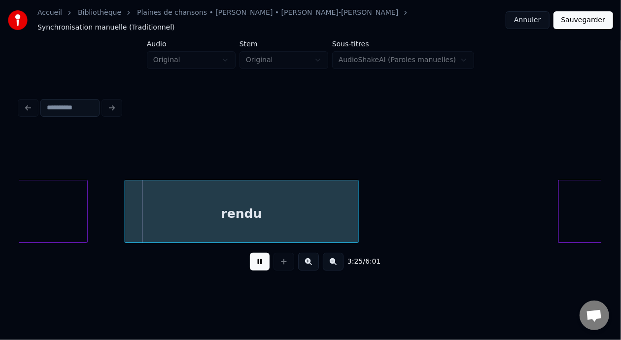
click at [255, 266] on button at bounding box center [260, 262] width 20 height 18
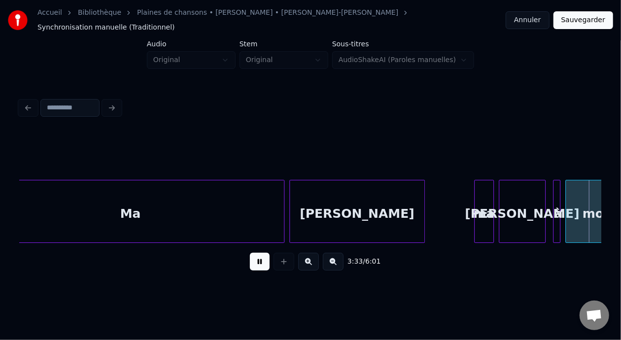
scroll to position [0, 26337]
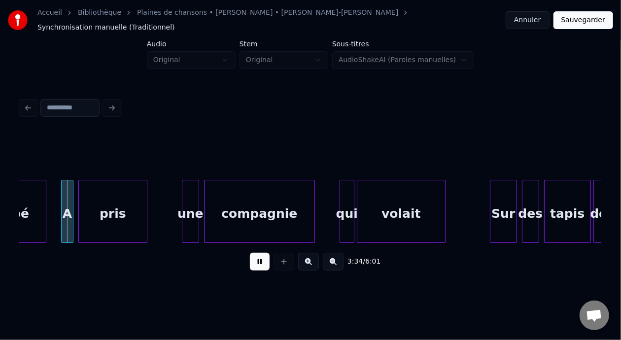
click at [255, 266] on button at bounding box center [260, 262] width 20 height 18
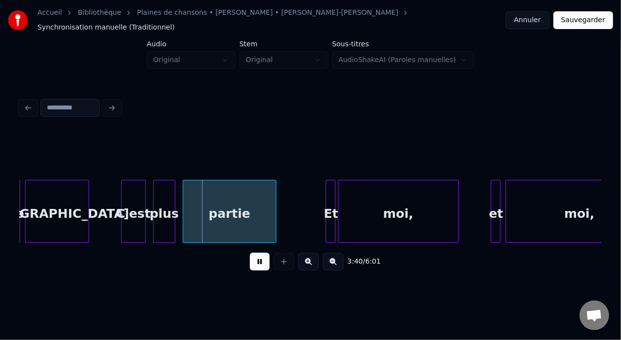
click at [255, 266] on button at bounding box center [260, 262] width 20 height 18
click at [43, 207] on div "[GEOGRAPHIC_DATA]" at bounding box center [57, 213] width 63 height 67
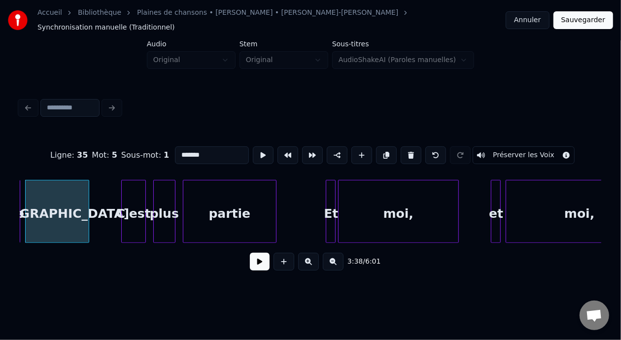
click at [175, 148] on input "*******" at bounding box center [212, 155] width 74 height 18
type input "*******"
click at [250, 257] on button at bounding box center [260, 262] width 20 height 18
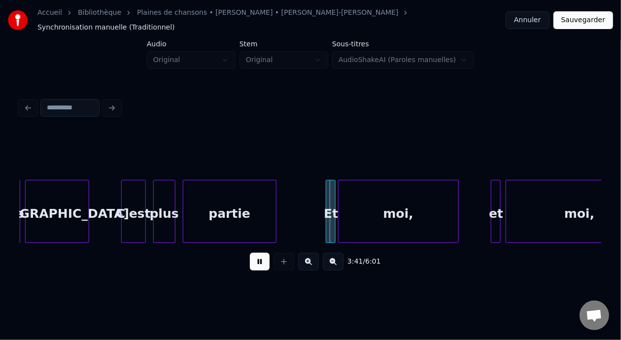
click at [250, 256] on button at bounding box center [260, 262] width 20 height 18
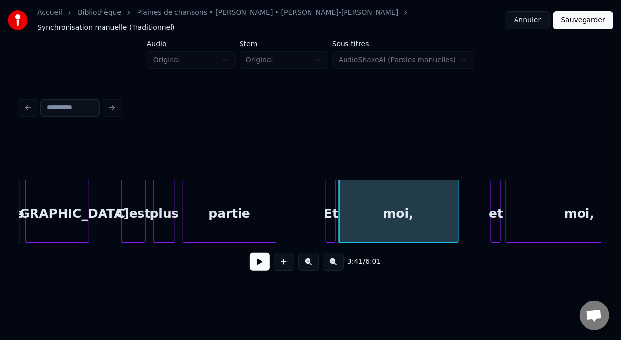
click at [250, 256] on button at bounding box center [260, 262] width 20 height 18
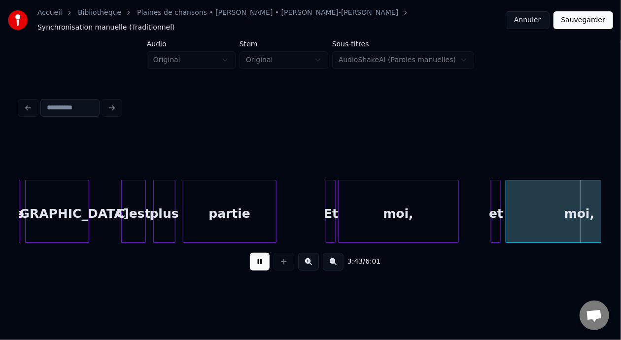
click at [250, 256] on button at bounding box center [260, 262] width 20 height 18
click at [496, 203] on div "et" at bounding box center [496, 213] width 10 height 67
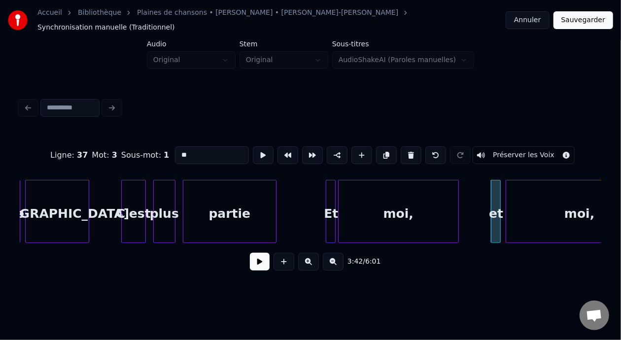
click at [403, 199] on div "moi," at bounding box center [398, 213] width 120 height 67
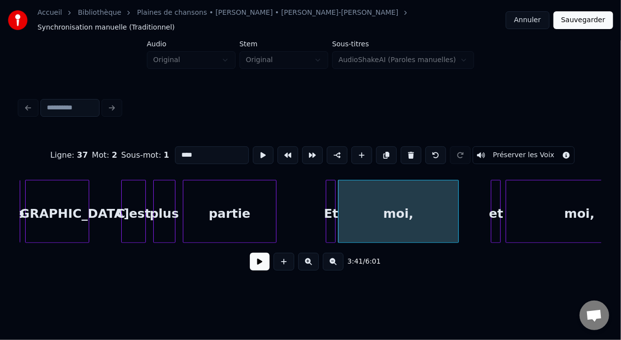
type input "****"
click at [253, 266] on button at bounding box center [260, 262] width 20 height 18
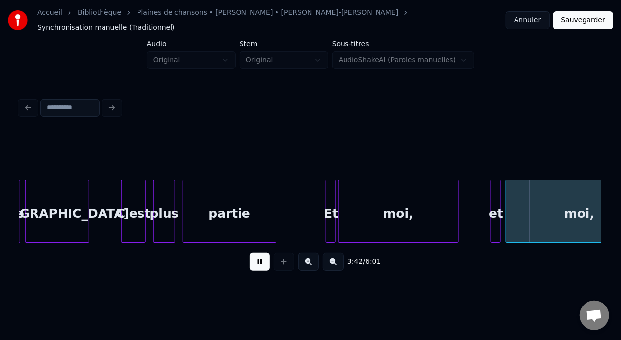
click at [253, 266] on button at bounding box center [260, 262] width 20 height 18
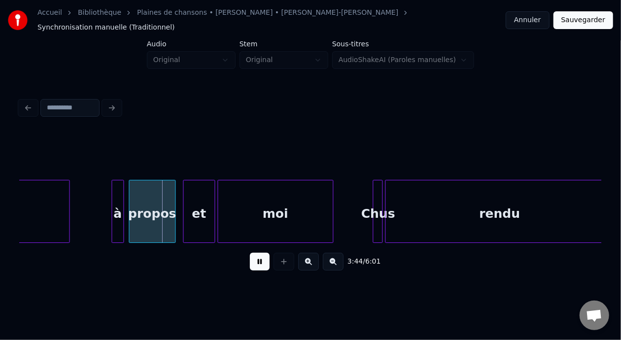
click at [253, 266] on button at bounding box center [260, 262] width 20 height 18
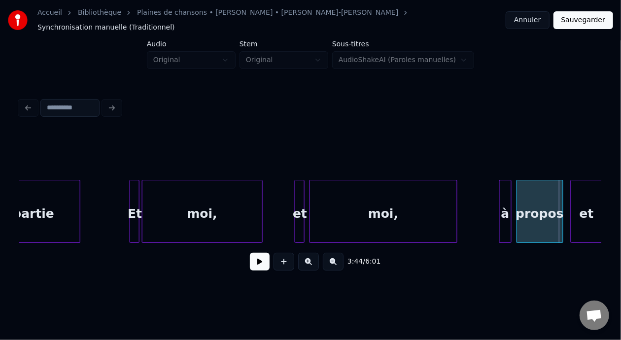
scroll to position [0, 27083]
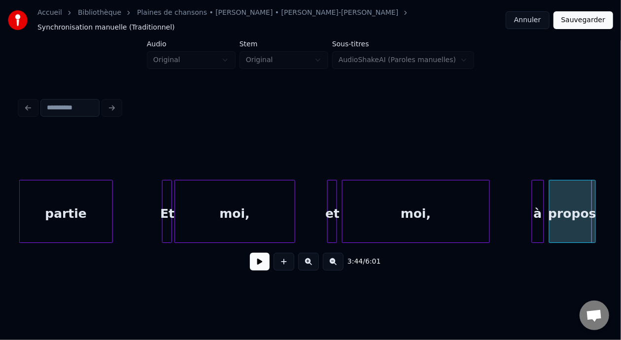
click at [333, 205] on div "et" at bounding box center [333, 213] width 10 height 67
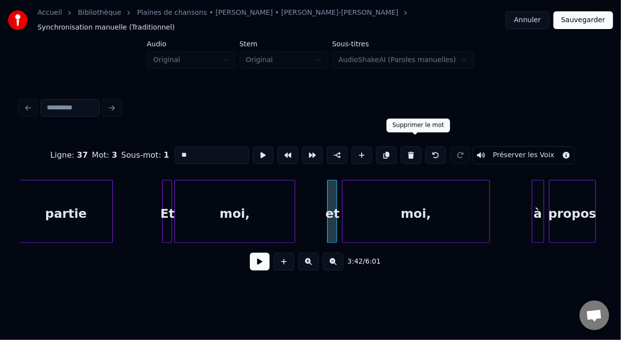
click at [414, 146] on button at bounding box center [411, 155] width 21 height 18
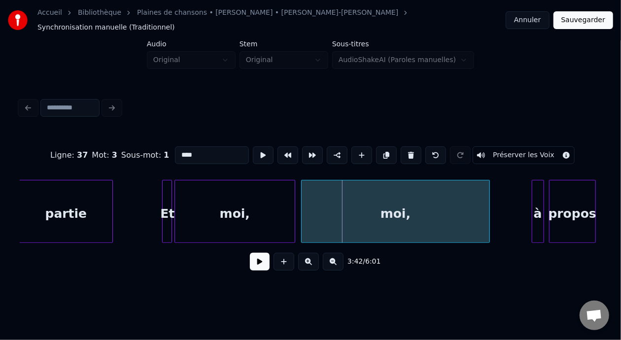
click at [303, 201] on div at bounding box center [303, 211] width 3 height 62
click at [331, 209] on div "moi," at bounding box center [396, 213] width 188 height 67
click at [175, 146] on input "****" at bounding box center [212, 155] width 74 height 18
type input "**********"
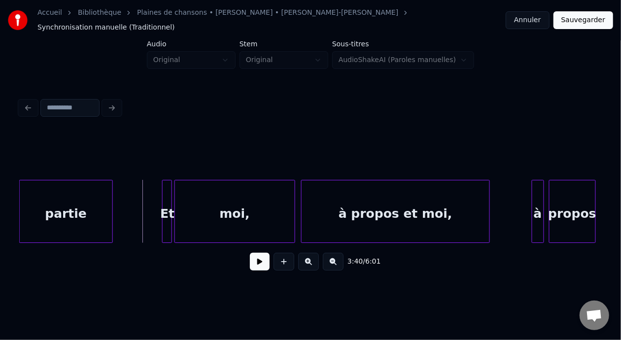
click at [255, 263] on button at bounding box center [260, 262] width 20 height 18
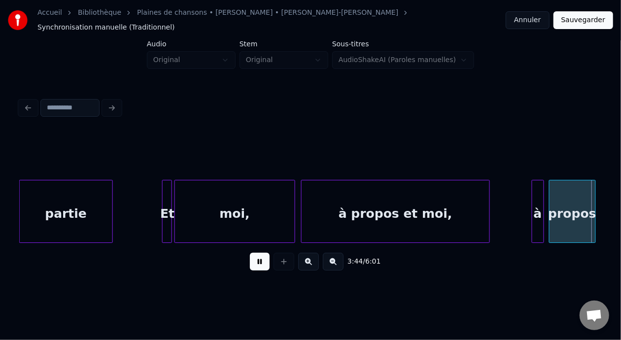
scroll to position [0, 27666]
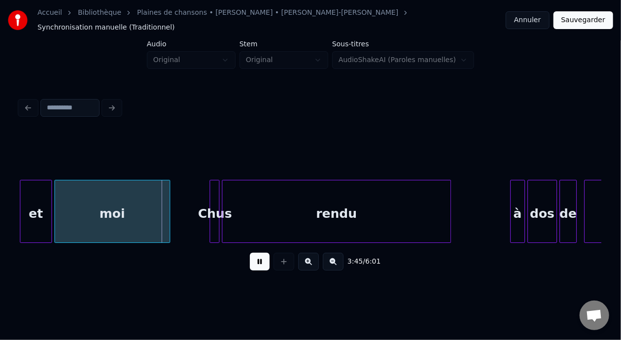
click at [255, 263] on button at bounding box center [260, 262] width 20 height 18
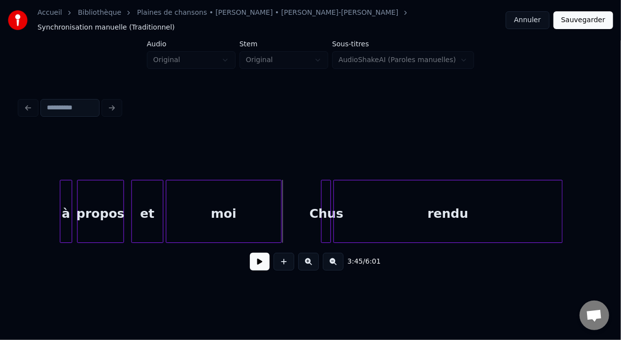
scroll to position [0, 27476]
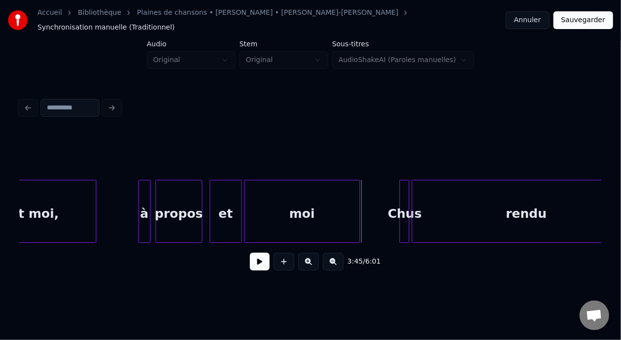
click at [145, 205] on div "à" at bounding box center [144, 213] width 11 height 67
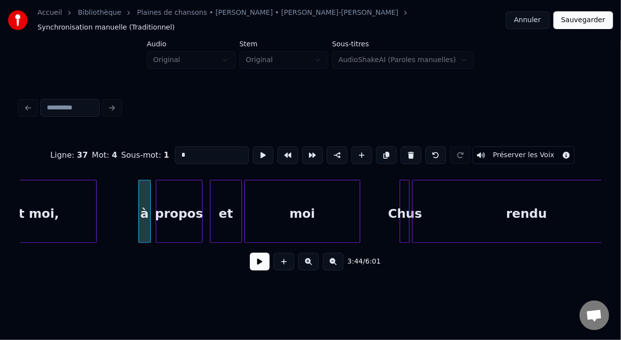
click at [250, 256] on button at bounding box center [260, 262] width 20 height 18
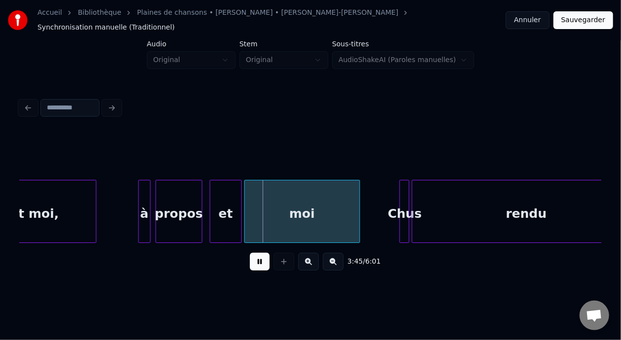
click at [250, 256] on button at bounding box center [260, 262] width 20 height 18
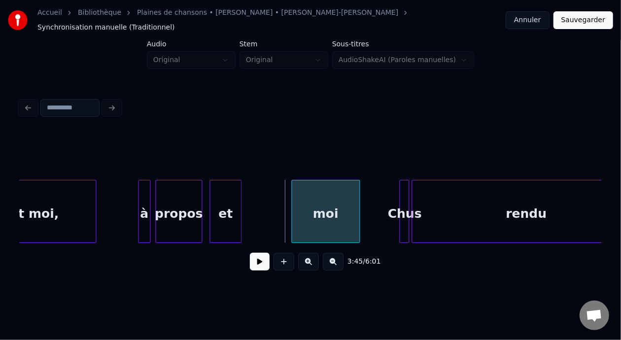
click at [292, 205] on div at bounding box center [293, 211] width 3 height 62
click at [275, 210] on div "et" at bounding box center [271, 213] width 31 height 67
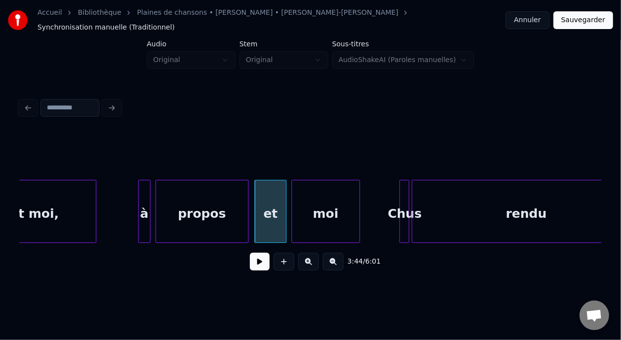
click at [247, 201] on div at bounding box center [246, 211] width 3 height 62
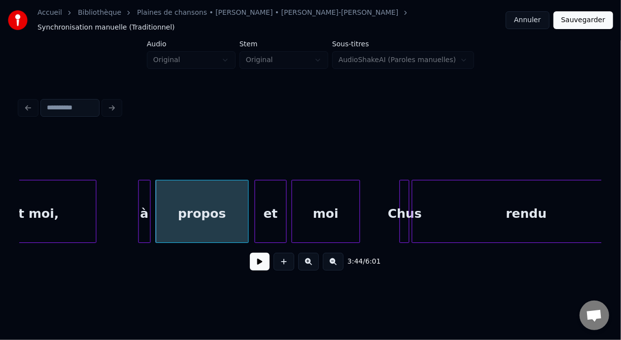
click at [221, 204] on div "propos" at bounding box center [202, 213] width 92 height 67
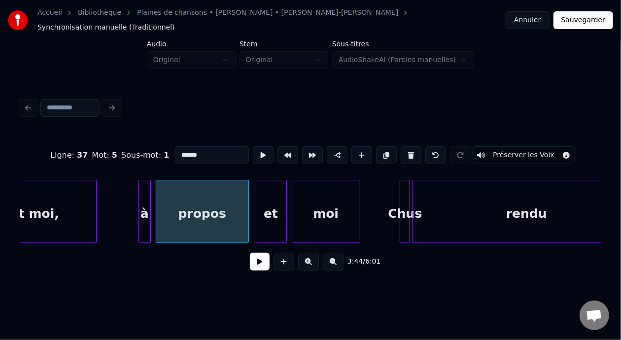
click at [183, 148] on input "******" at bounding box center [212, 155] width 74 height 18
click at [144, 201] on div "à" at bounding box center [144, 213] width 11 height 67
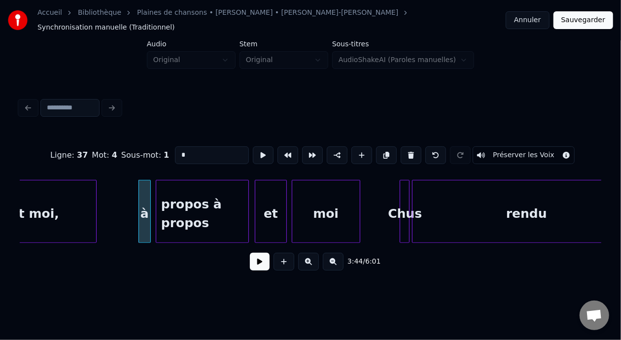
type input "*"
click at [253, 264] on button at bounding box center [260, 262] width 20 height 18
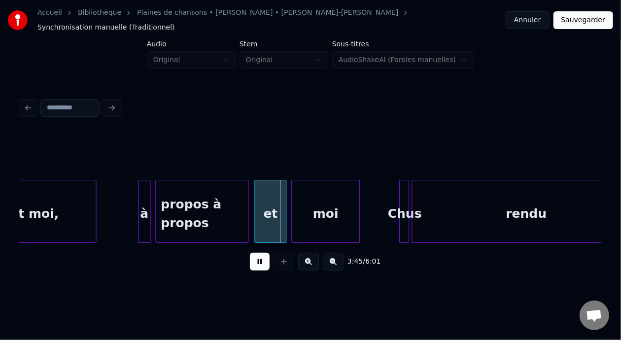
click at [253, 264] on button at bounding box center [260, 262] width 20 height 18
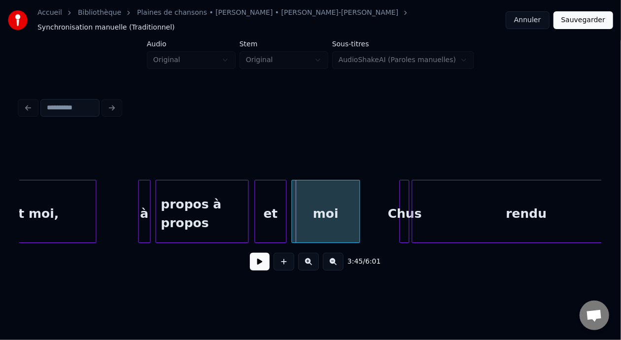
click at [253, 264] on button at bounding box center [260, 262] width 20 height 18
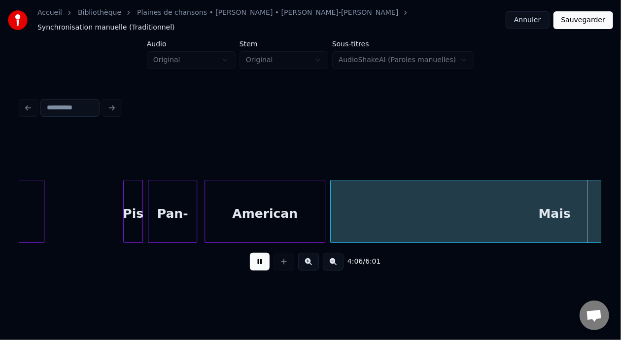
scroll to position [0, 30390]
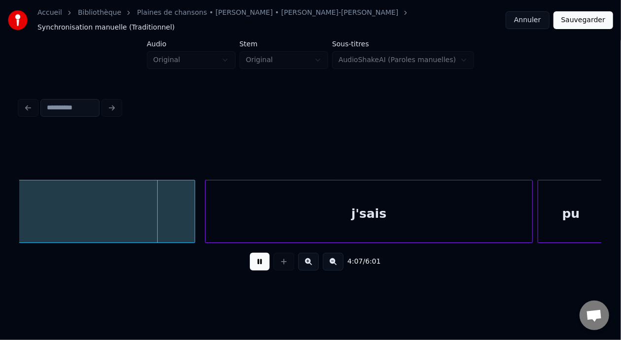
click at [252, 259] on button at bounding box center [260, 262] width 20 height 18
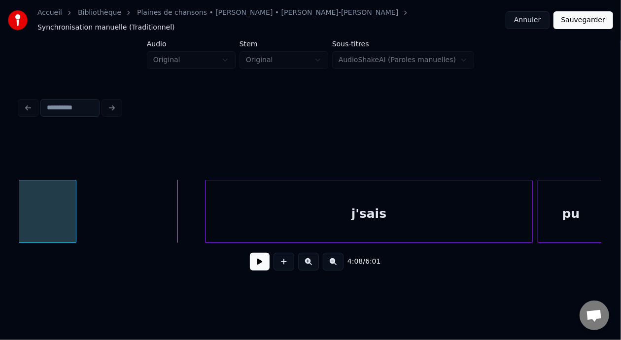
click at [74, 201] on div at bounding box center [74, 211] width 3 height 62
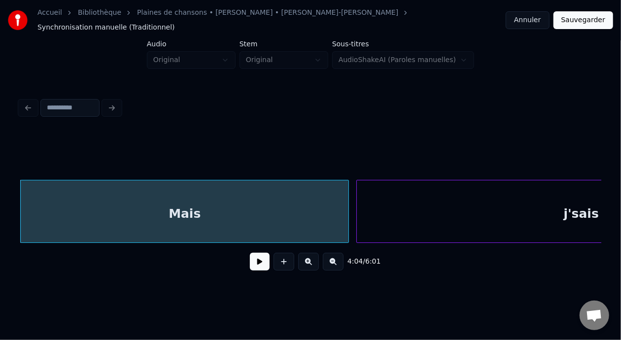
click at [357, 194] on div at bounding box center [358, 211] width 3 height 62
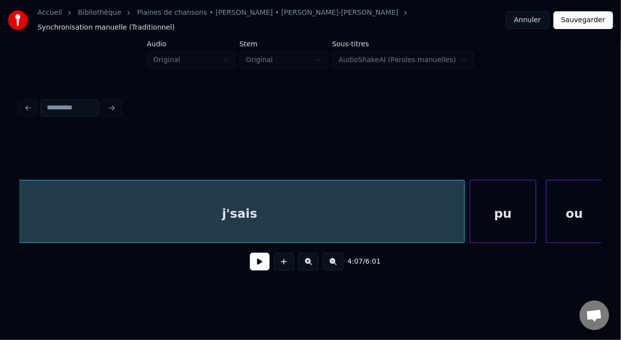
scroll to position [0, 30465]
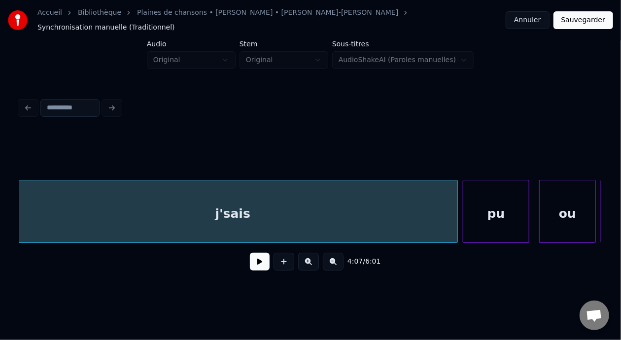
click at [496, 207] on div "pu" at bounding box center [496, 213] width 66 height 67
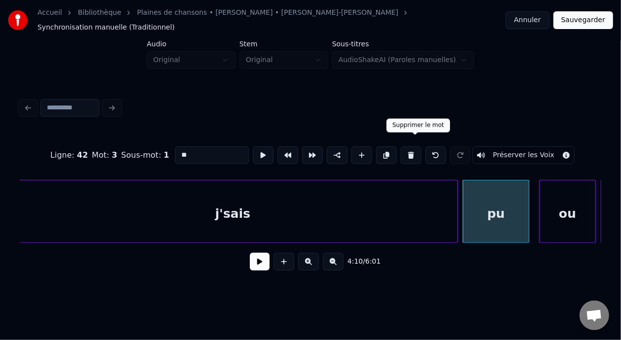
click at [414, 146] on button at bounding box center [411, 155] width 21 height 18
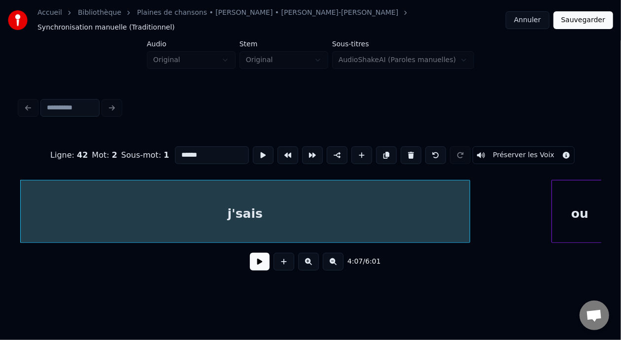
click at [272, 210] on div "j'sais" at bounding box center [245, 213] width 449 height 67
click at [187, 146] on input "******" at bounding box center [212, 155] width 74 height 18
click at [216, 201] on div "j'sais pu j'sais pu" at bounding box center [245, 213] width 449 height 67
type input "**********"
click at [252, 257] on button at bounding box center [260, 262] width 20 height 18
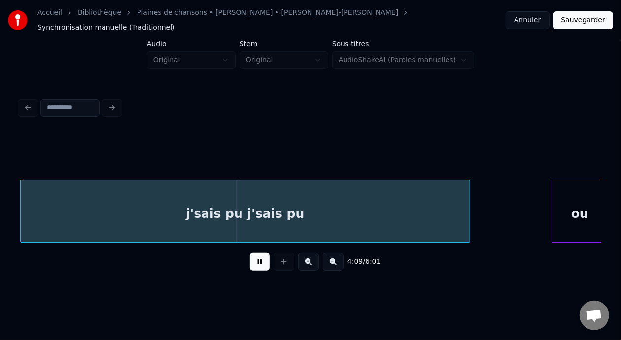
click at [252, 257] on button at bounding box center [260, 262] width 20 height 18
click at [276, 209] on div "j'sais pu j'sais pu" at bounding box center [245, 213] width 449 height 67
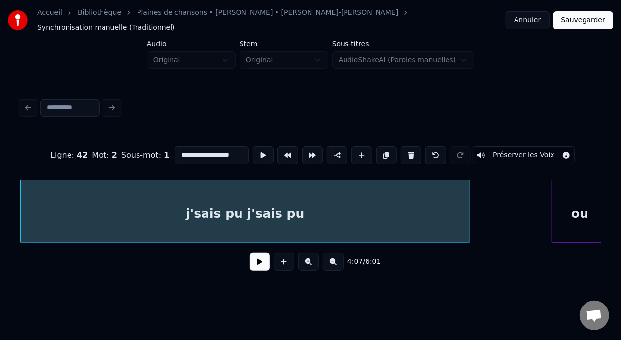
click at [212, 146] on input "**********" at bounding box center [212, 155] width 74 height 18
type input "**********"
click at [253, 262] on button at bounding box center [260, 262] width 20 height 18
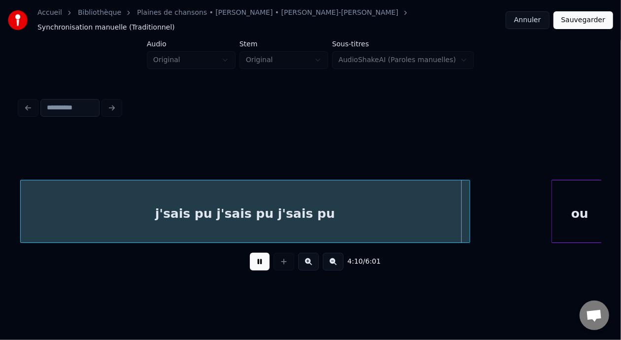
click at [253, 262] on button at bounding box center [260, 262] width 20 height 18
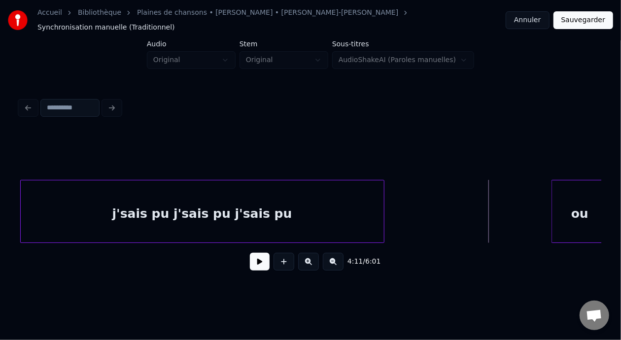
click at [381, 203] on div at bounding box center [382, 211] width 3 height 62
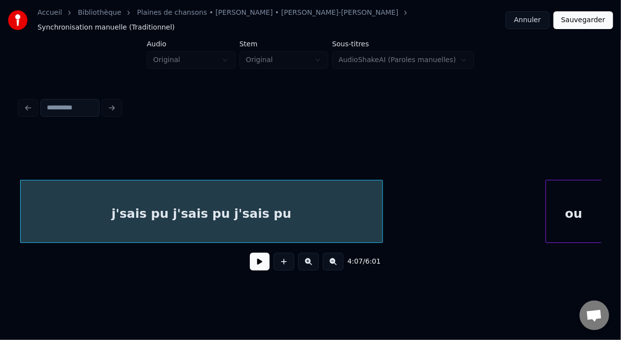
scroll to position [0, 30453]
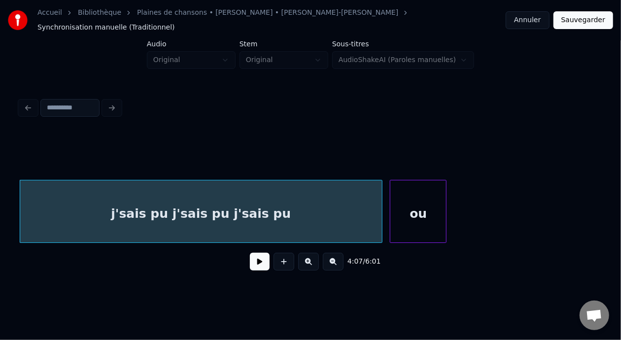
click at [430, 205] on div "ou" at bounding box center [418, 213] width 56 height 67
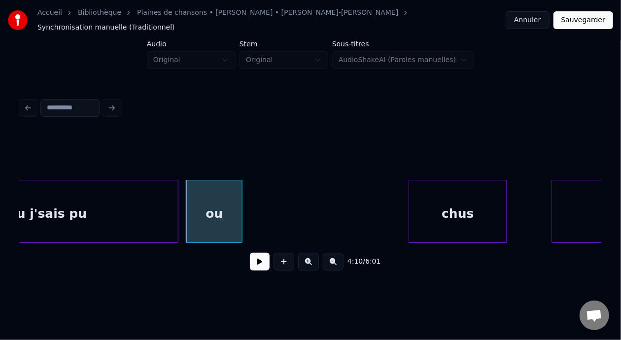
scroll to position [0, 30670]
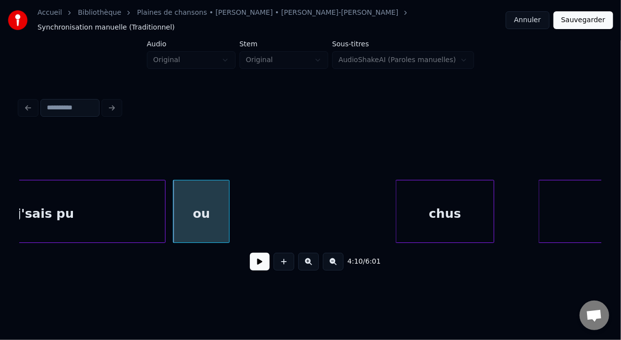
click at [216, 192] on div "ou" at bounding box center [201, 213] width 56 height 67
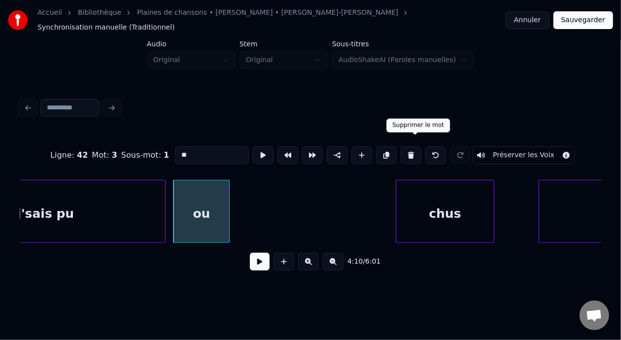
click at [410, 146] on button at bounding box center [411, 155] width 21 height 18
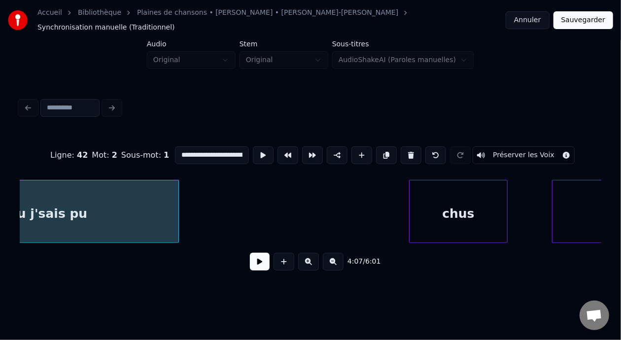
scroll to position [0, 30723]
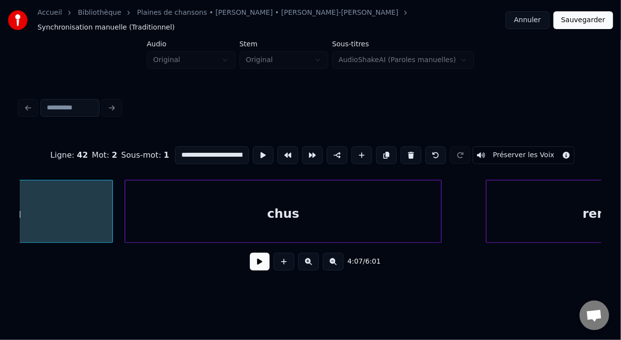
click at [125, 184] on div at bounding box center [126, 211] width 3 height 62
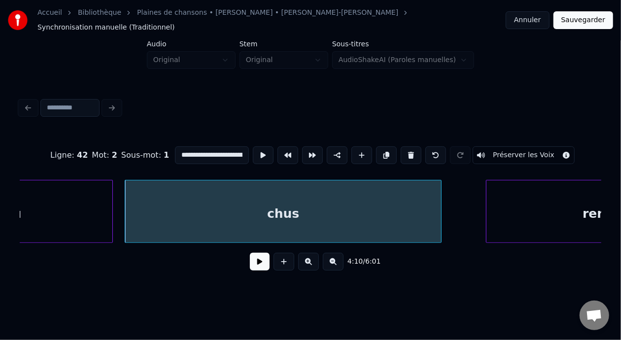
click at [188, 202] on div "chus" at bounding box center [283, 213] width 316 height 67
click at [175, 148] on input "****" at bounding box center [212, 155] width 74 height 18
click at [207, 207] on div "où chus" at bounding box center [283, 213] width 316 height 67
type input "*******"
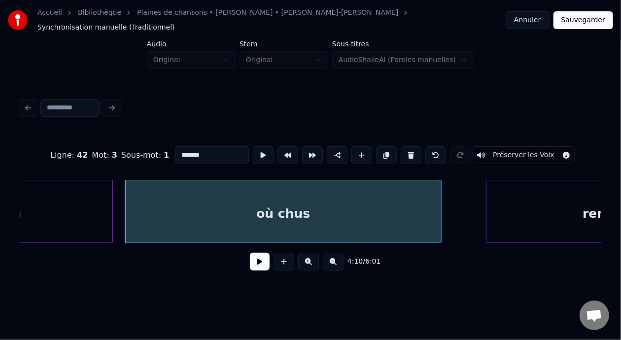
click at [250, 262] on button at bounding box center [260, 262] width 20 height 18
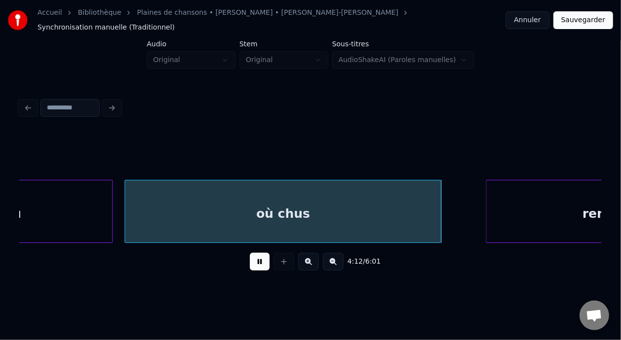
click at [250, 262] on button at bounding box center [260, 262] width 20 height 18
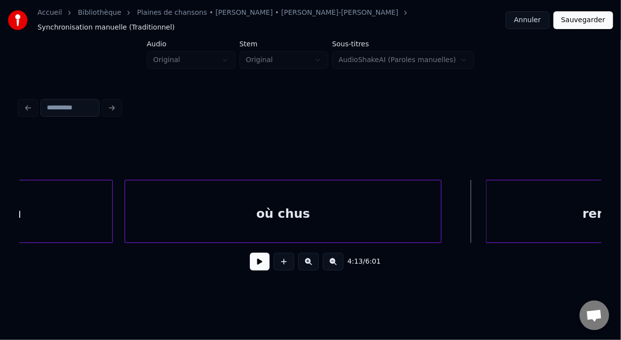
click at [250, 262] on button at bounding box center [260, 262] width 20 height 18
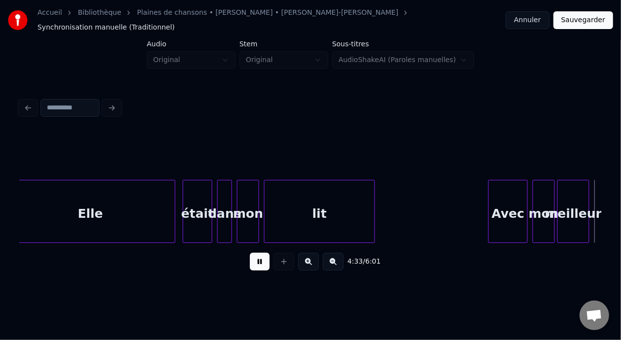
scroll to position [0, 33636]
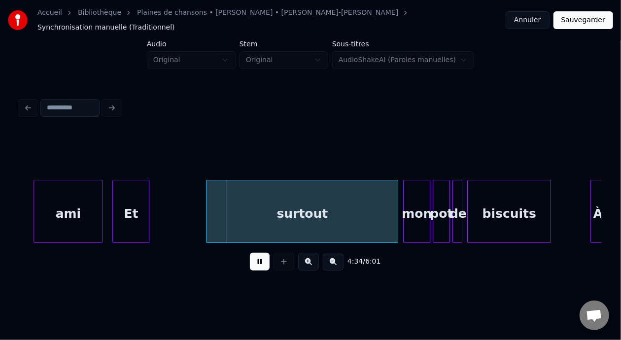
click at [250, 262] on button at bounding box center [260, 262] width 20 height 18
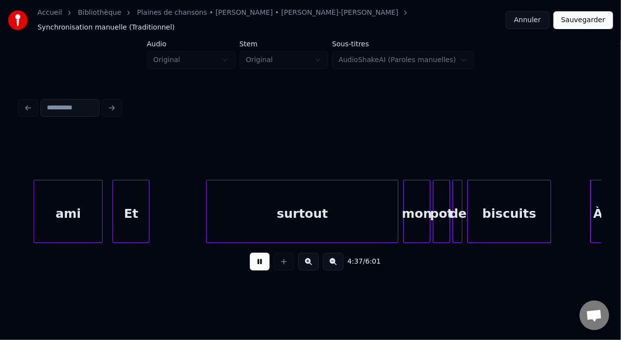
scroll to position [0, 34218]
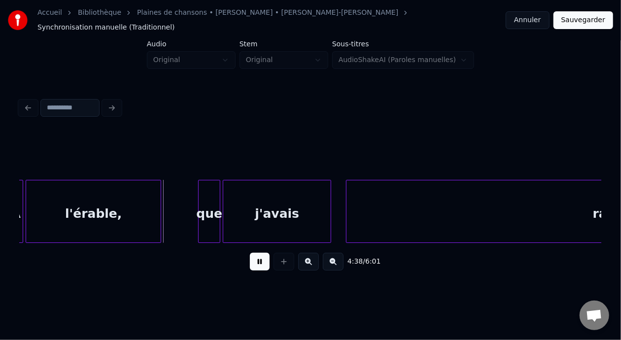
click at [250, 258] on button at bounding box center [260, 262] width 20 height 18
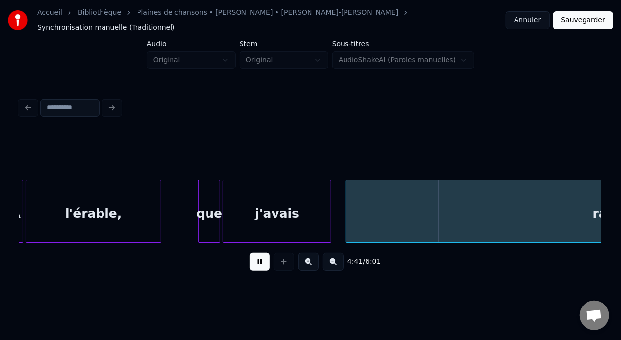
click at [250, 258] on button at bounding box center [260, 262] width 20 height 18
click at [258, 260] on button at bounding box center [260, 262] width 20 height 18
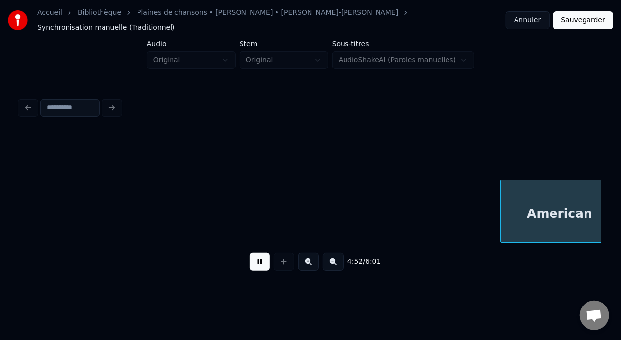
scroll to position [0, 35965]
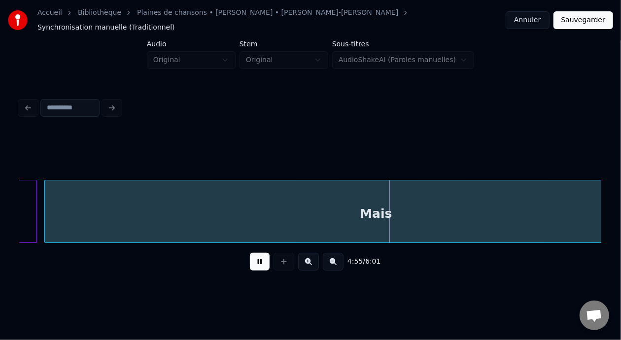
click at [257, 258] on button at bounding box center [260, 262] width 20 height 18
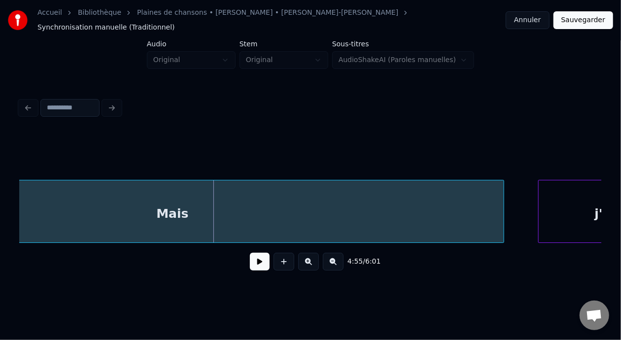
scroll to position [0, 36208]
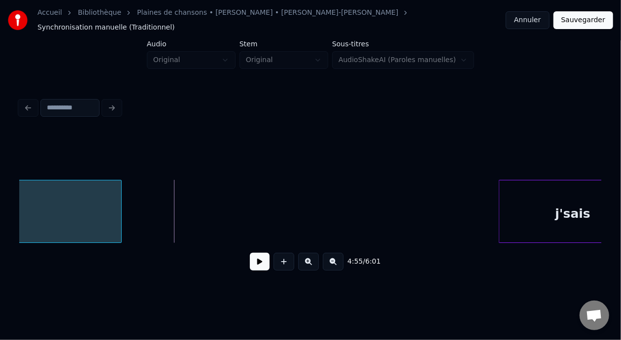
click at [118, 201] on div at bounding box center [119, 211] width 3 height 62
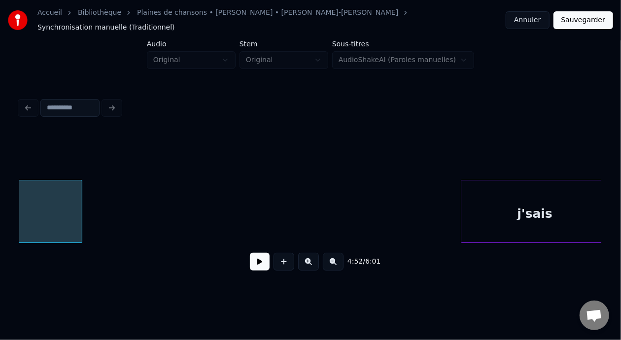
scroll to position [0, 36251]
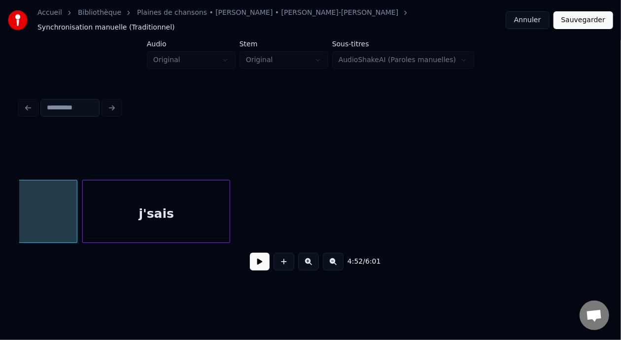
click at [162, 227] on div "j'sais" at bounding box center [156, 213] width 147 height 67
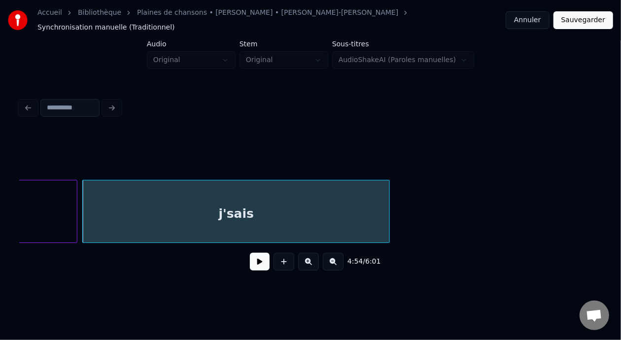
click at [388, 204] on div at bounding box center [387, 211] width 3 height 62
click at [286, 203] on div "j'sais" at bounding box center [236, 213] width 307 height 67
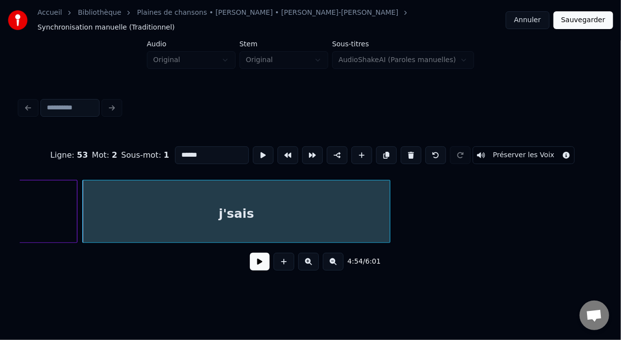
click at [254, 257] on button at bounding box center [260, 262] width 20 height 18
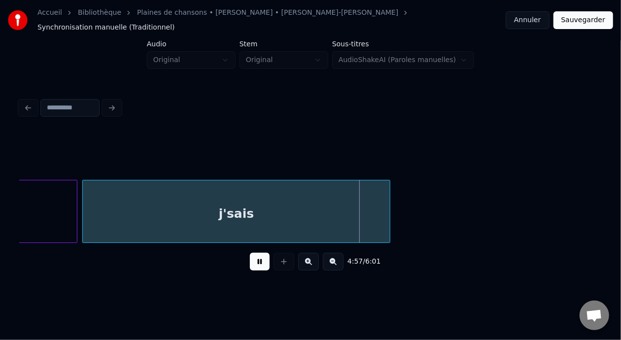
click at [254, 257] on button at bounding box center [260, 262] width 20 height 18
click at [247, 208] on div "j'sais" at bounding box center [236, 213] width 307 height 67
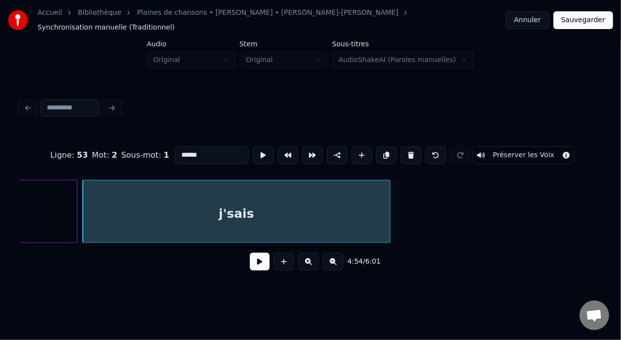
click at [182, 150] on input "******" at bounding box center [212, 155] width 74 height 18
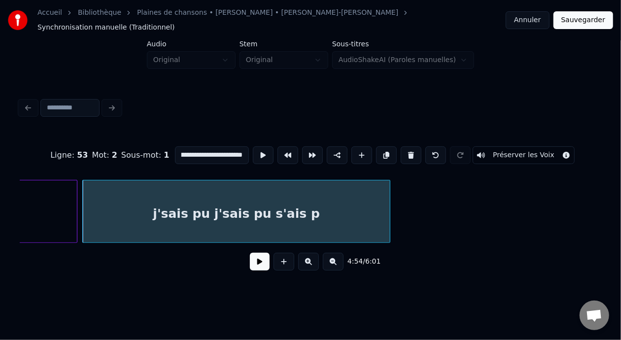
scroll to position [0, 13]
click at [221, 204] on div "j'sais pu j'sais pu s'ais pu" at bounding box center [236, 213] width 307 height 67
type input "**********"
click at [251, 261] on button at bounding box center [260, 262] width 20 height 18
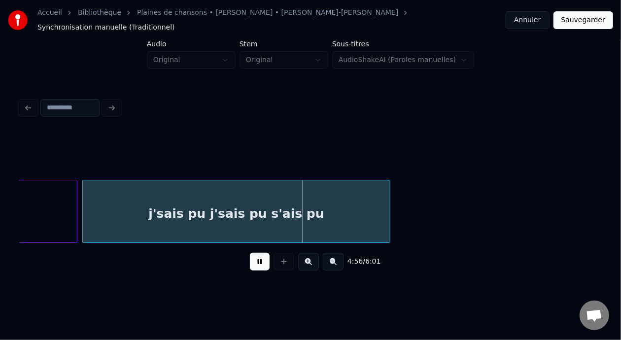
click at [251, 261] on button at bounding box center [260, 262] width 20 height 18
click at [266, 209] on div "j'sais pu j'sais pu s'ais pu" at bounding box center [236, 213] width 307 height 67
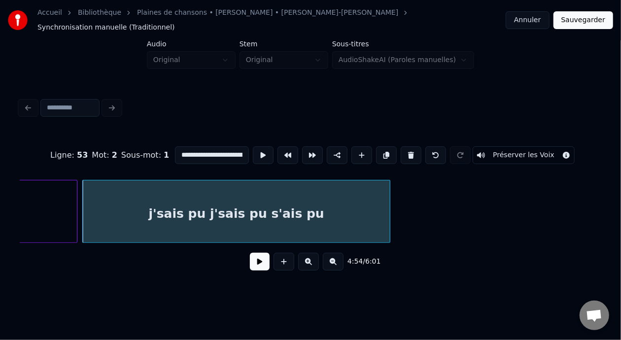
click at [216, 146] on input "**********" at bounding box center [212, 155] width 74 height 18
type input "**********"
click at [256, 261] on button at bounding box center [260, 262] width 20 height 18
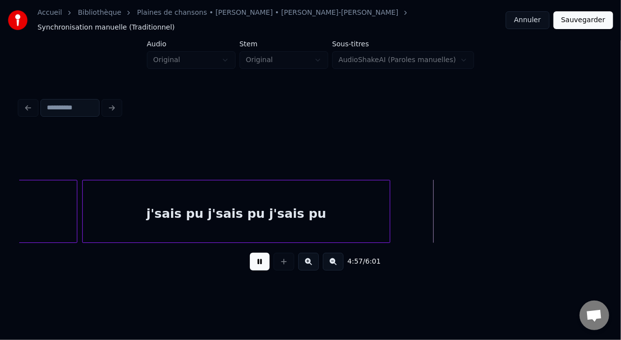
click at [256, 261] on button at bounding box center [260, 262] width 20 height 18
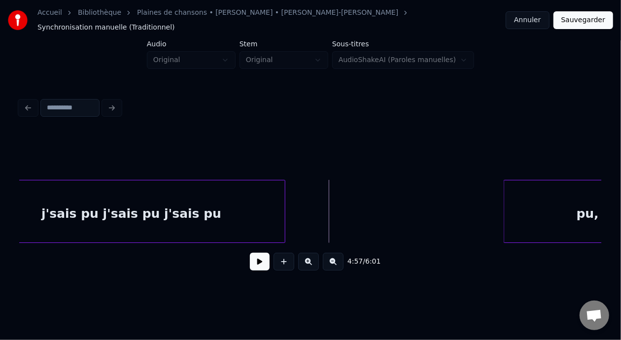
scroll to position [0, 36448]
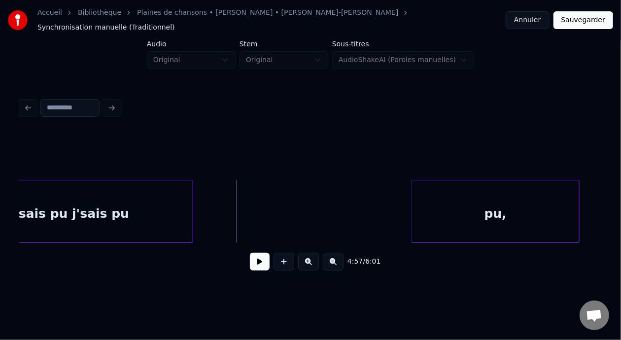
click at [500, 202] on div "pu," at bounding box center [495, 213] width 167 height 67
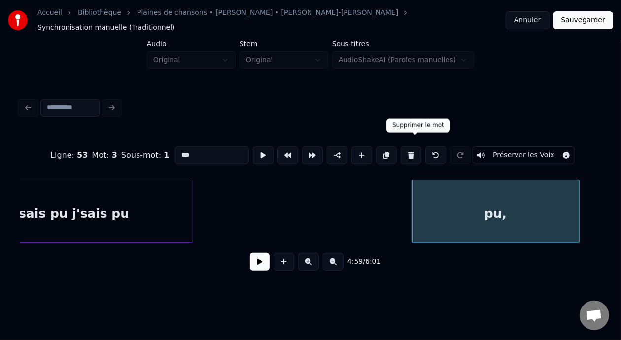
click at [417, 149] on button at bounding box center [411, 155] width 21 height 18
type input "**********"
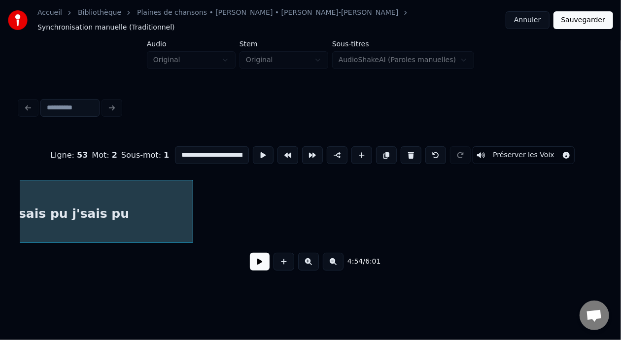
scroll to position [0, 36313]
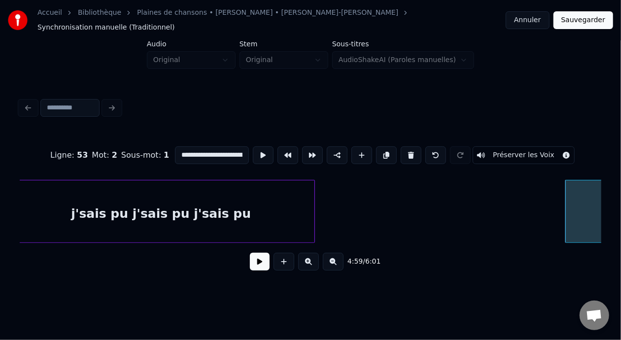
click at [160, 203] on div "j'sais pu j'sais pu j'sais pu" at bounding box center [160, 213] width 307 height 67
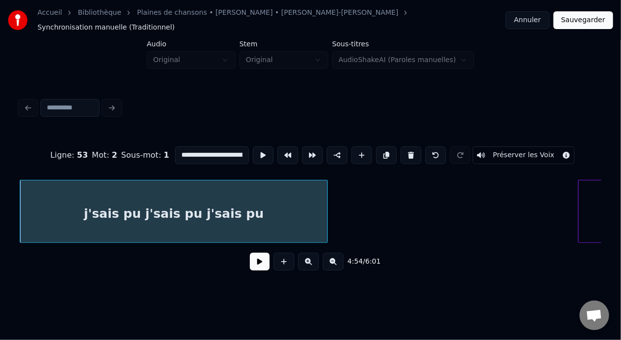
click at [256, 262] on button at bounding box center [260, 262] width 20 height 18
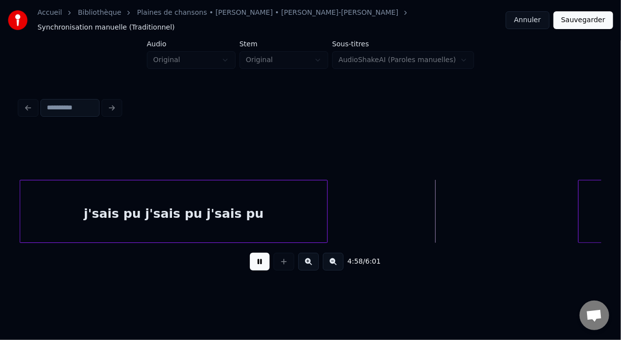
click at [256, 262] on button at bounding box center [260, 262] width 20 height 18
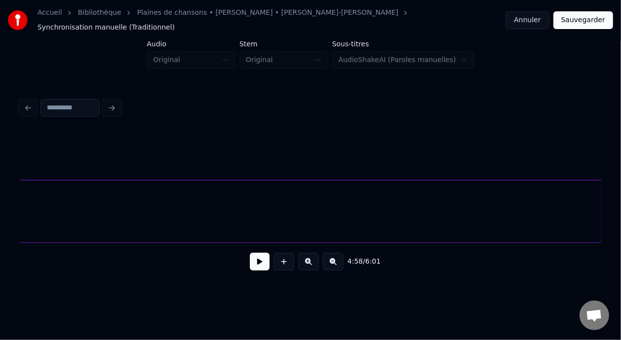
scroll to position [0, 36760]
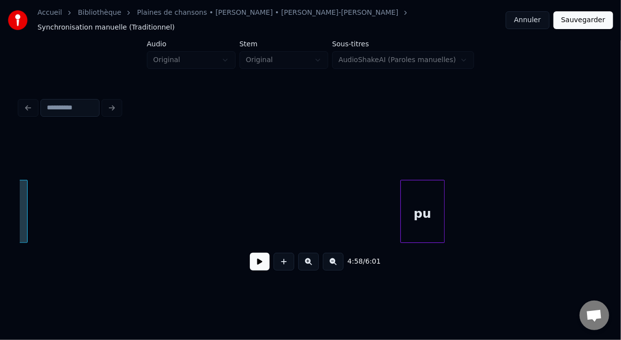
scroll to position [0, 42869]
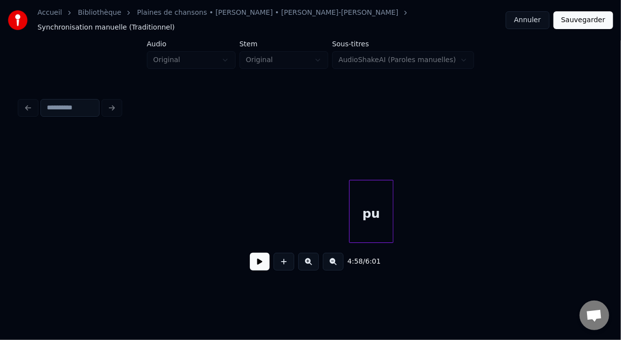
click at [369, 210] on div "pu" at bounding box center [370, 213] width 43 height 67
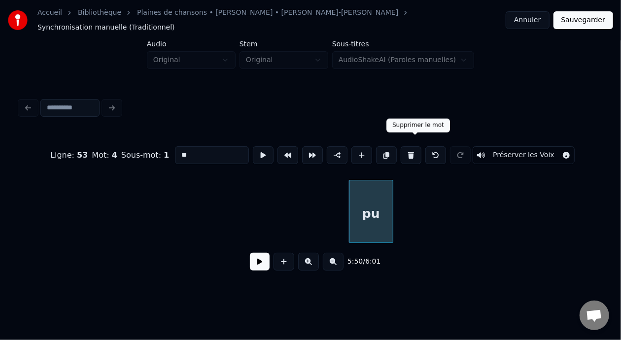
click at [416, 146] on button at bounding box center [411, 155] width 21 height 18
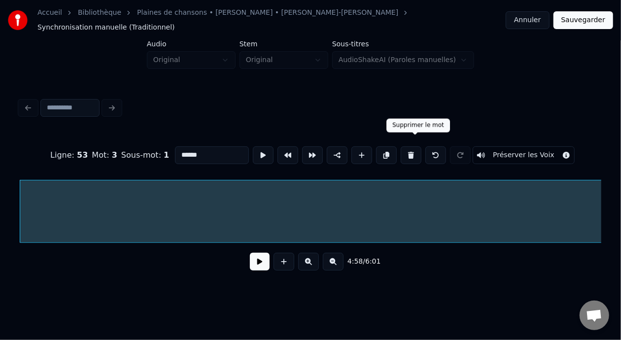
click at [414, 146] on button at bounding box center [411, 155] width 21 height 18
type input "**********"
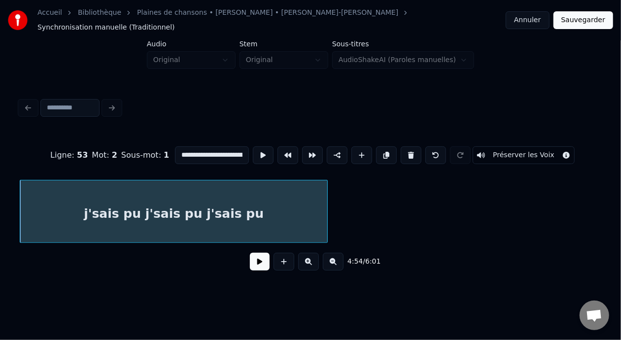
click at [243, 212] on div "j'sais pu j'sais pu j'sais pu" at bounding box center [173, 213] width 307 height 67
click at [387, 146] on button at bounding box center [386, 155] width 21 height 18
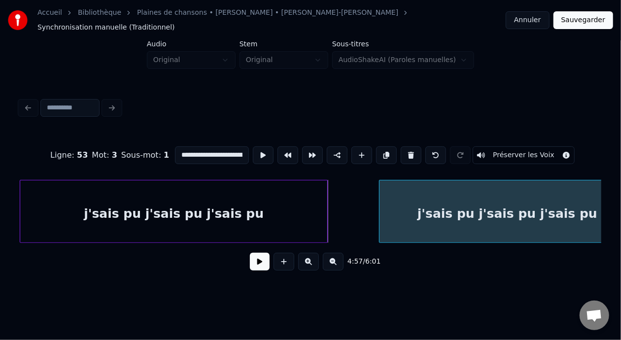
click at [379, 208] on div at bounding box center [380, 211] width 3 height 62
click at [247, 204] on div "j'sais pu j'sais pu j'sais pu" at bounding box center [173, 213] width 307 height 67
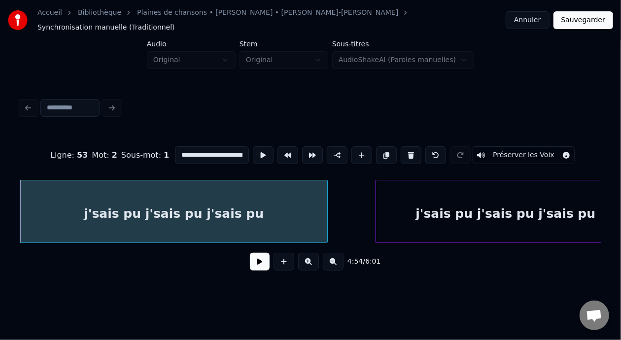
click at [250, 264] on button at bounding box center [260, 262] width 20 height 18
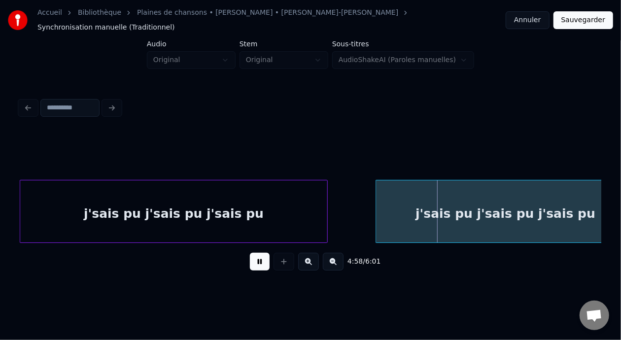
click at [250, 264] on button at bounding box center [260, 262] width 20 height 18
click at [490, 211] on div "j'sais pu j'sais pu j'sais pu" at bounding box center [505, 213] width 259 height 67
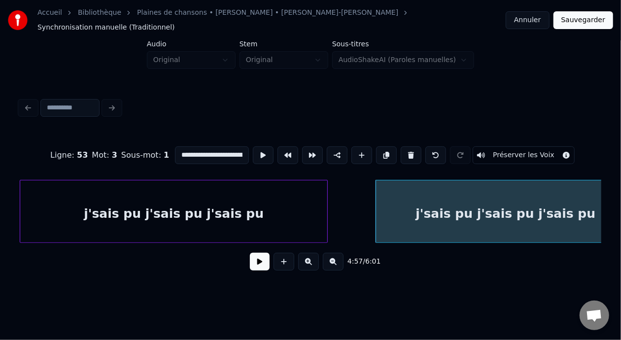
click at [222, 148] on input "**********" at bounding box center [212, 155] width 74 height 18
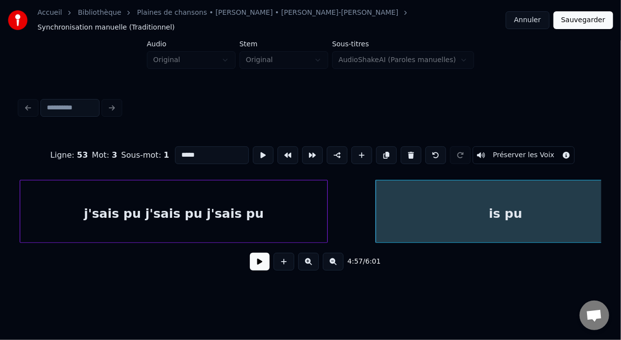
click at [198, 146] on input "*****" at bounding box center [212, 155] width 74 height 18
type input "*"
type input "**********"
click at [251, 262] on button at bounding box center [260, 262] width 20 height 18
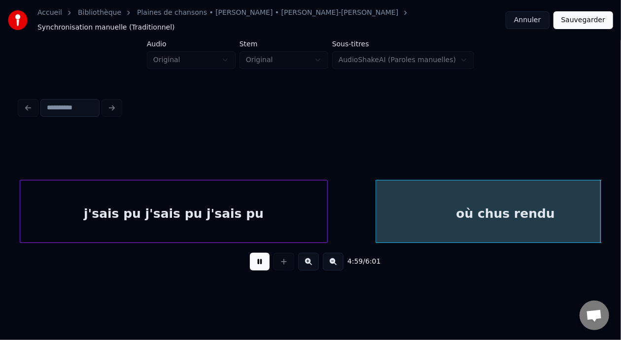
scroll to position [0, 36896]
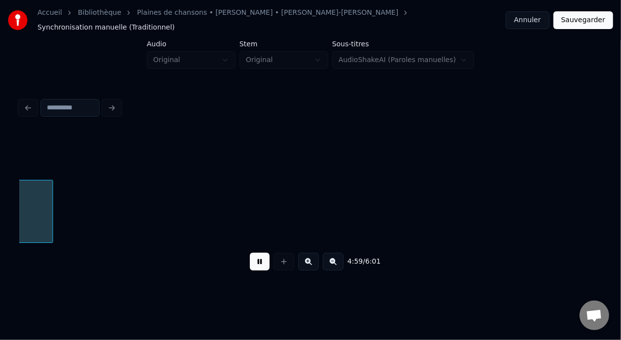
click at [251, 262] on button at bounding box center [260, 262] width 20 height 18
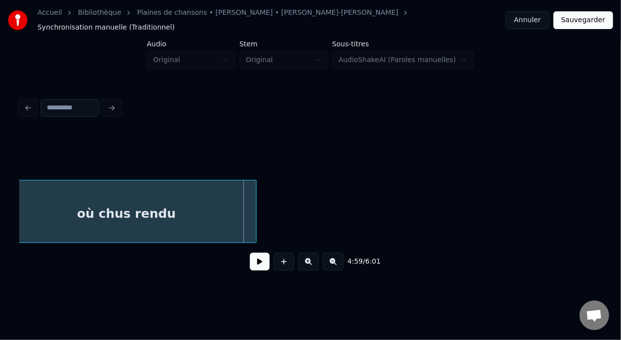
scroll to position [0, 36600]
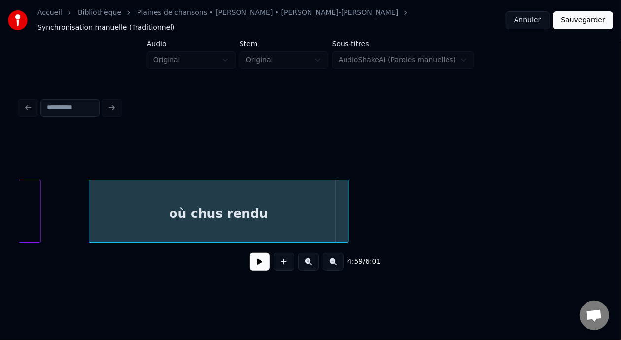
click at [219, 209] on div "où chus rendu" at bounding box center [218, 213] width 259 height 67
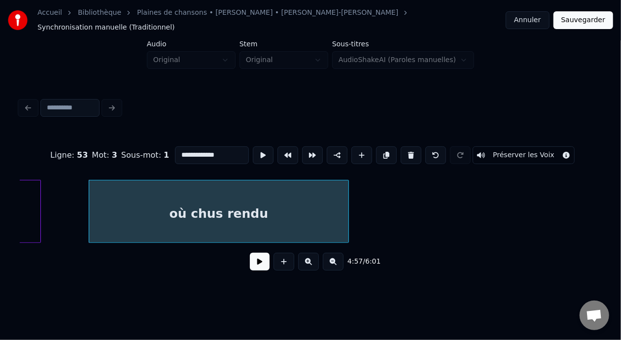
click at [184, 147] on input "**********" at bounding box center [212, 155] width 74 height 18
click at [186, 209] on div "où chus où chus où chus rendu" at bounding box center [218, 213] width 259 height 67
type input "**********"
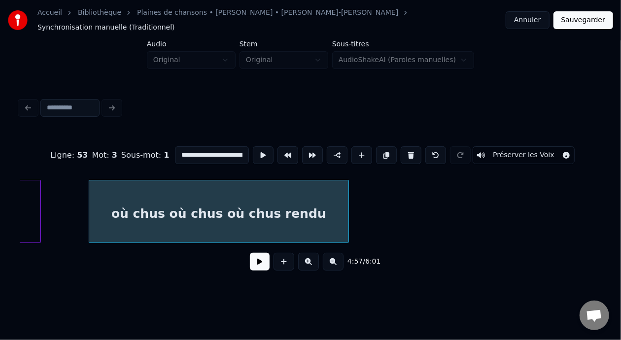
click at [256, 262] on button at bounding box center [260, 262] width 20 height 18
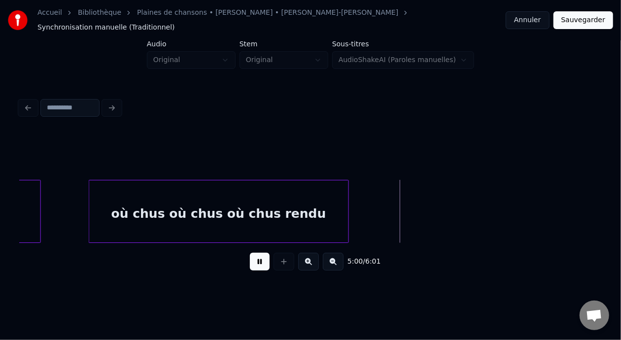
click at [256, 262] on button at bounding box center [260, 262] width 20 height 18
click at [278, 205] on div "où chus où chus où chus rendu" at bounding box center [218, 213] width 259 height 67
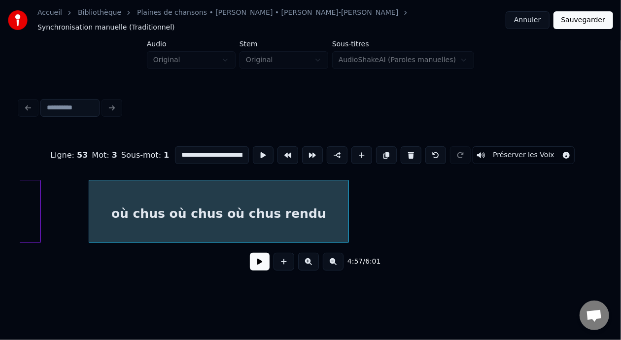
click at [212, 148] on input "**********" at bounding box center [212, 155] width 74 height 18
click at [215, 146] on input "**********" at bounding box center [212, 155] width 74 height 18
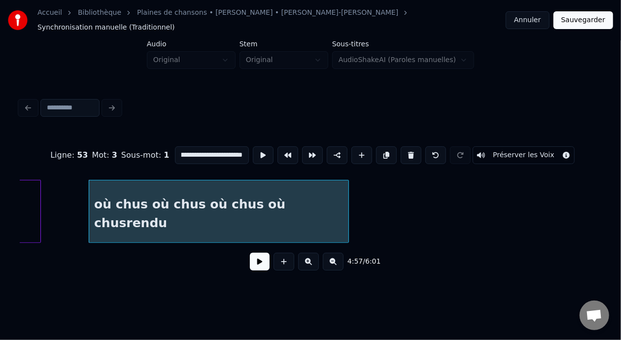
scroll to position [0, 57]
click at [224, 146] on input "**********" at bounding box center [212, 155] width 74 height 18
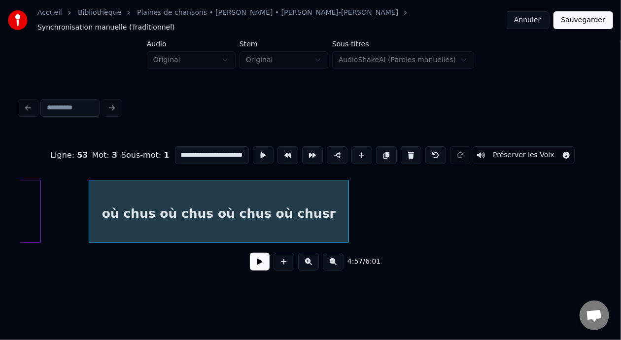
scroll to position [0, 39]
type input "**********"
click at [257, 265] on button at bounding box center [260, 262] width 20 height 18
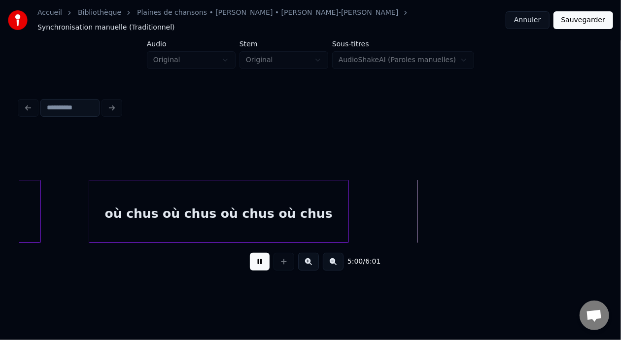
click at [257, 265] on button at bounding box center [260, 262] width 20 height 18
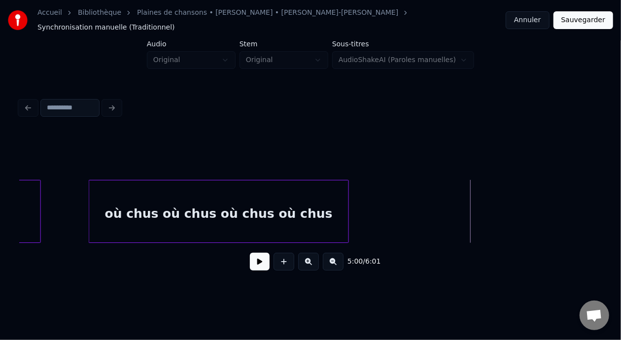
click at [384, 131] on div at bounding box center [310, 155] width 581 height 49
click at [327, 224] on div "où chus où chus où chus où chus" at bounding box center [218, 213] width 259 height 67
click at [310, 217] on div "où chus où chus où chus où chus" at bounding box center [218, 213] width 259 height 67
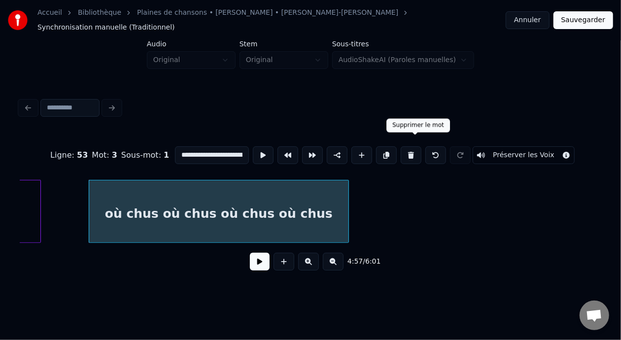
click at [418, 146] on button at bounding box center [411, 155] width 21 height 18
type input "**********"
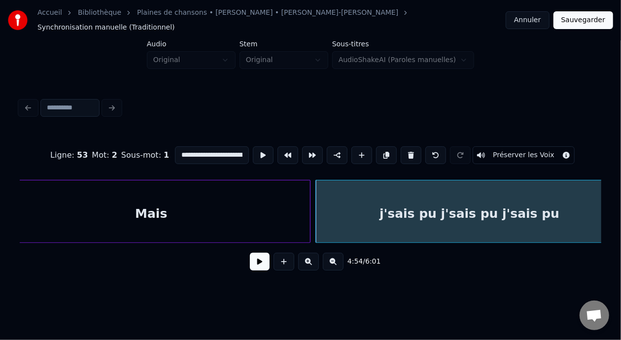
scroll to position [0, 35972]
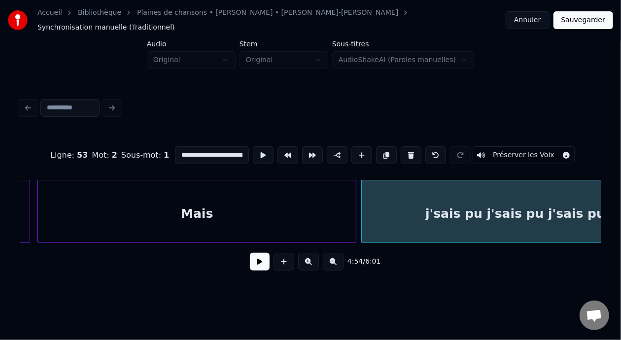
click at [438, 200] on div "j'sais pu j'sais pu j'sais pu" at bounding box center [515, 213] width 307 height 67
click at [256, 265] on button at bounding box center [260, 262] width 20 height 18
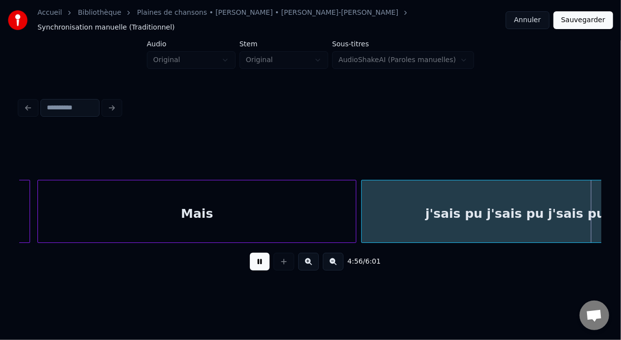
scroll to position [0, 36555]
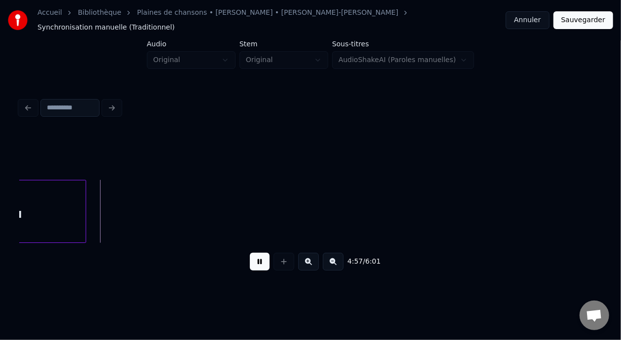
click at [256, 265] on button at bounding box center [260, 262] width 20 height 18
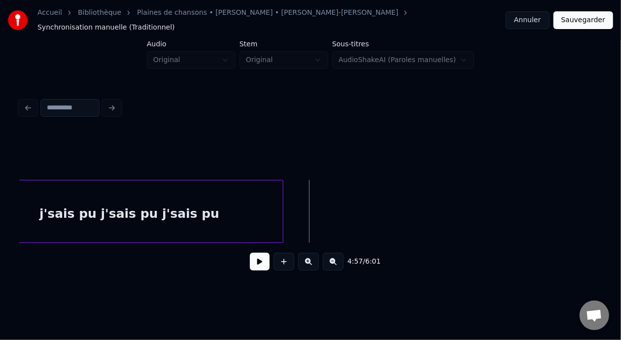
scroll to position [0, 36311]
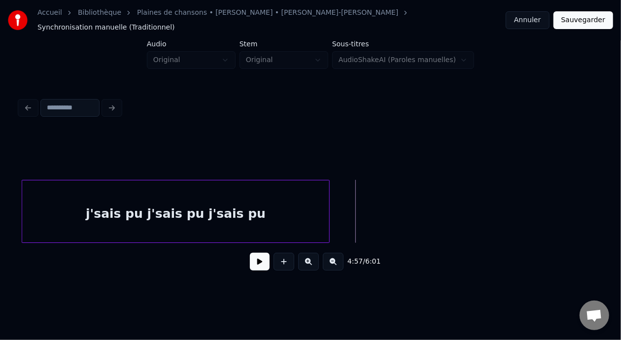
click at [236, 213] on div "j'sais pu j'sais pu j'sais pu" at bounding box center [175, 213] width 307 height 67
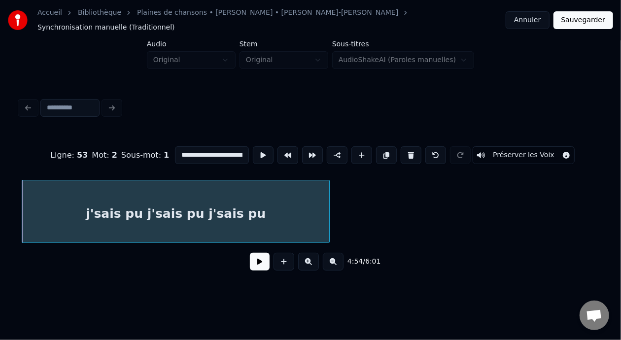
click at [221, 146] on input "**********" at bounding box center [212, 155] width 74 height 18
type input "**********"
click at [250, 266] on button at bounding box center [260, 262] width 20 height 18
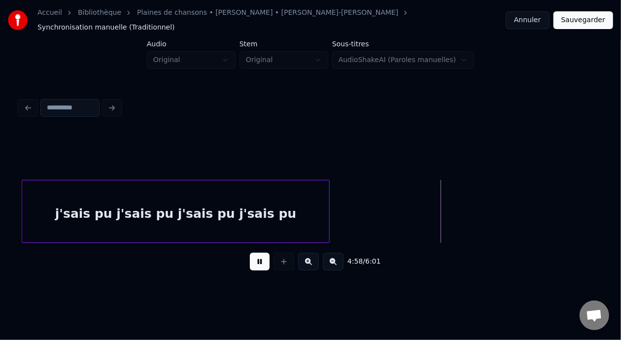
click at [250, 266] on button at bounding box center [260, 262] width 20 height 18
click at [303, 203] on div "j'sais pu j'sais pu j'sais pu j'sais pu" at bounding box center [175, 213] width 307 height 67
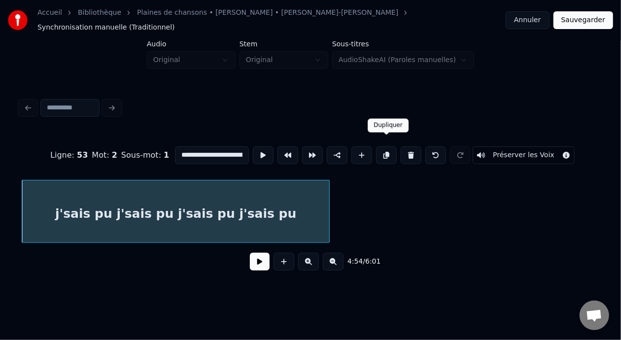
click at [388, 146] on button at bounding box center [386, 155] width 21 height 18
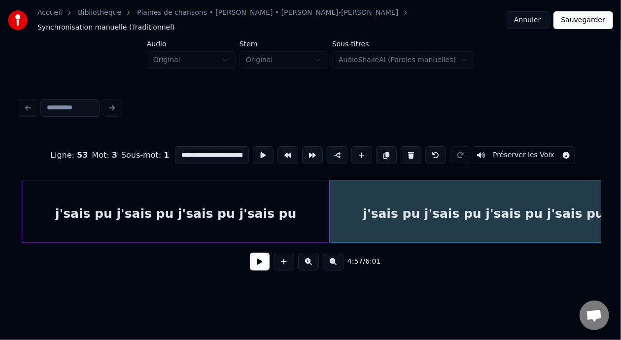
click at [369, 213] on div "j'sais pu j'sais pu j'sais pu j'sais pu" at bounding box center [483, 213] width 307 height 67
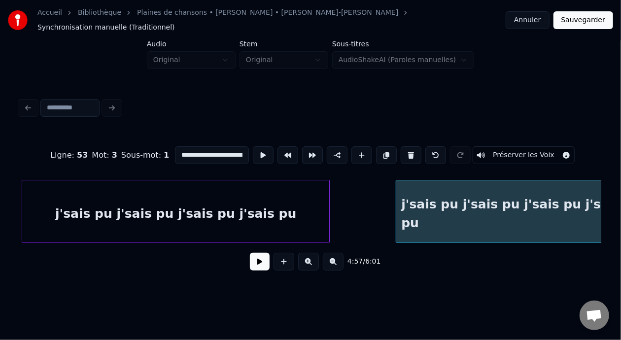
click at [397, 198] on div at bounding box center [397, 211] width 3 height 62
click at [490, 212] on div "j'sais pu j'sais pu j'sais pu j'sais pu" at bounding box center [517, 213] width 240 height 67
click at [220, 147] on input "**********" at bounding box center [212, 155] width 74 height 18
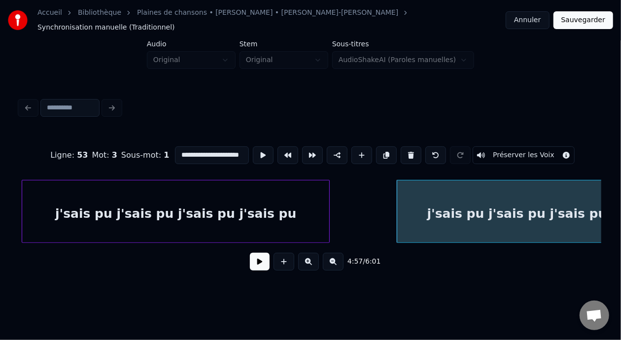
scroll to position [0, 0]
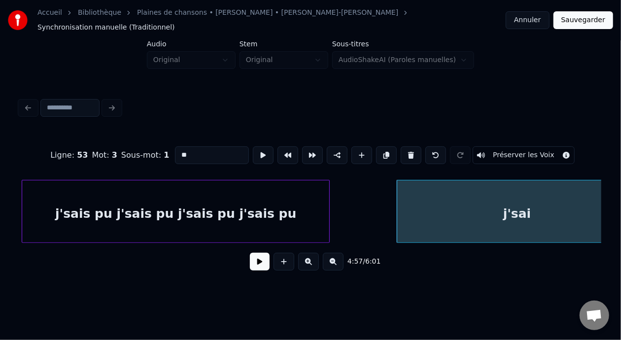
type input "*"
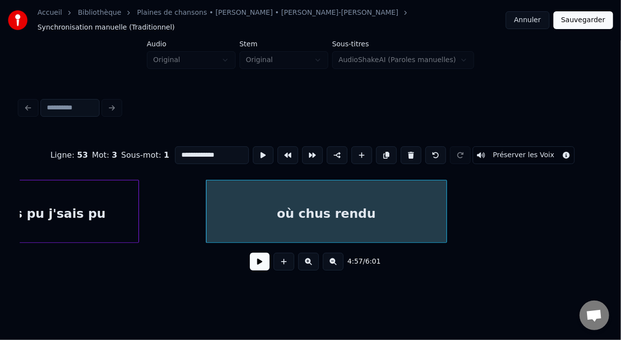
scroll to position [0, 36508]
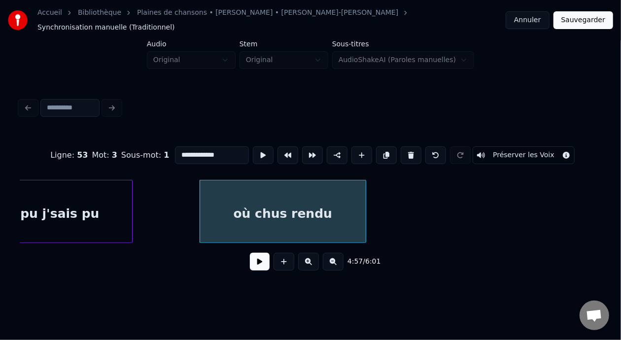
click at [363, 200] on div at bounding box center [364, 211] width 3 height 62
type input "**********"
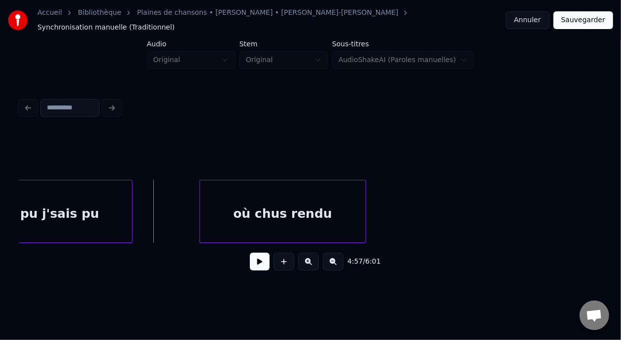
click at [253, 257] on button at bounding box center [260, 262] width 20 height 18
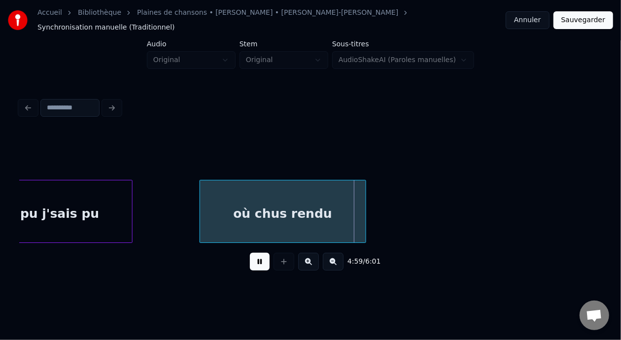
click at [253, 257] on button at bounding box center [260, 262] width 20 height 18
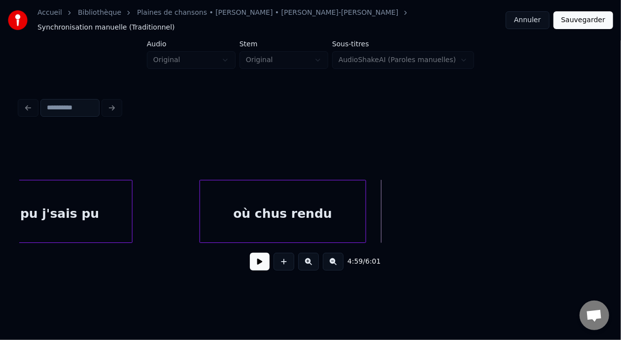
click at [253, 257] on button at bounding box center [260, 262] width 20 height 18
click at [277, 207] on div "où chus rendu" at bounding box center [283, 213] width 166 height 67
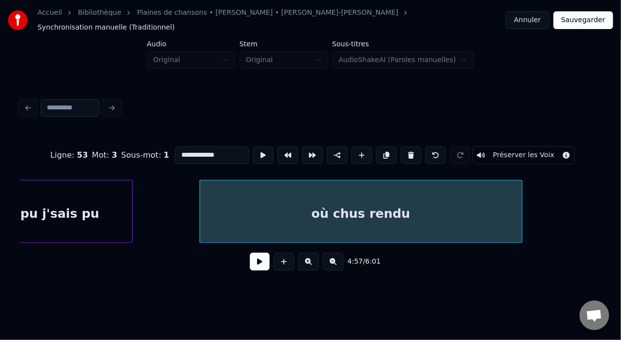
click at [519, 211] on div at bounding box center [520, 211] width 3 height 62
click at [368, 212] on div "où chus rendu" at bounding box center [360, 213] width 320 height 67
click at [185, 146] on input "**********" at bounding box center [212, 155] width 74 height 18
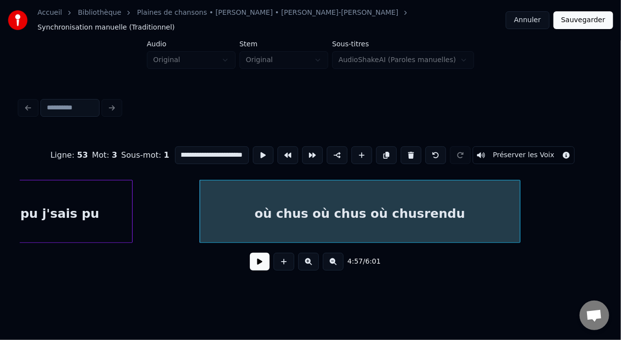
scroll to position [0, 16]
click at [271, 205] on div "où chus où chus où chus rendu" at bounding box center [360, 213] width 320 height 67
type input "**********"
click at [261, 254] on button at bounding box center [260, 262] width 20 height 18
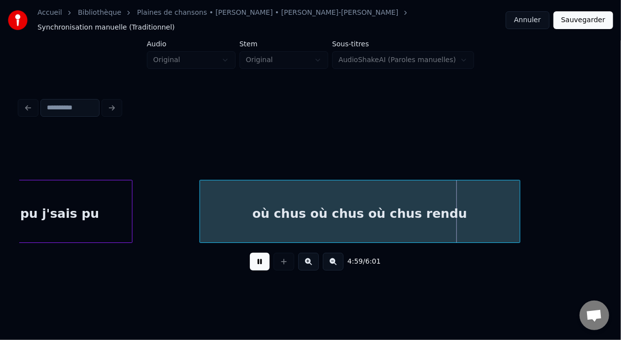
click at [261, 254] on button at bounding box center [260, 262] width 20 height 18
click at [425, 204] on div "où chus où chus où chus rendu" at bounding box center [360, 213] width 320 height 67
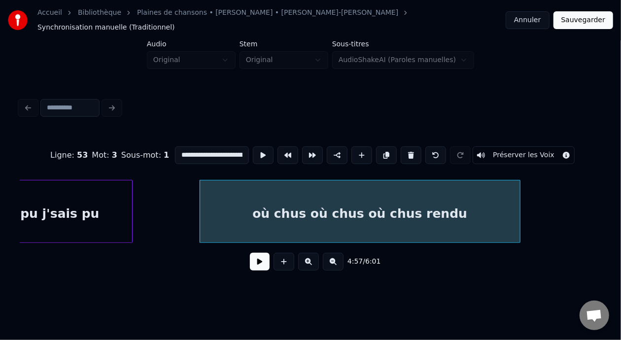
click at [213, 147] on input "**********" at bounding box center [212, 155] width 74 height 18
click at [303, 206] on div "où chus où chus où chus où chus rendu" at bounding box center [360, 213] width 320 height 67
type input "**********"
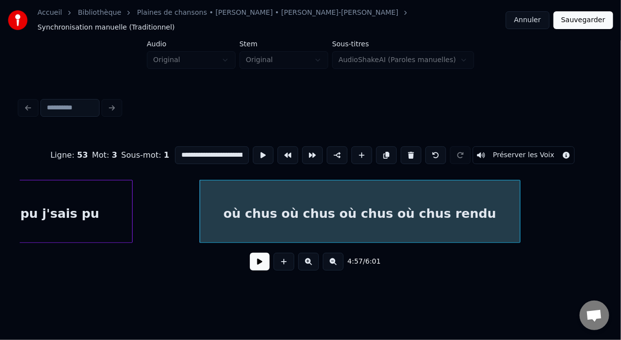
click at [250, 265] on button at bounding box center [260, 262] width 20 height 18
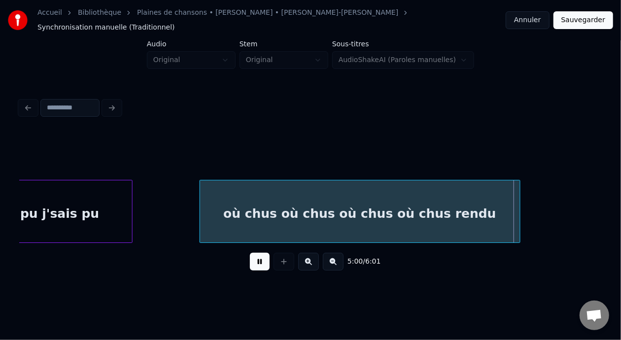
click at [250, 265] on button at bounding box center [260, 262] width 20 height 18
click at [250, 261] on button at bounding box center [260, 262] width 20 height 18
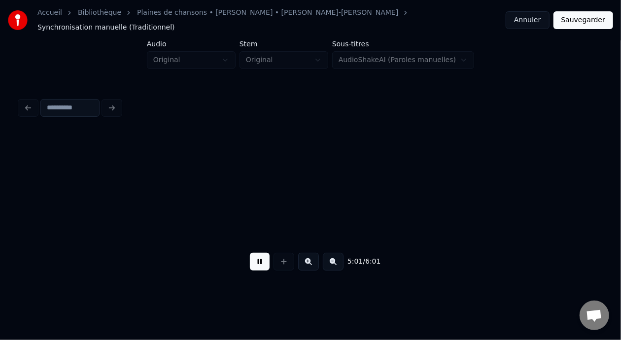
scroll to position [0, 37091]
click at [250, 261] on button at bounding box center [260, 262] width 20 height 18
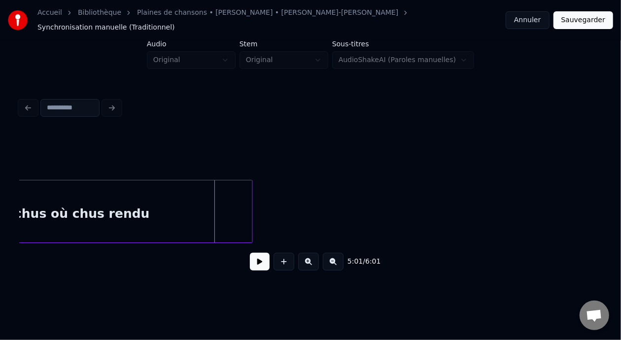
click at [251, 199] on div at bounding box center [250, 211] width 3 height 62
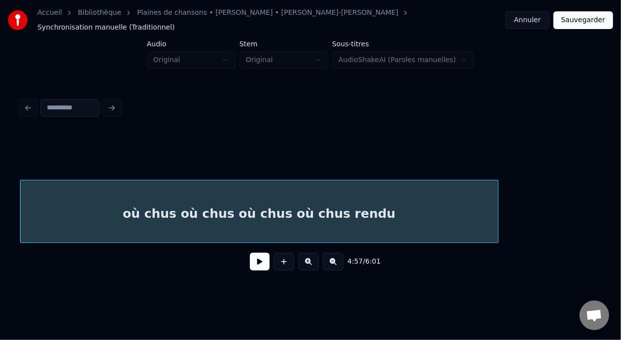
click at [254, 262] on button at bounding box center [260, 262] width 20 height 18
click at [324, 207] on div "où chus où chus où chus où chus rendu" at bounding box center [259, 213] width 477 height 67
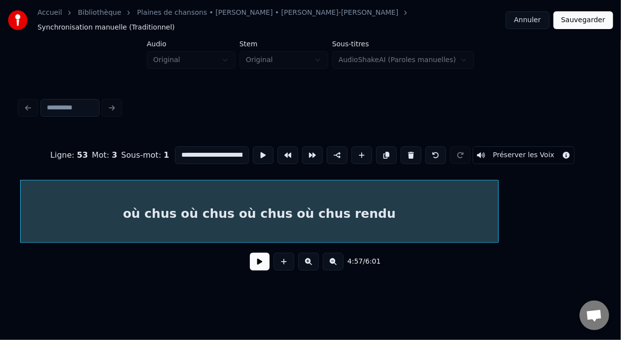
click at [223, 146] on input "**********" at bounding box center [212, 155] width 74 height 18
click at [217, 147] on input "**********" at bounding box center [212, 155] width 74 height 18
click at [201, 147] on input "**********" at bounding box center [212, 155] width 74 height 18
type input "**********"
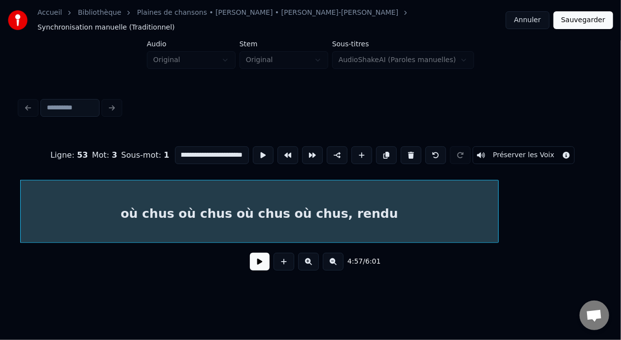
scroll to position [0, 0]
click at [252, 268] on button at bounding box center [260, 262] width 20 height 18
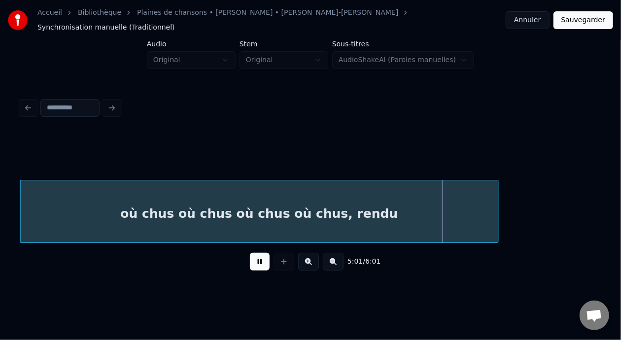
click at [252, 268] on button at bounding box center [260, 262] width 20 height 18
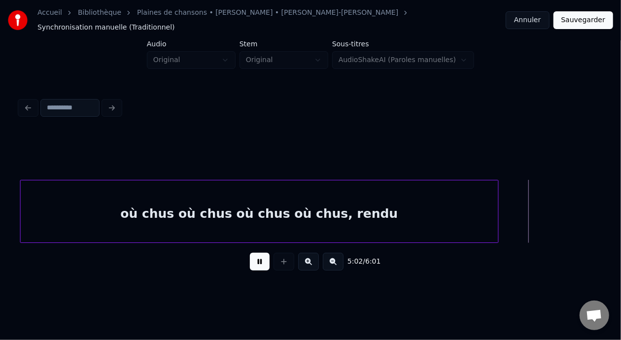
click at [252, 268] on button at bounding box center [260, 262] width 20 height 18
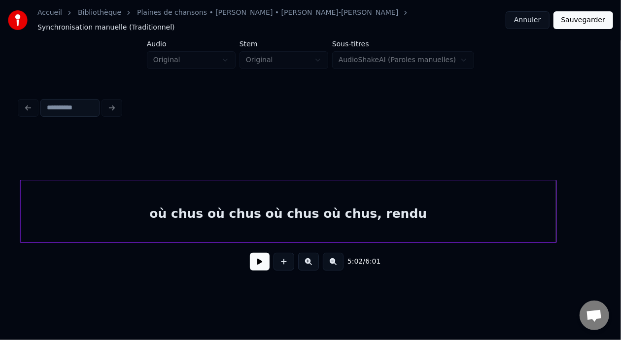
click at [555, 199] on div at bounding box center [554, 211] width 3 height 62
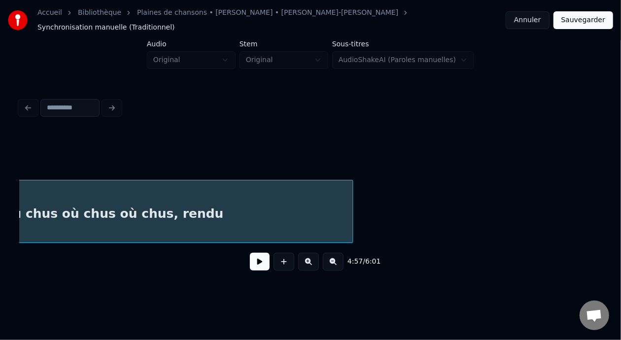
scroll to position [0, 36931]
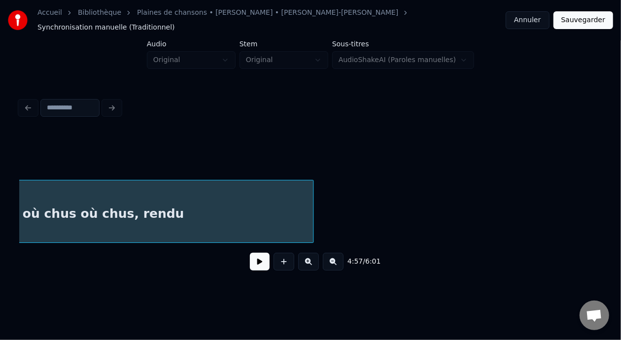
click at [253, 256] on button at bounding box center [260, 262] width 20 height 18
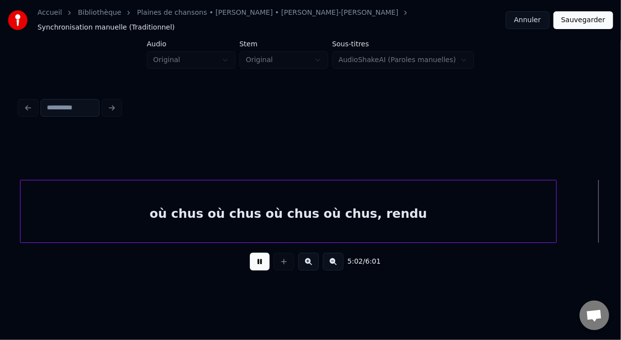
scroll to position [0, 37270]
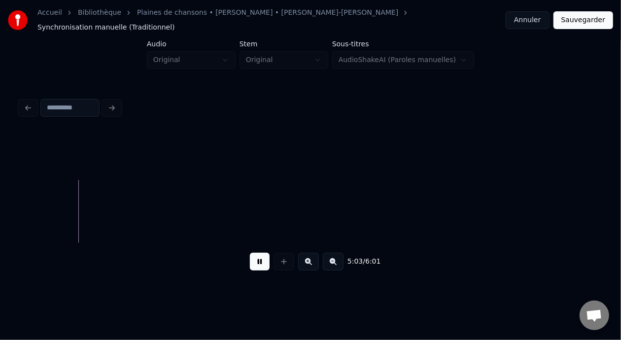
click at [253, 256] on button at bounding box center [260, 262] width 20 height 18
click at [584, 19] on button "Sauvegarder" at bounding box center [583, 20] width 60 height 18
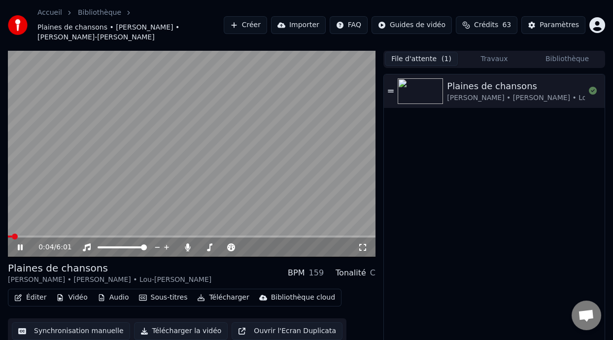
click at [35, 297] on button "Éditer" at bounding box center [30, 298] width 40 height 14
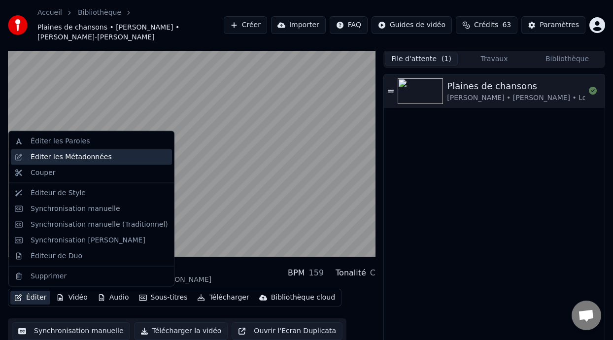
click at [107, 159] on div "Éditer les Métadonnées" at bounding box center [99, 157] width 137 height 10
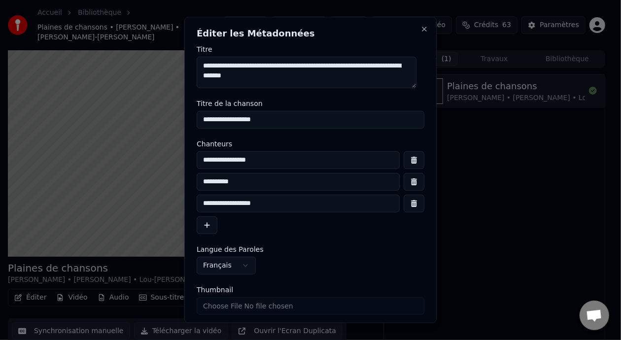
click at [271, 119] on input "**********" at bounding box center [311, 120] width 228 height 18
type input "*"
type input "********"
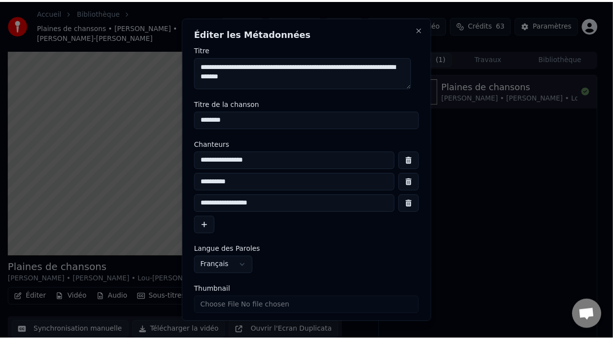
scroll to position [34, 0]
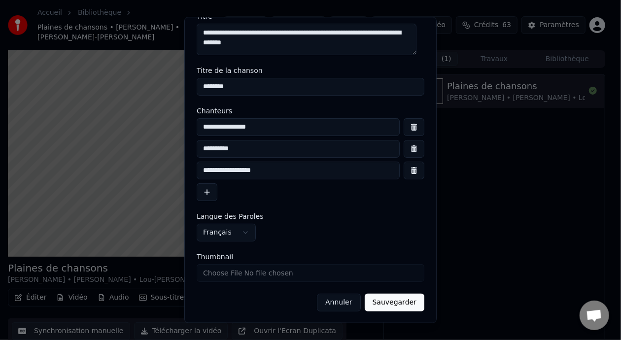
click at [390, 306] on button "Sauvegarder" at bounding box center [395, 302] width 60 height 18
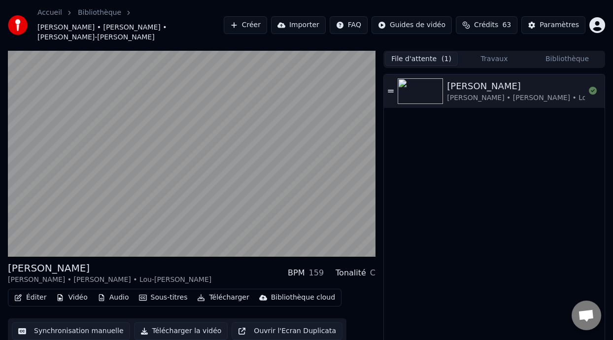
click at [430, 61] on button "File d'attente ( 1 )" at bounding box center [421, 59] width 73 height 14
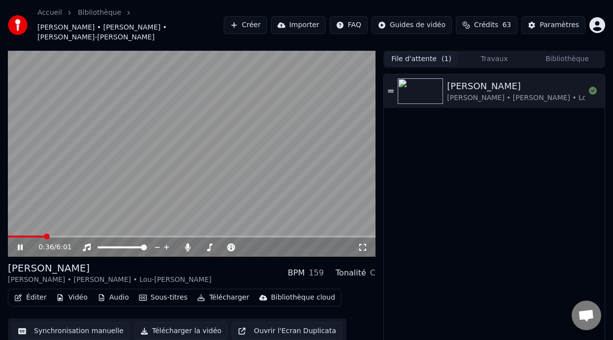
click at [363, 244] on icon at bounding box center [363, 247] width 10 height 8
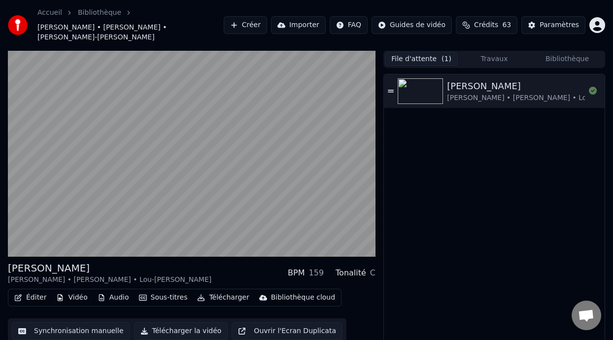
click at [171, 298] on button "Sous-titres" at bounding box center [163, 298] width 57 height 14
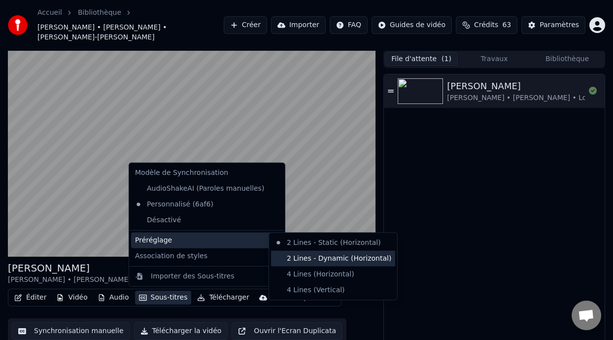
click at [304, 259] on div "2 Lines - Dynamic (Horizontal)" at bounding box center [333, 258] width 124 height 16
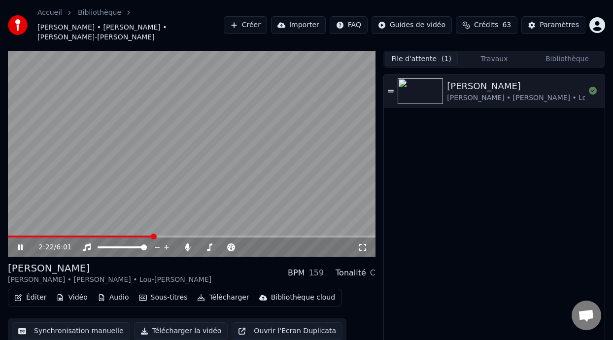
click at [21, 246] on icon at bounding box center [20, 247] width 5 height 6
click at [569, 57] on button "Bibliothèque" at bounding box center [567, 59] width 73 height 14
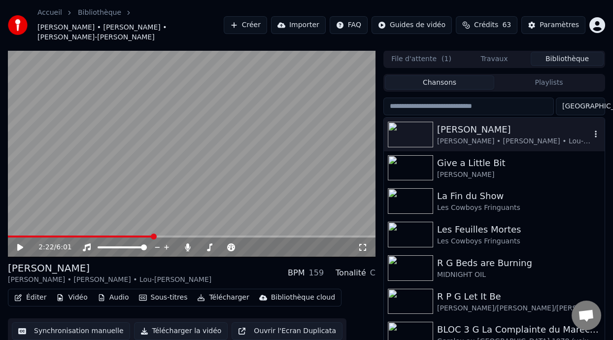
click at [595, 132] on icon "button" at bounding box center [596, 134] width 2 height 7
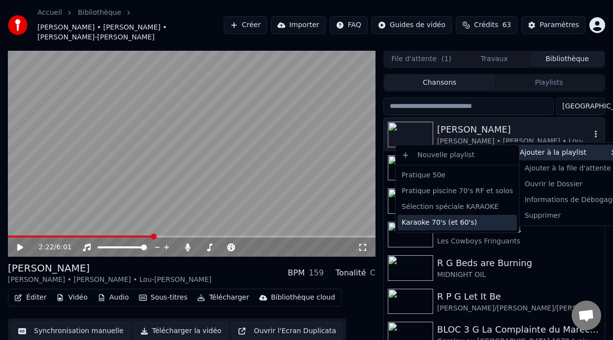
click at [466, 223] on div "Karaoke 70's (et 60's)" at bounding box center [457, 223] width 119 height 16
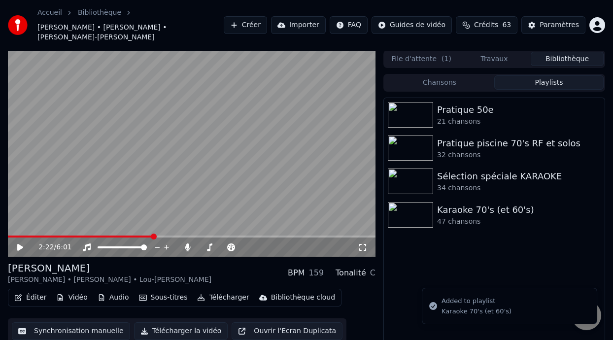
click at [550, 84] on button "Playlists" at bounding box center [548, 82] width 109 height 14
click at [470, 216] on div "Karaoke 70's (et 60's)" at bounding box center [514, 210] width 154 height 14
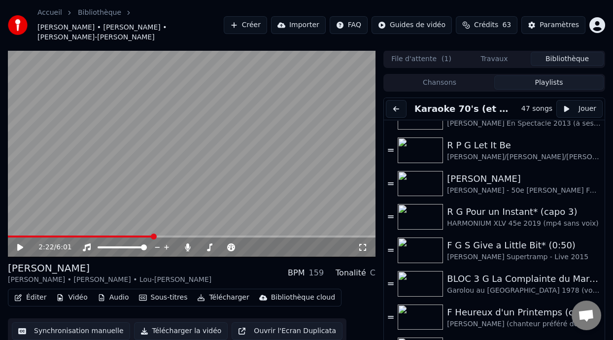
scroll to position [531, 0]
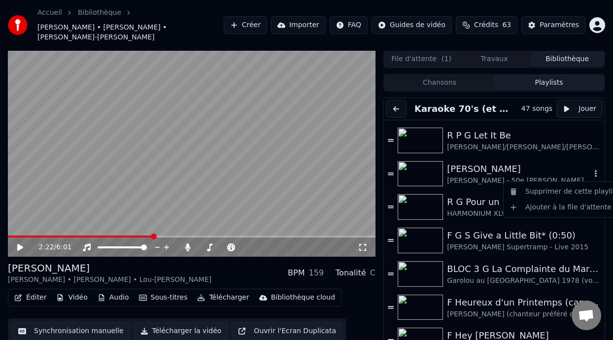
click at [591, 172] on icon "button" at bounding box center [596, 173] width 10 height 8
click at [582, 192] on div "Supprimer de cette playlist" at bounding box center [563, 192] width 117 height 16
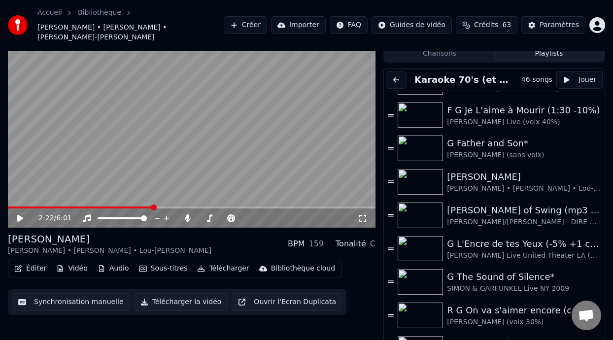
scroll to position [808, 0]
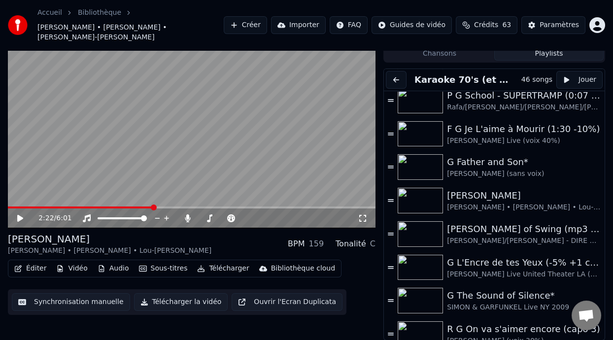
click at [20, 218] on icon at bounding box center [20, 218] width 6 height 7
click at [366, 216] on icon at bounding box center [362, 218] width 7 height 7
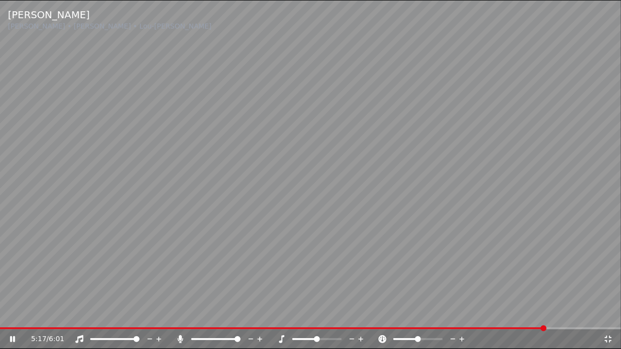
drag, startPoint x: 540, startPoint y: 325, endPoint x: 565, endPoint y: 328, distance: 24.3
click at [565, 328] on div "[PERSON_NAME] [PERSON_NAME] • [PERSON_NAME] • [PERSON_NAME] 5:17 / 6:01" at bounding box center [310, 174] width 621 height 349
click at [565, 328] on span at bounding box center [310, 329] width 621 height 2
click at [11, 339] on icon at bounding box center [12, 339] width 6 height 7
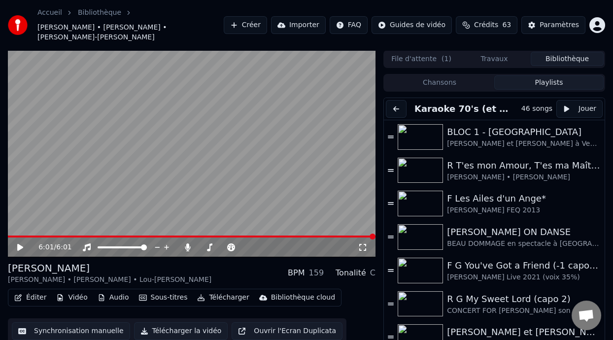
click at [18, 245] on icon at bounding box center [20, 247] width 6 height 7
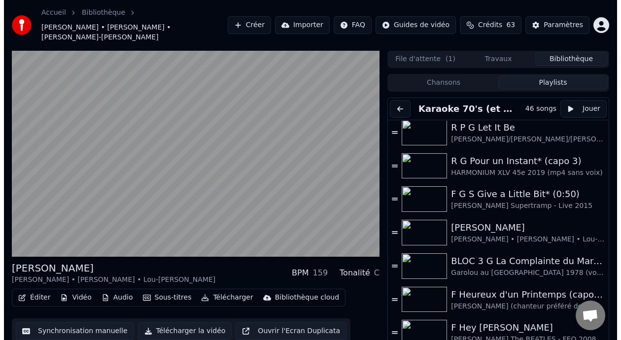
scroll to position [540, 0]
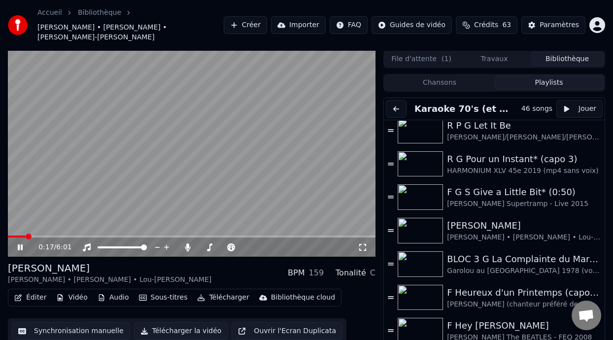
click at [364, 244] on icon at bounding box center [362, 247] width 7 height 7
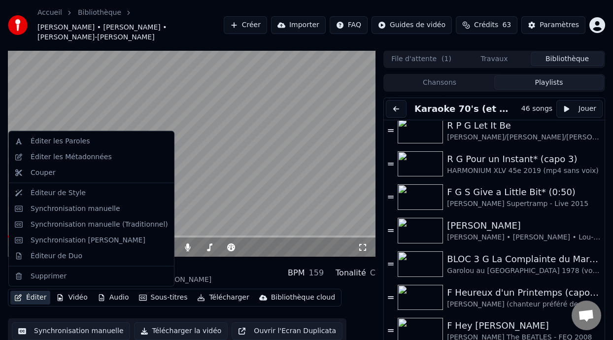
click at [32, 295] on button "Éditer" at bounding box center [30, 298] width 40 height 14
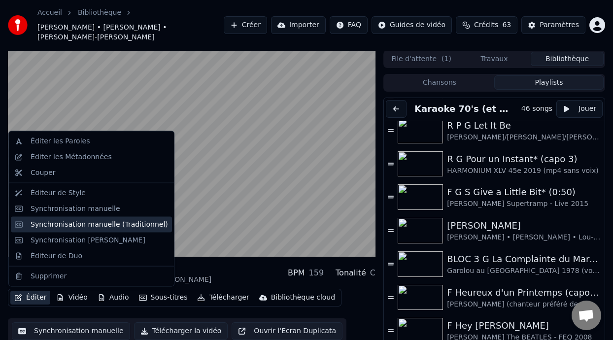
click at [118, 228] on div "Synchronisation manuelle (Traditionnel)" at bounding box center [99, 224] width 137 height 10
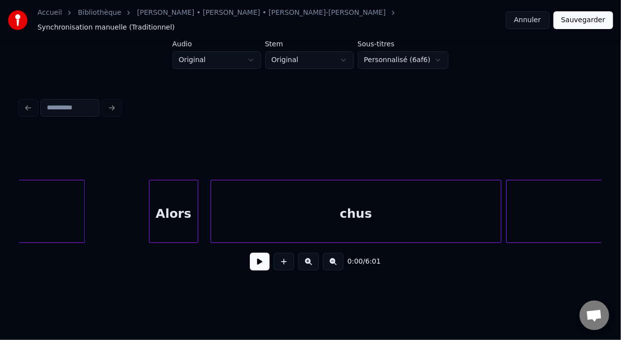
scroll to position [0, 10822]
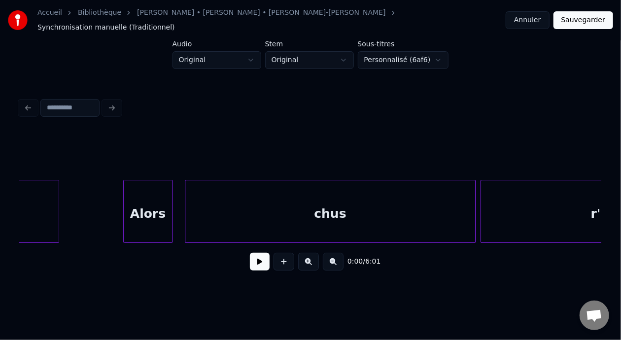
click at [153, 208] on div "Alors" at bounding box center [148, 213] width 48 height 67
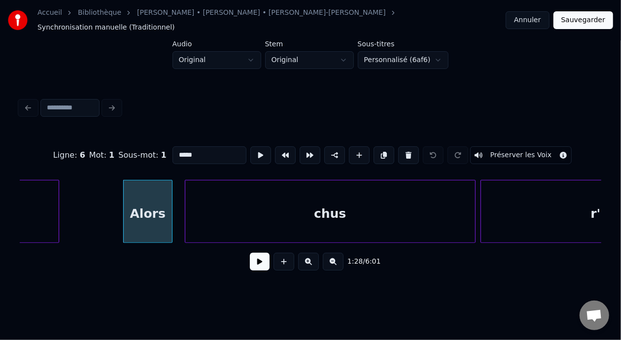
click at [172, 146] on input "*****" at bounding box center [209, 155] width 74 height 18
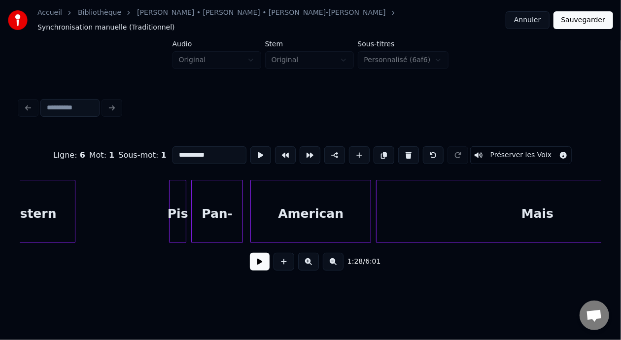
scroll to position [0, 18129]
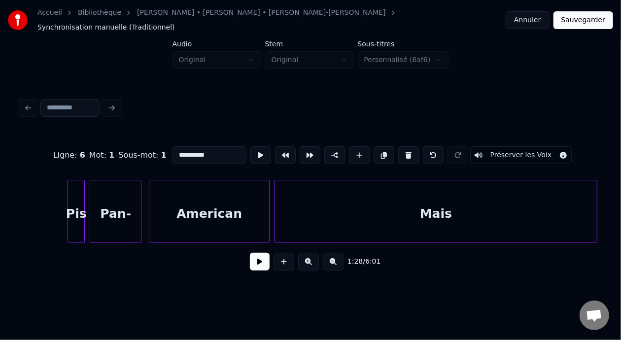
click at [239, 215] on div "American" at bounding box center [209, 213] width 120 height 67
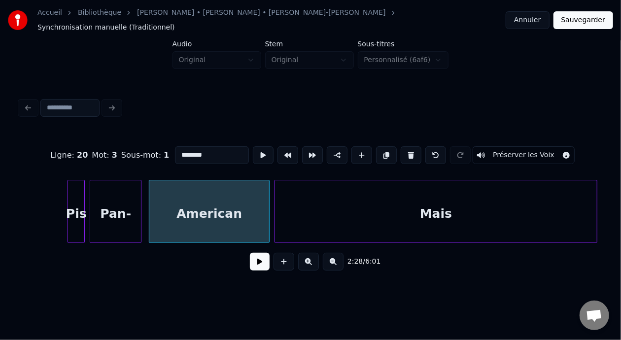
type input "********"
click at [257, 261] on button at bounding box center [260, 262] width 20 height 18
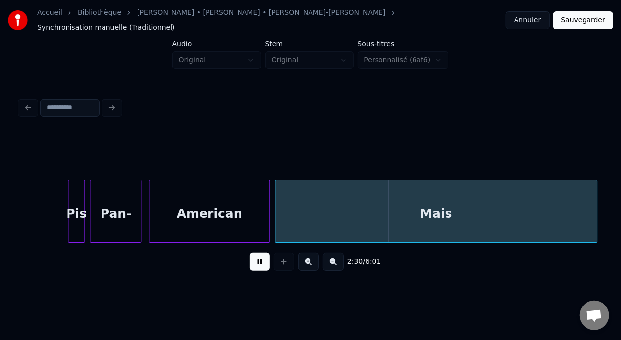
click at [257, 261] on button at bounding box center [260, 262] width 20 height 18
click at [368, 210] on div "Mais" at bounding box center [436, 213] width 322 height 67
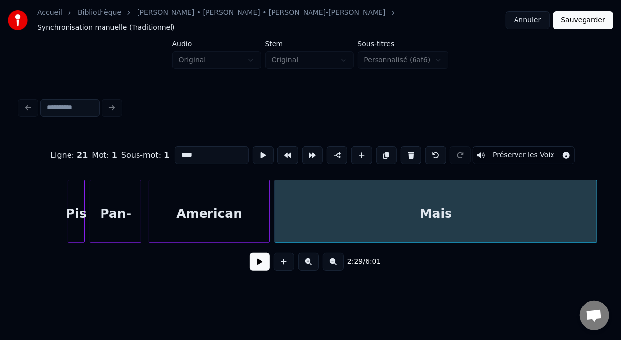
click at [175, 146] on input "****" at bounding box center [212, 155] width 74 height 18
type input "*********"
click at [259, 259] on button at bounding box center [260, 262] width 20 height 18
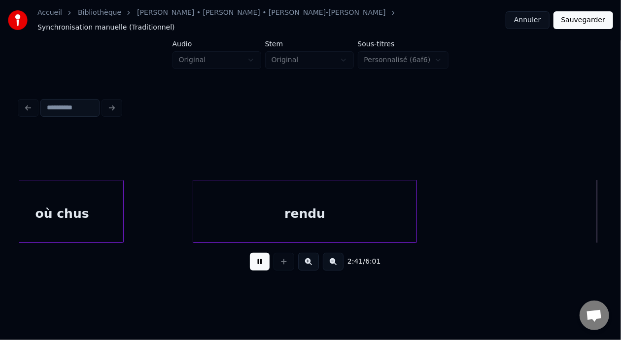
scroll to position [0, 19875]
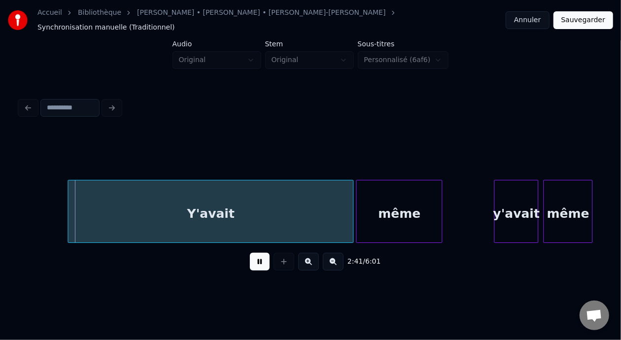
click at [255, 261] on button at bounding box center [260, 262] width 20 height 18
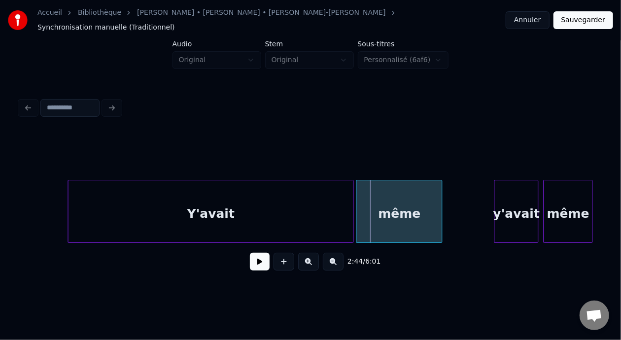
click at [255, 261] on button at bounding box center [260, 262] width 20 height 18
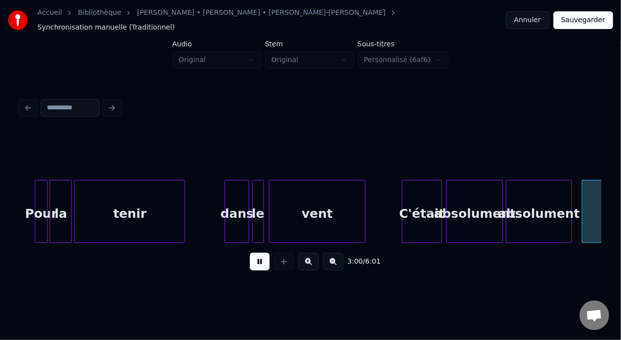
scroll to position [0, 22202]
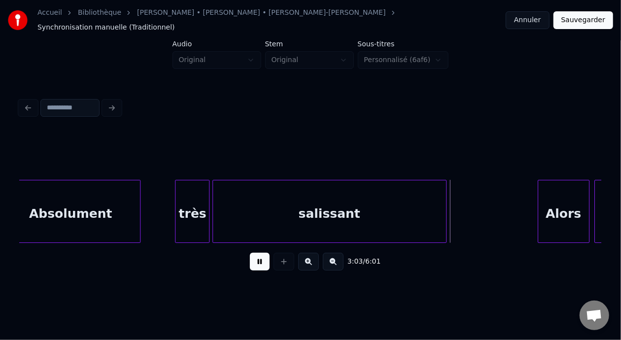
click at [255, 260] on button at bounding box center [260, 262] width 20 height 18
click at [578, 197] on div "Alors" at bounding box center [563, 213] width 51 height 67
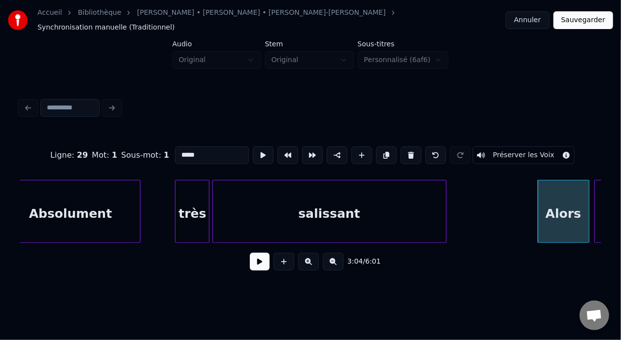
click at [175, 147] on input "*****" at bounding box center [212, 155] width 74 height 18
type input "**********"
click at [250, 266] on button at bounding box center [260, 262] width 20 height 18
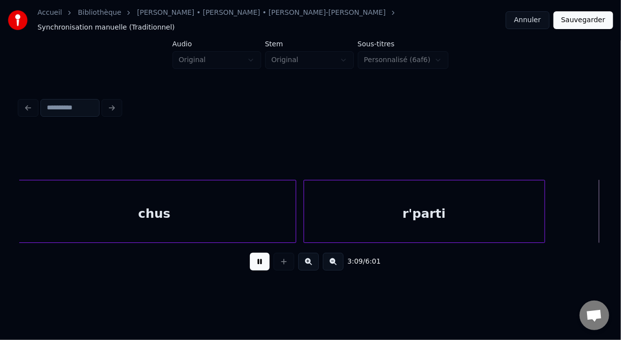
scroll to position [0, 23366]
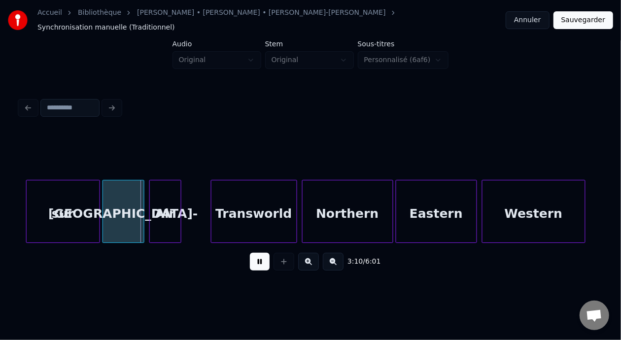
click at [250, 266] on button at bounding box center [260, 262] width 20 height 18
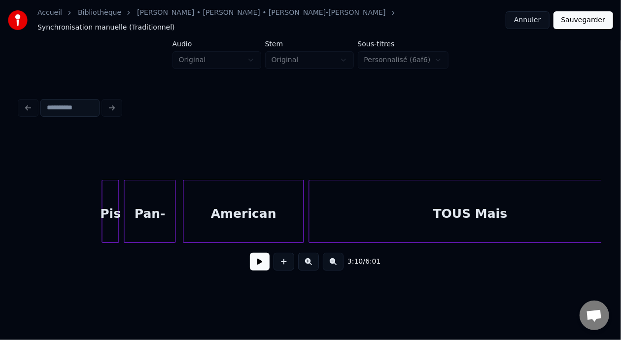
scroll to position [0, 18147]
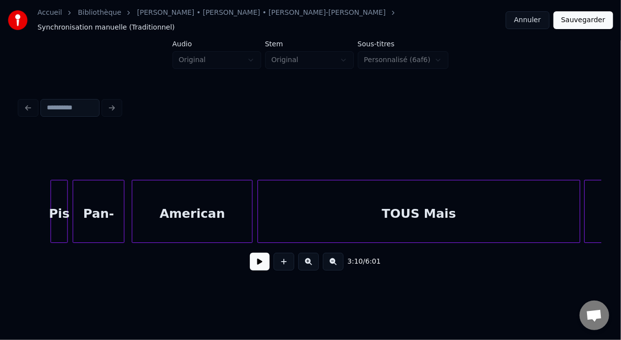
click at [594, 16] on button "Sauvegarder" at bounding box center [583, 20] width 60 height 18
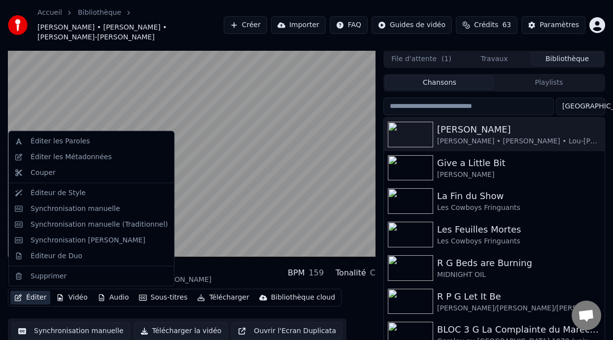
click at [40, 298] on button "Éditer" at bounding box center [30, 298] width 40 height 14
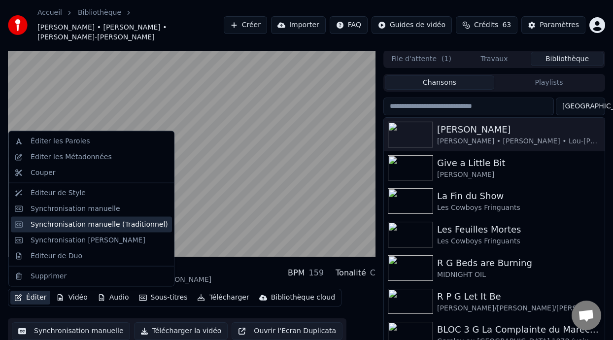
click at [123, 219] on div "Synchronisation manuelle (Traditionnel)" at bounding box center [99, 224] width 137 height 10
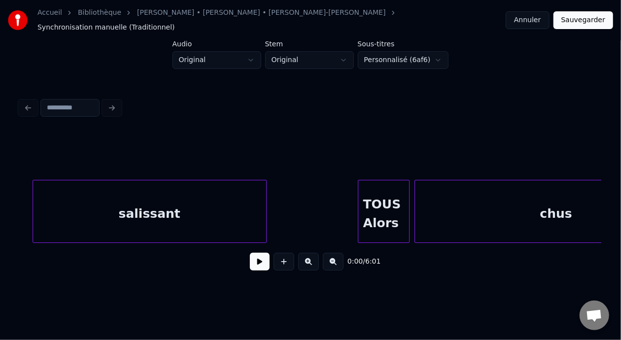
scroll to position [0, 22433]
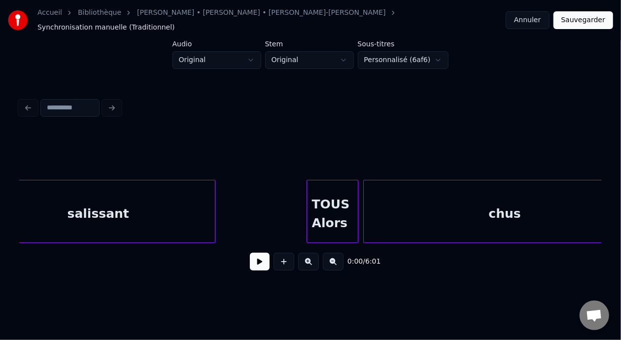
click at [336, 202] on div "TOUS Alors" at bounding box center [332, 213] width 51 height 67
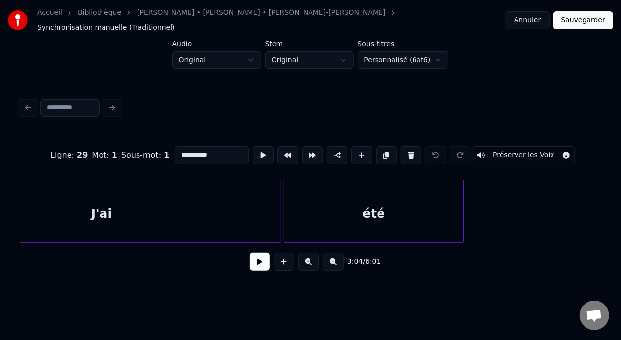
scroll to position [0, 13928]
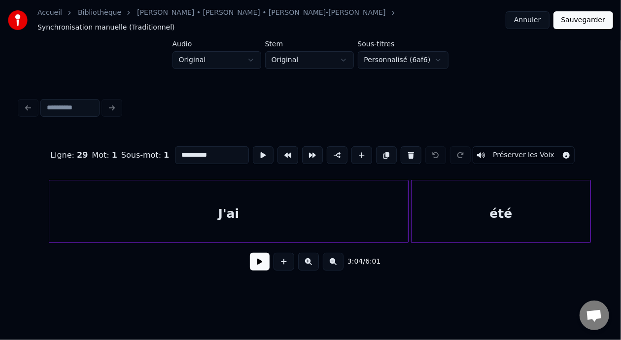
click at [229, 208] on div "J'ai" at bounding box center [228, 213] width 359 height 67
type input "****"
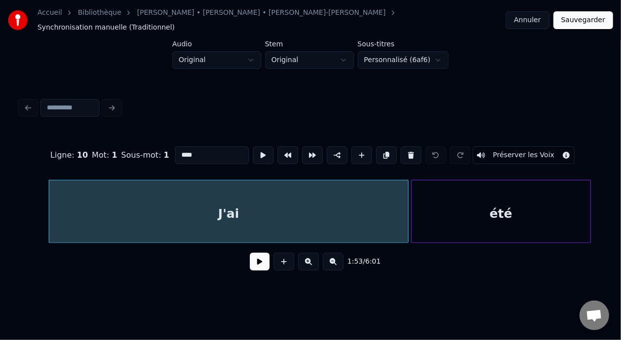
click at [250, 259] on button at bounding box center [260, 262] width 20 height 18
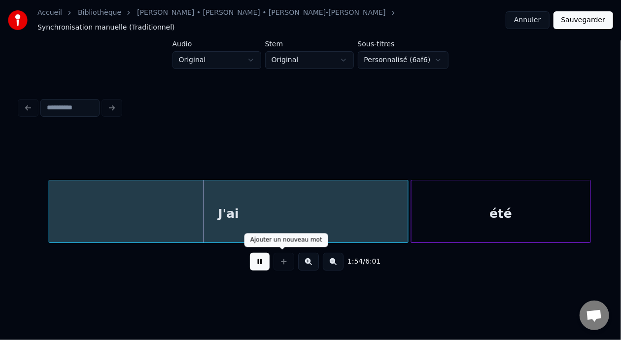
click at [255, 260] on button at bounding box center [260, 262] width 20 height 18
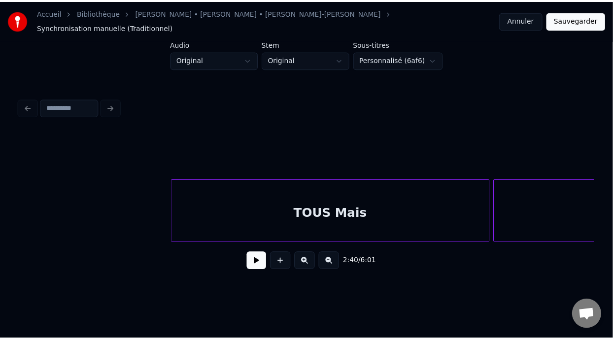
scroll to position [0, 18205]
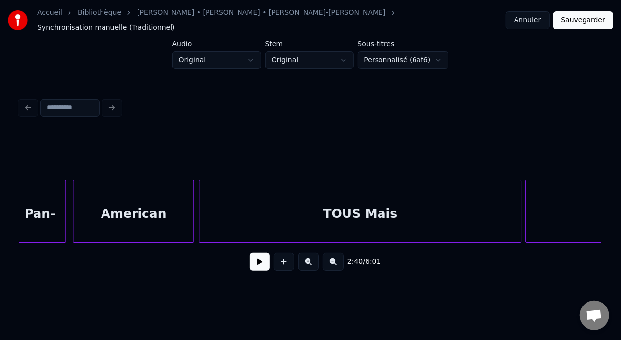
click at [346, 206] on div "TOUS Mais" at bounding box center [360, 213] width 322 height 67
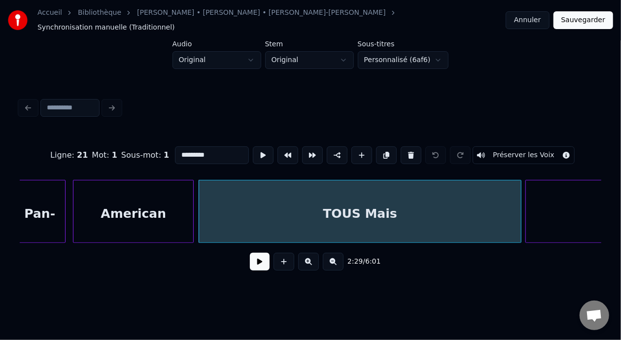
click at [180, 148] on input "*********" at bounding box center [212, 155] width 74 height 18
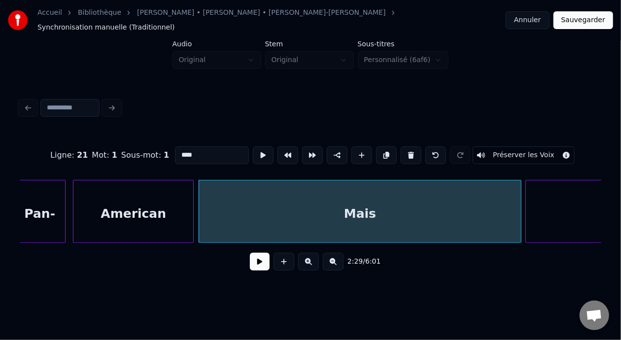
type input "****"
click at [586, 20] on button "Sauvegarder" at bounding box center [583, 20] width 60 height 18
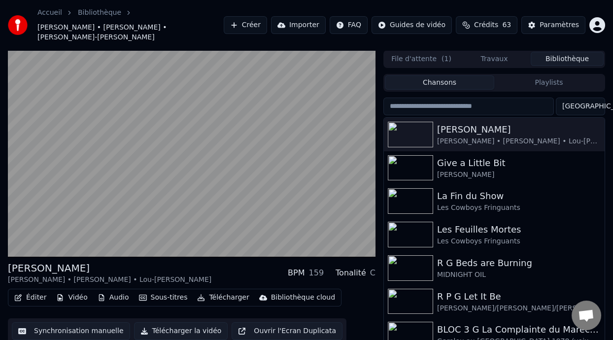
click at [559, 85] on button "Playlists" at bounding box center [548, 82] width 109 height 14
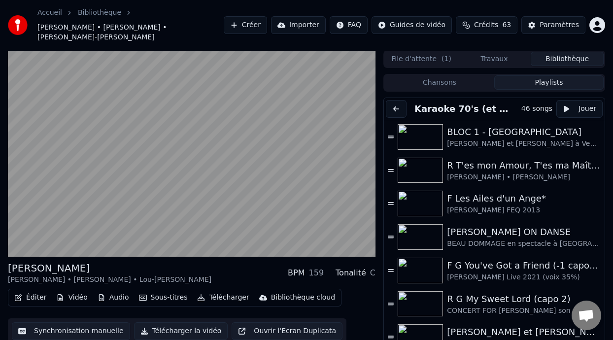
click at [395, 109] on button at bounding box center [396, 109] width 21 height 18
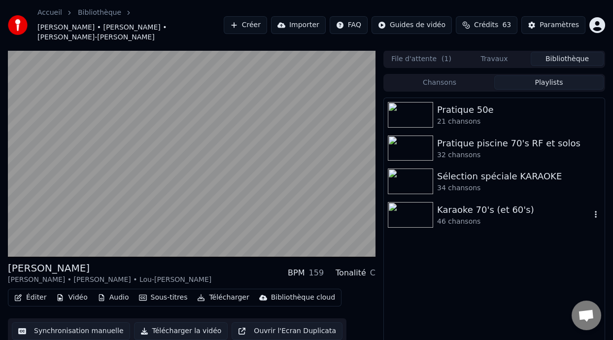
click at [485, 212] on div "Karaoke 70's (et 60's)" at bounding box center [514, 210] width 154 height 14
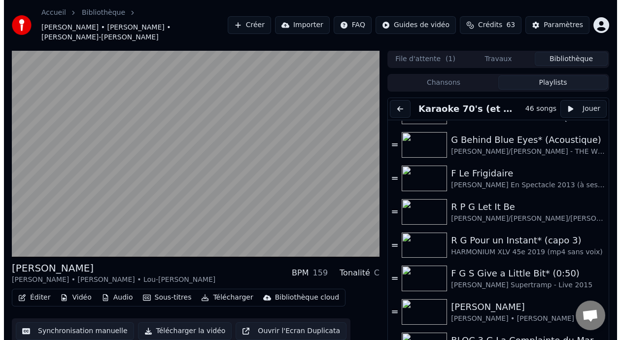
scroll to position [451, 0]
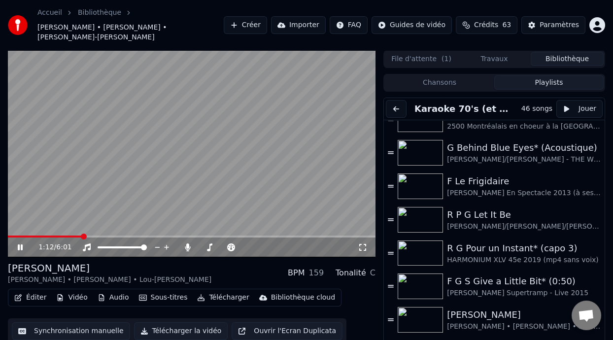
click at [37, 299] on button "Éditer" at bounding box center [30, 298] width 40 height 14
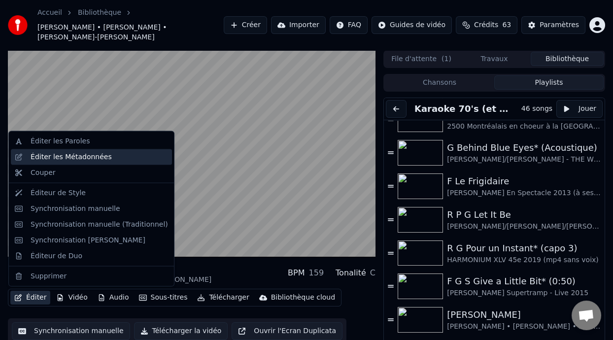
click at [91, 160] on div "Éditer les Métadonnées" at bounding box center [71, 157] width 81 height 10
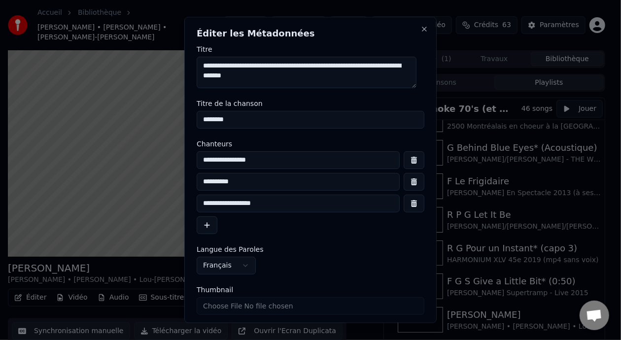
click at [203, 121] on input "********" at bounding box center [311, 120] width 228 height 18
type input "**********"
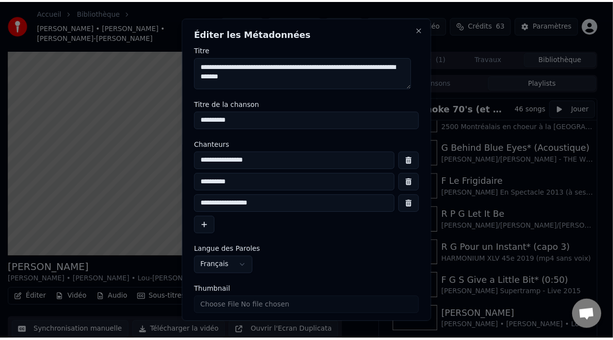
scroll to position [34, 0]
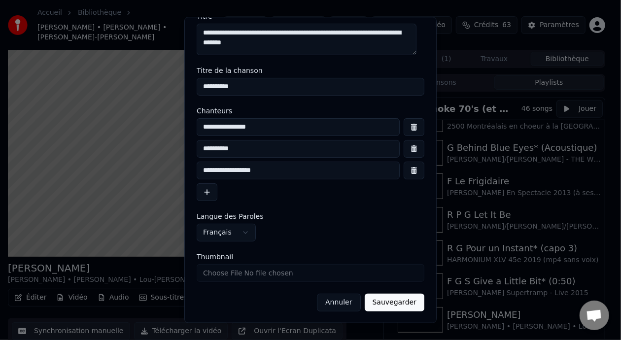
click at [387, 302] on button "Sauvegarder" at bounding box center [395, 302] width 60 height 18
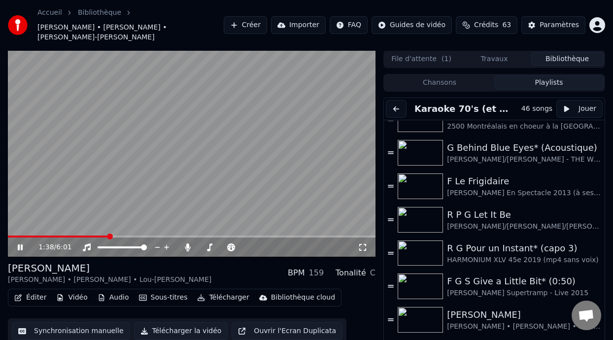
click at [20, 248] on icon at bounding box center [27, 247] width 23 height 8
click at [11, 236] on span at bounding box center [58, 236] width 101 height 2
click at [551, 57] on button "Bibliothèque" at bounding box center [567, 59] width 73 height 14
click at [572, 60] on button "Bibliothèque" at bounding box center [567, 59] width 73 height 14
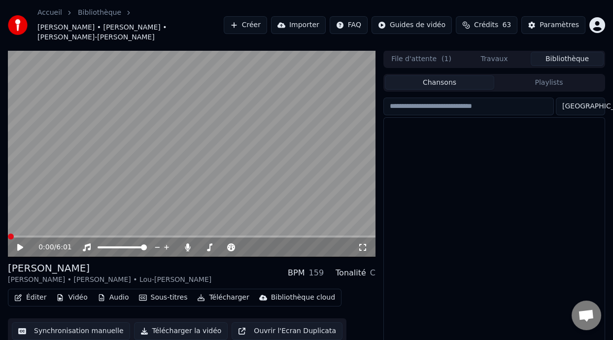
click at [463, 83] on button "Chansons" at bounding box center [439, 82] width 109 height 14
